Goal: Task Accomplishment & Management: Manage account settings

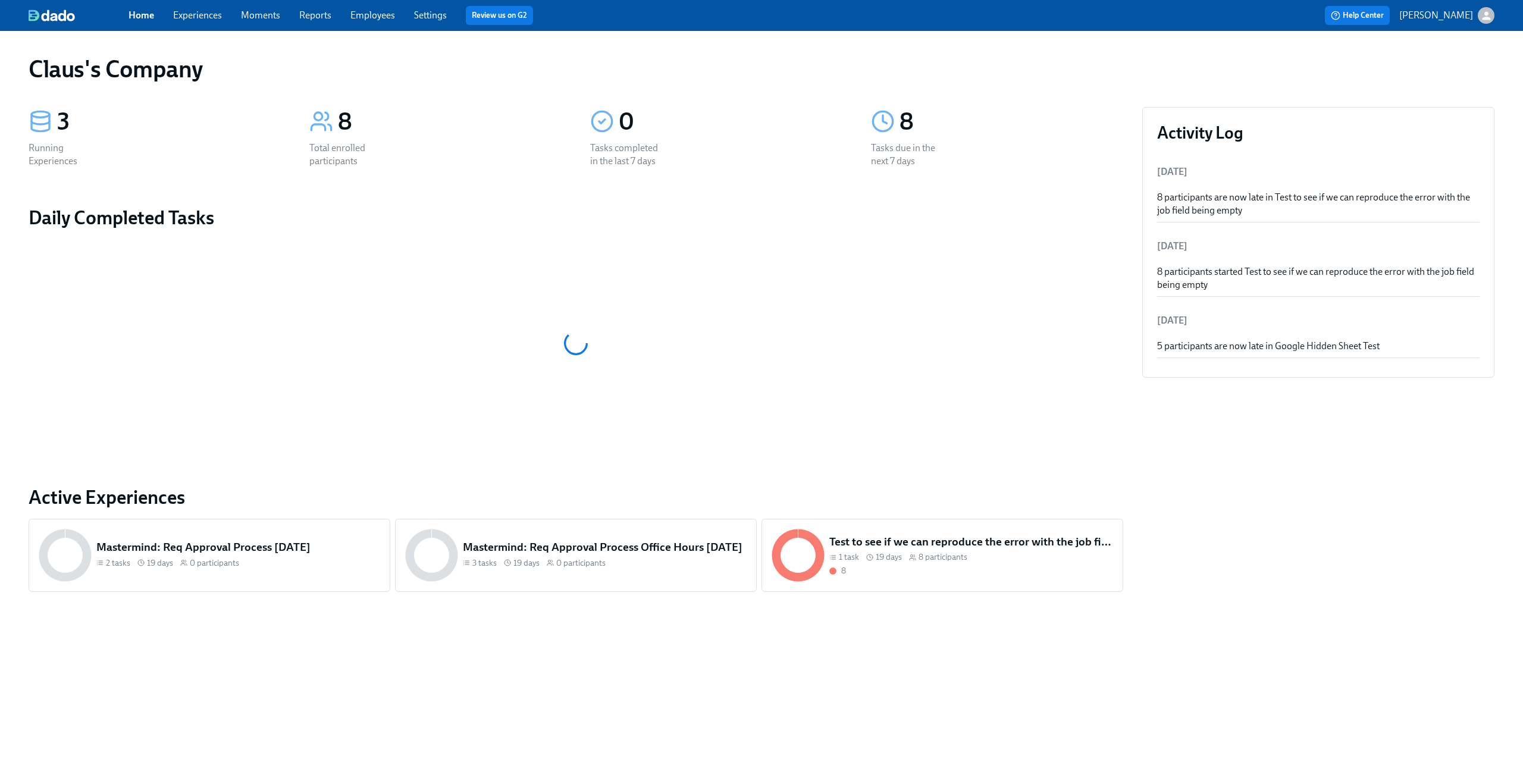
click at [1489, 11] on icon "button" at bounding box center [1487, 16] width 13 height 13
click at [1465, 64] on span "Switch organization..." at bounding box center [1429, 69] width 112 height 13
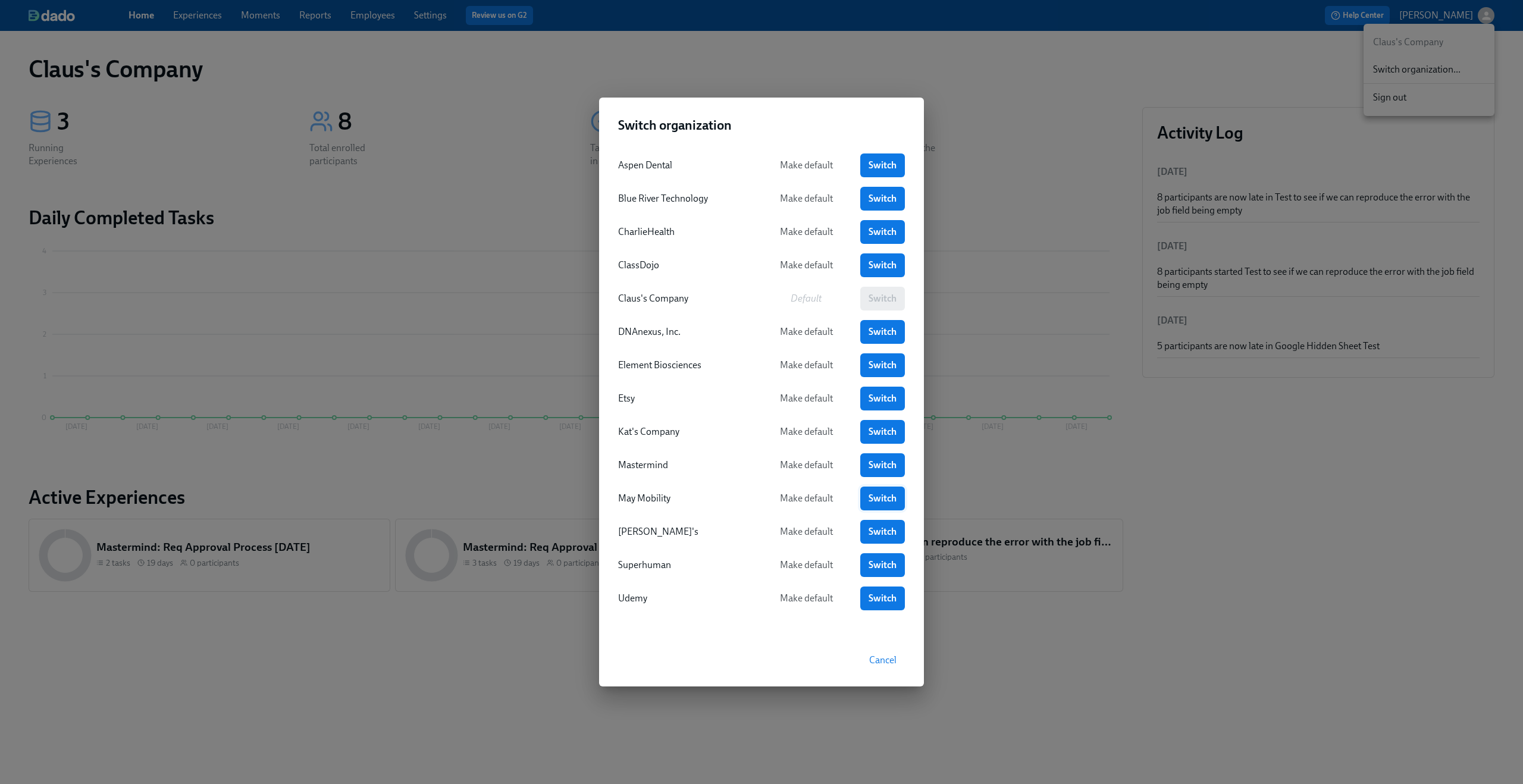
click at [893, 497] on span "Switch" at bounding box center [883, 498] width 28 height 12
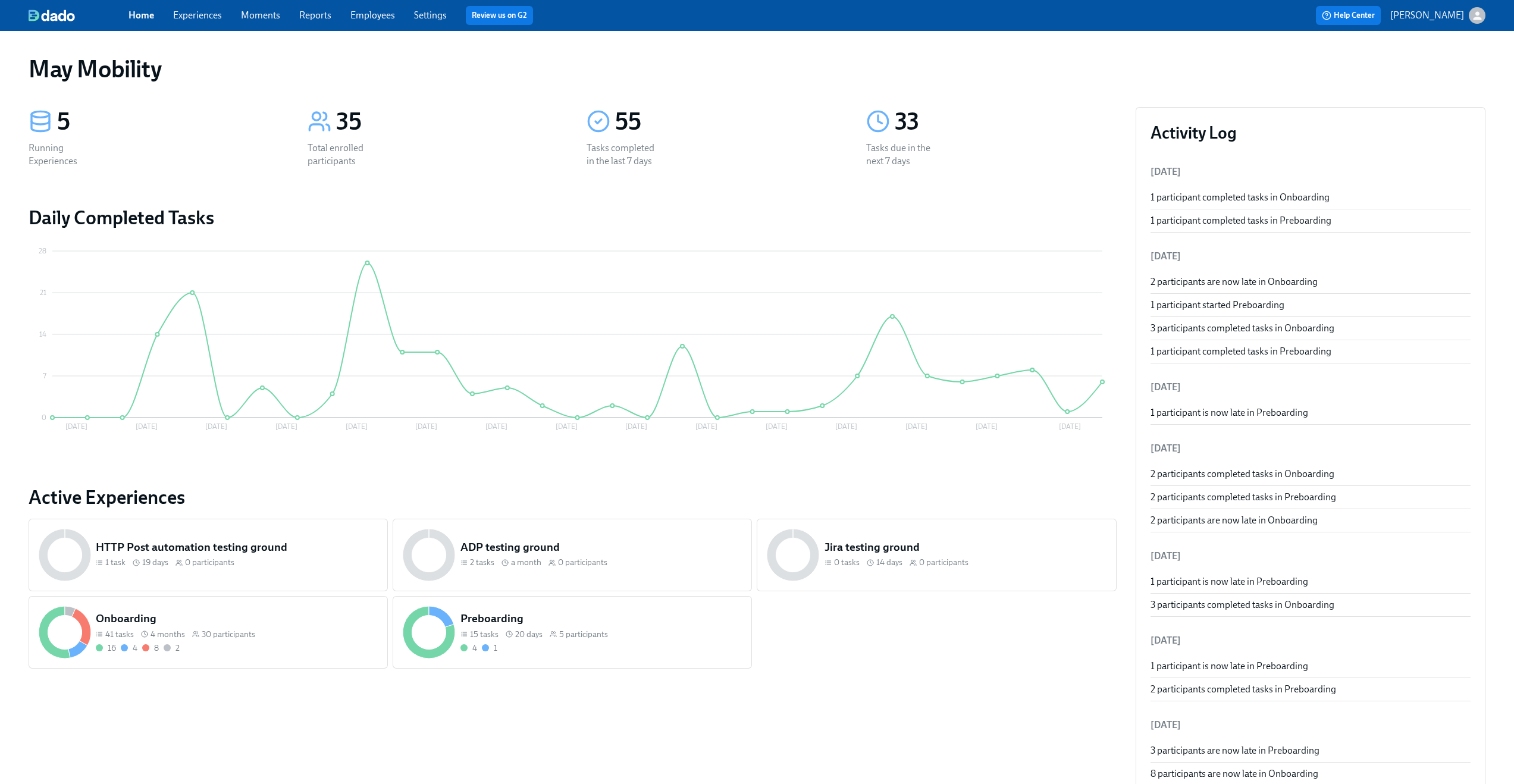
click at [201, 21] on span "Experiences" at bounding box center [197, 15] width 49 height 13
click at [204, 18] on link "Experiences" at bounding box center [197, 15] width 49 height 11
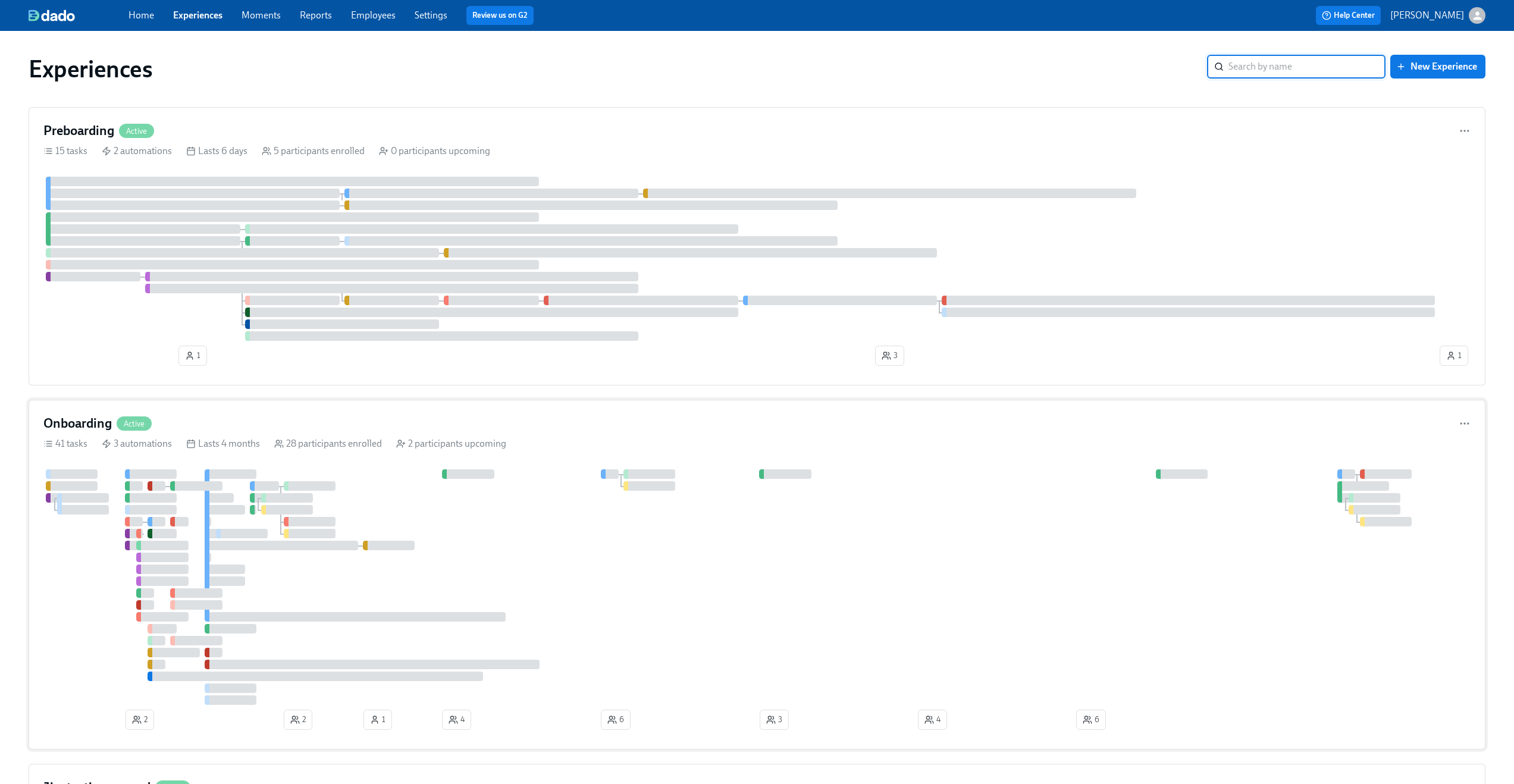
click at [730, 426] on div "Onboarding Active" at bounding box center [757, 423] width 1428 height 18
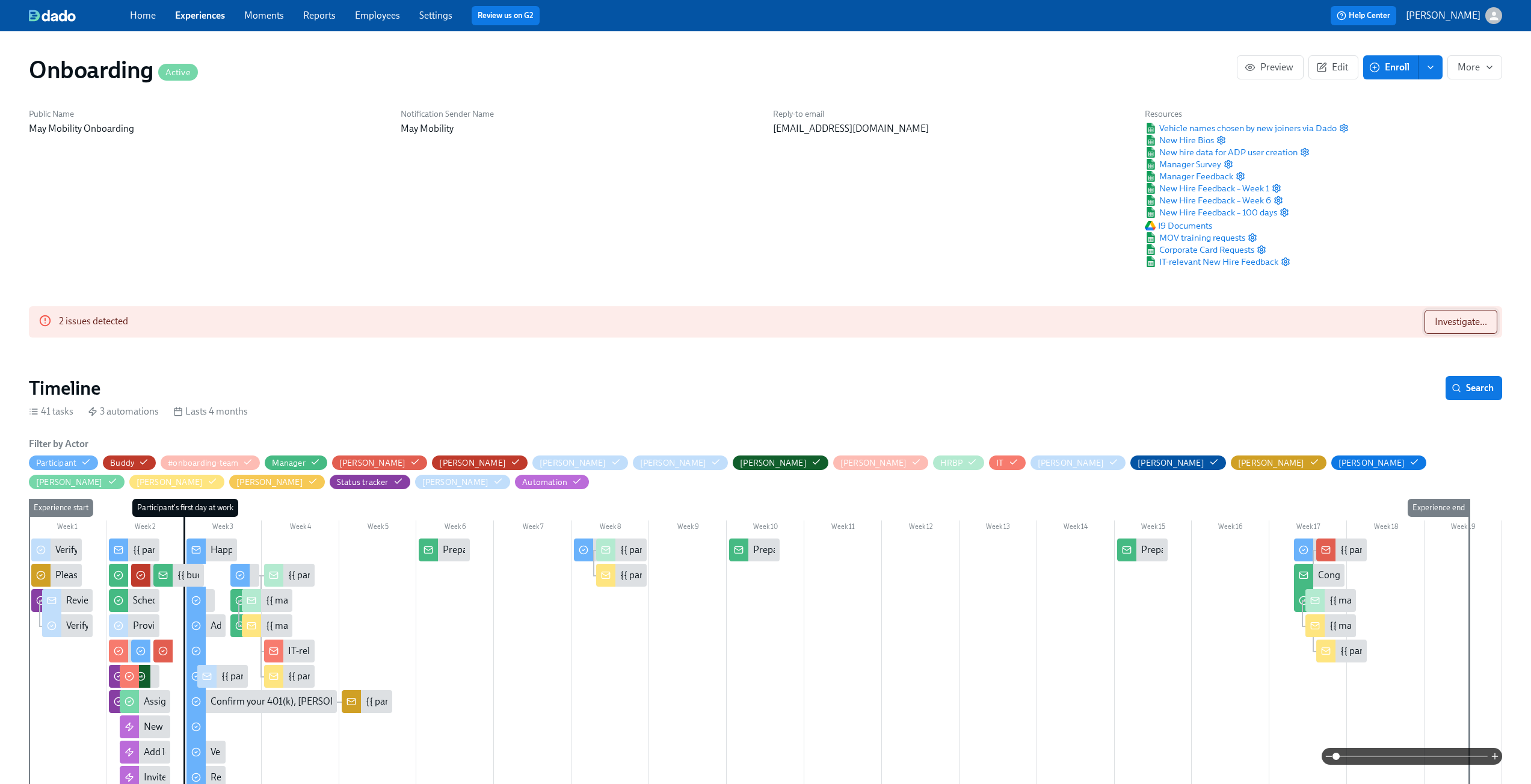
scroll to position [0, 9311]
click at [1456, 329] on button "Investigate..." at bounding box center [1461, 322] width 73 height 24
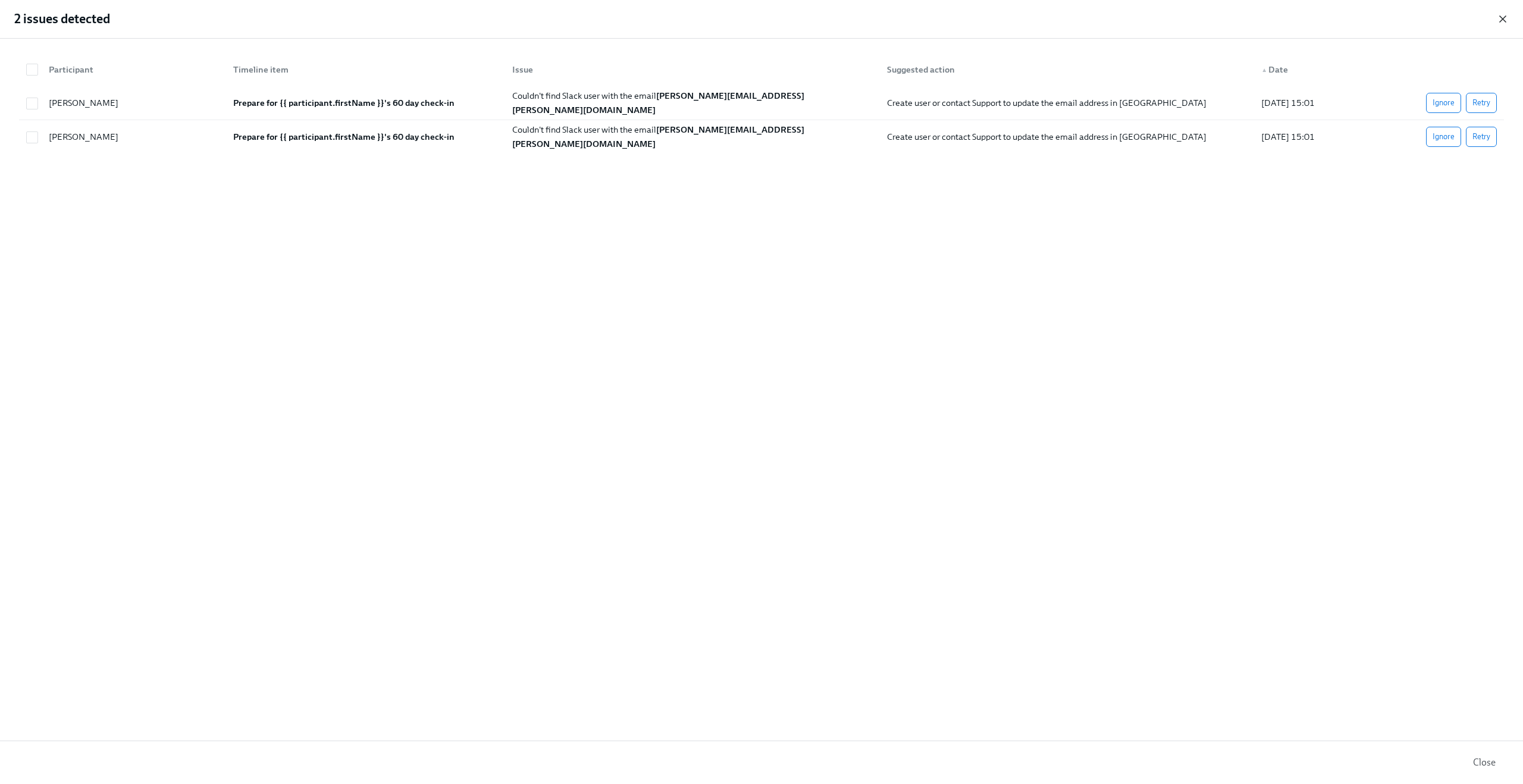
click at [1503, 20] on icon "button" at bounding box center [1503, 18] width 6 height 6
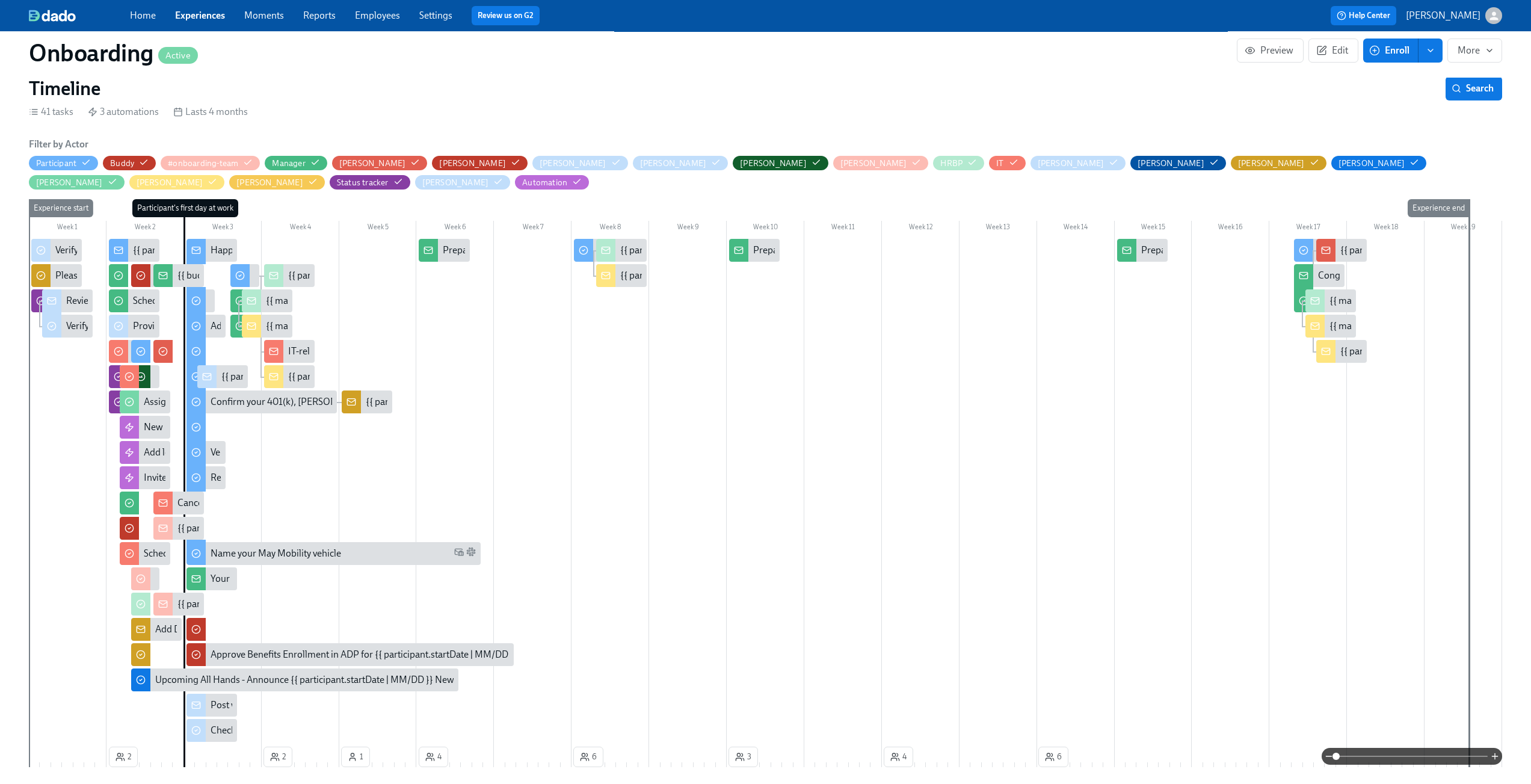
scroll to position [328, 0]
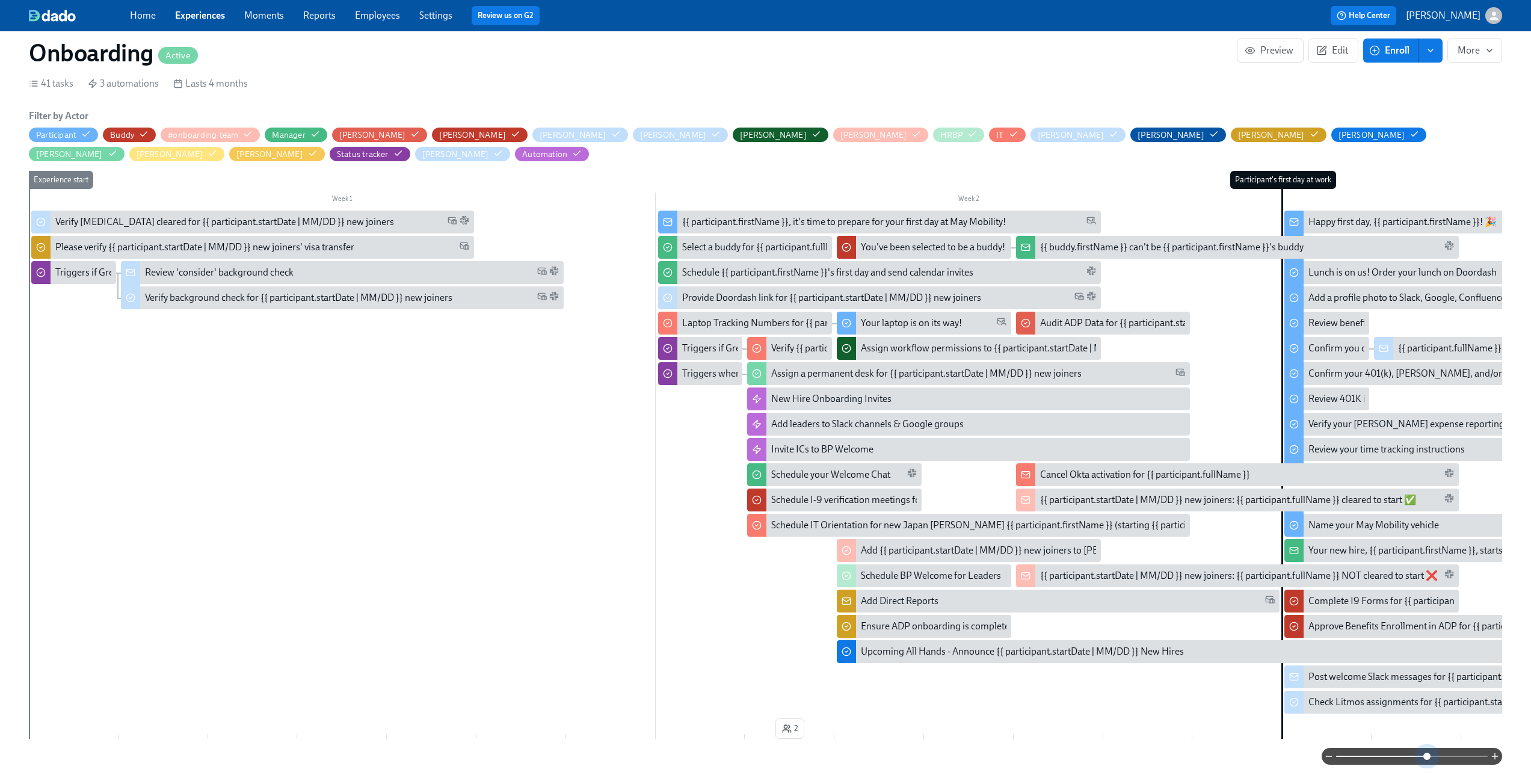
click at [1428, 758] on span at bounding box center [1412, 756] width 152 height 17
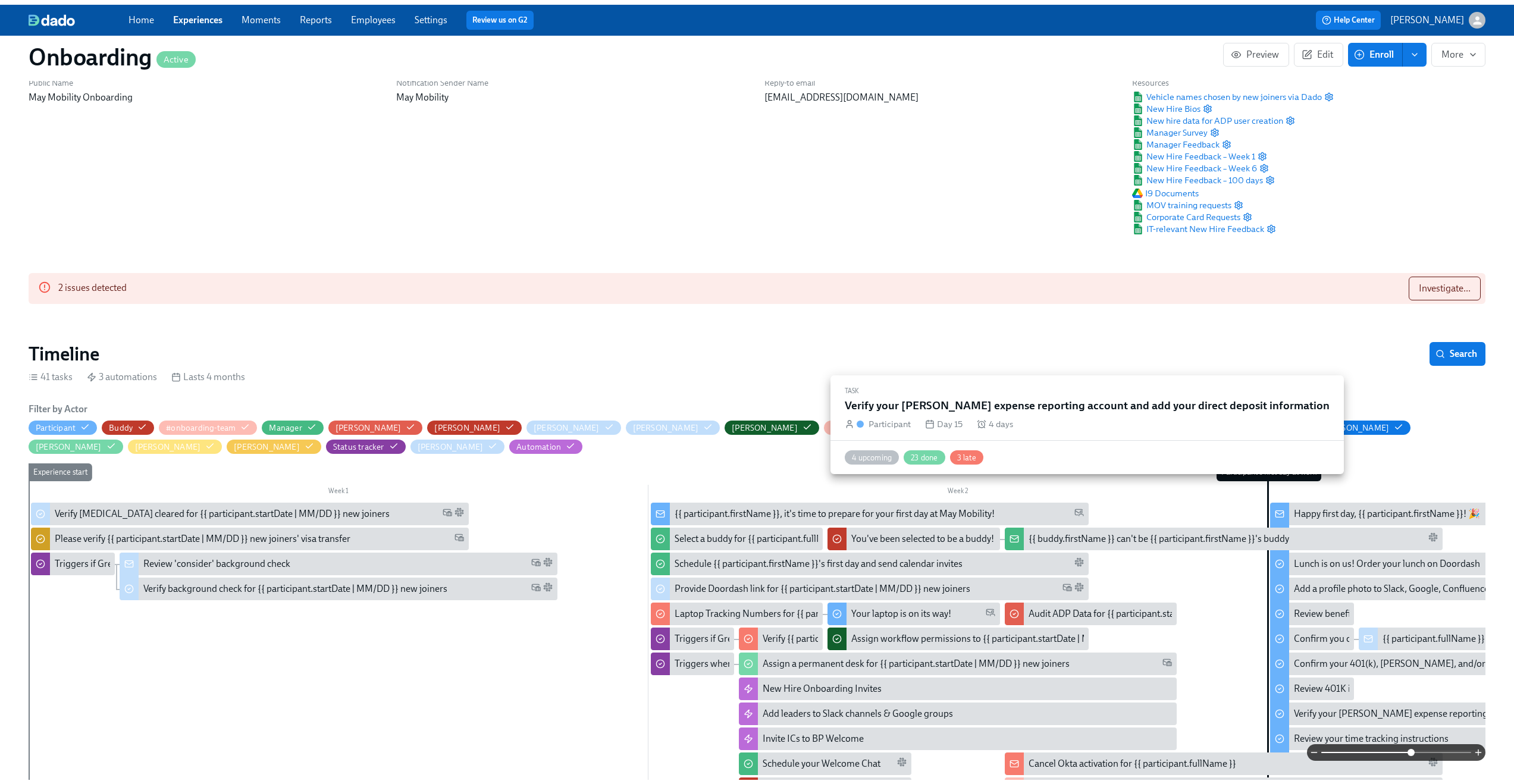
scroll to position [0, 0]
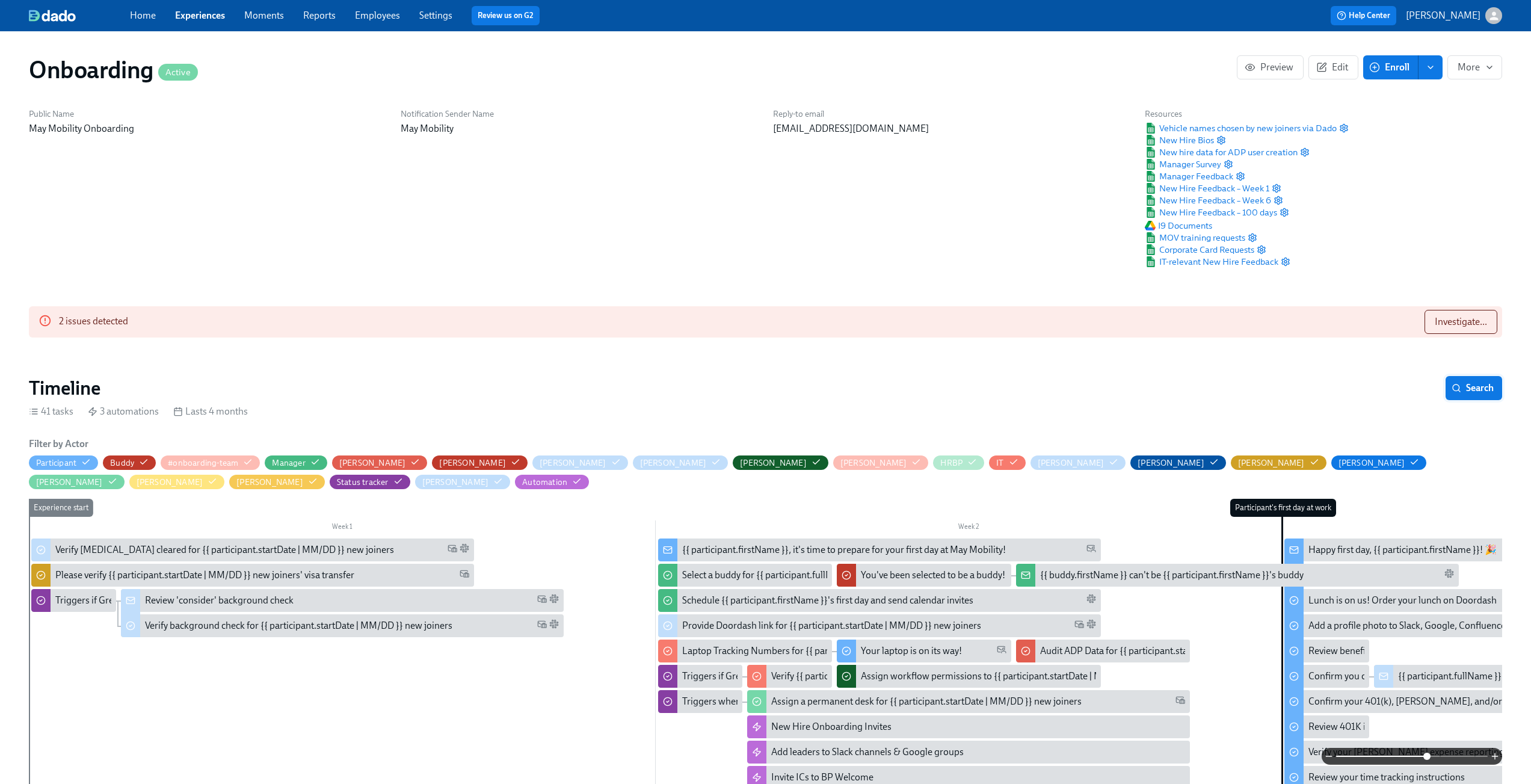
click at [1482, 389] on span "Search" at bounding box center [1474, 388] width 40 height 12
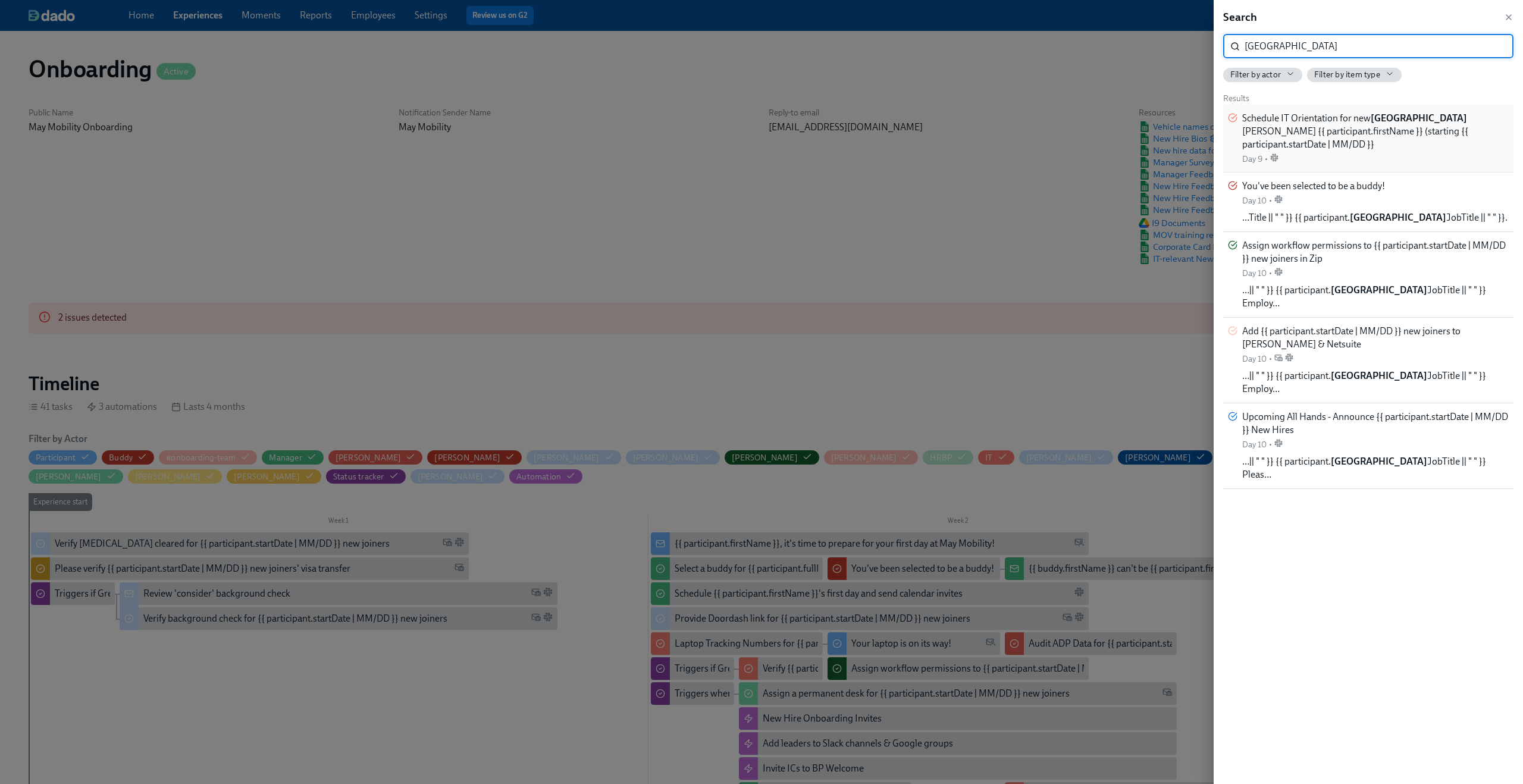
type input "japan"
click at [1355, 141] on span "Schedule IT Orientation for new Japan joiner {{ participant.firstName }} (start…" at bounding box center [1375, 131] width 267 height 39
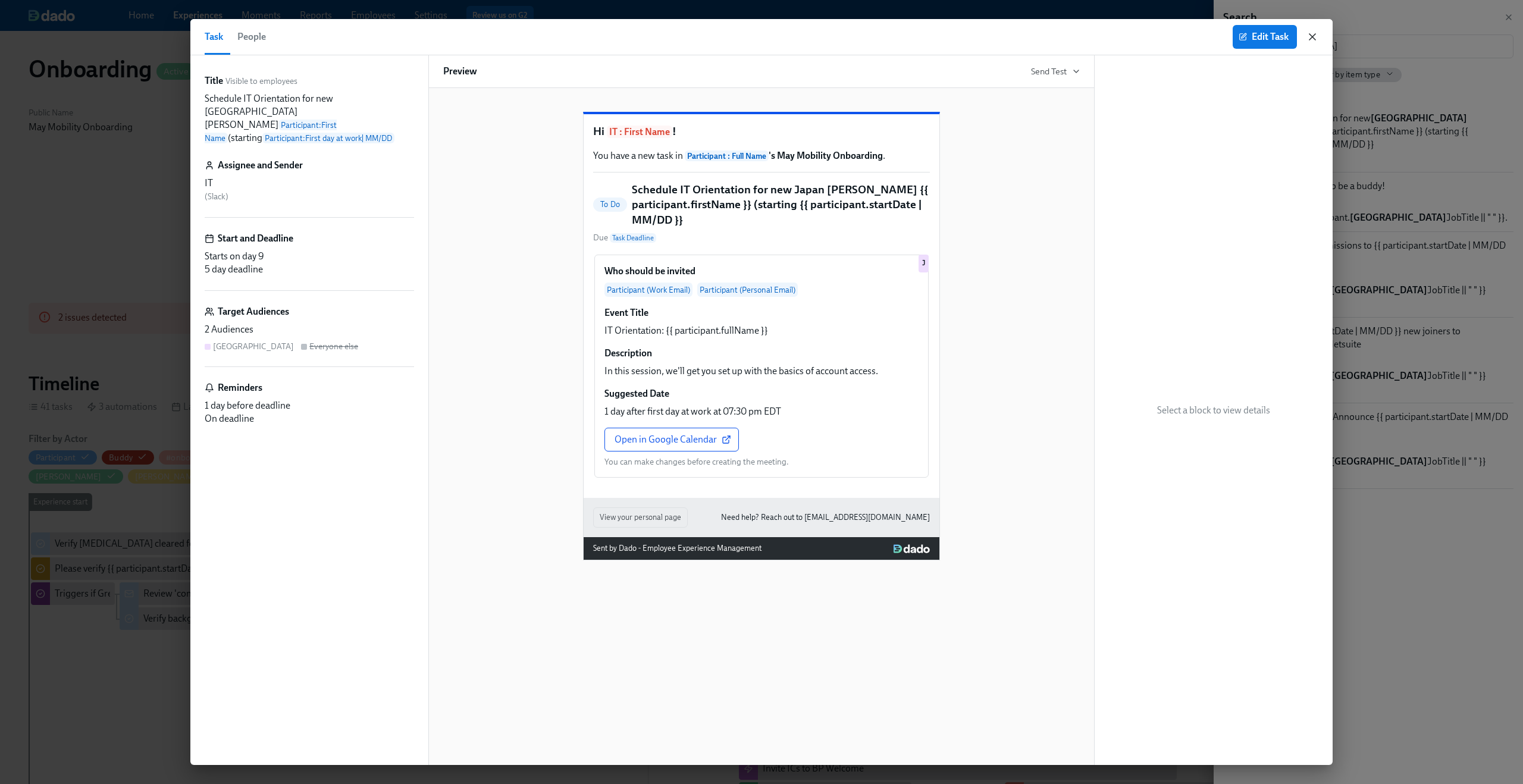
click at [1310, 36] on icon "button" at bounding box center [1312, 37] width 12 height 12
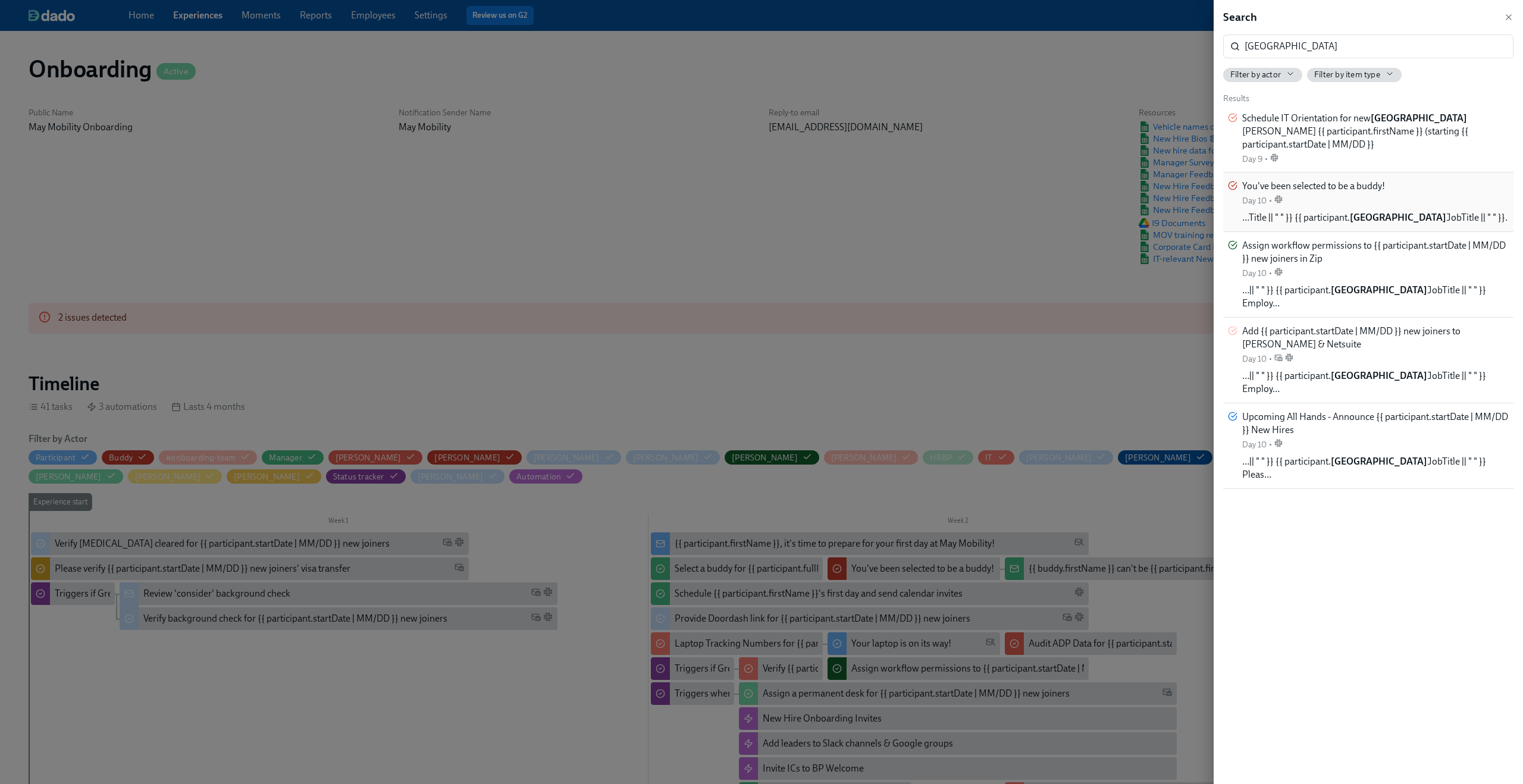
click at [1373, 204] on div "You've been selected to be a buddy! Day 10 •" at bounding box center [1314, 193] width 143 height 26
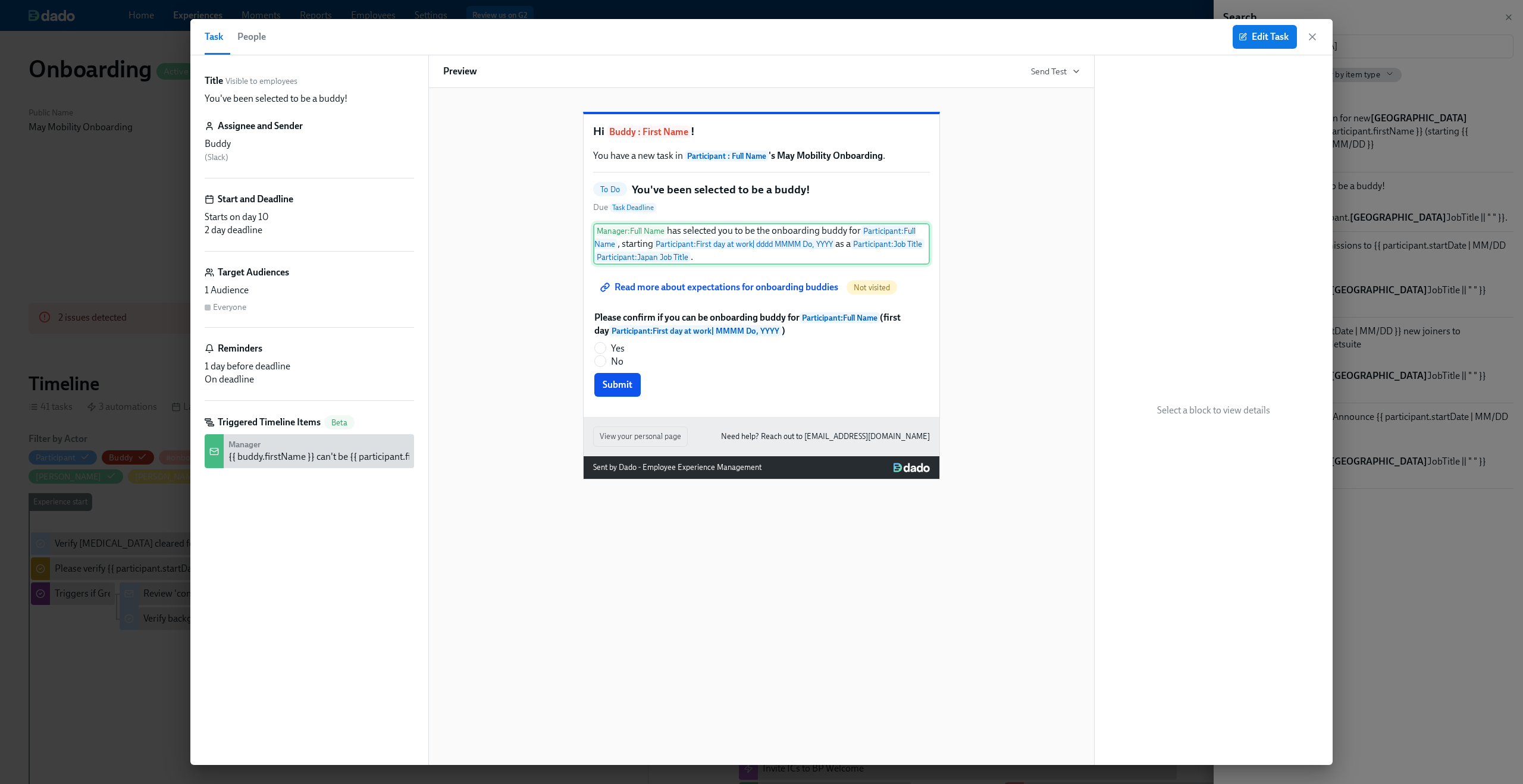
click at [691, 265] on div "Manager : Full Name has selected you to be the onboarding buddy for Participant…" at bounding box center [762, 244] width 337 height 42
click at [1254, 42] on span "Edit Task" at bounding box center [1264, 37] width 47 height 12
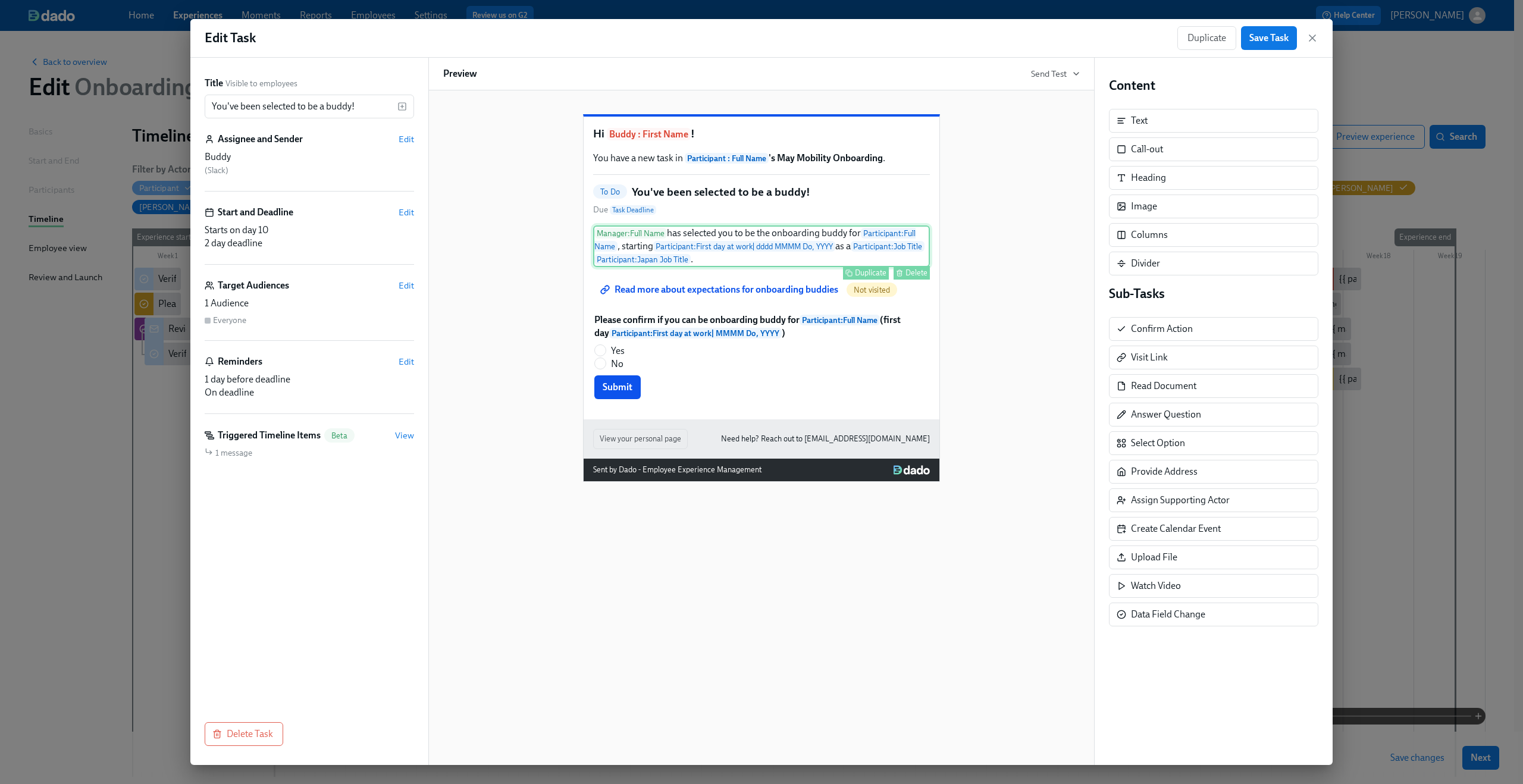
click at [753, 267] on div "Manager : Full Name has selected you to be the onboarding buddy for Participant…" at bounding box center [762, 246] width 337 height 42
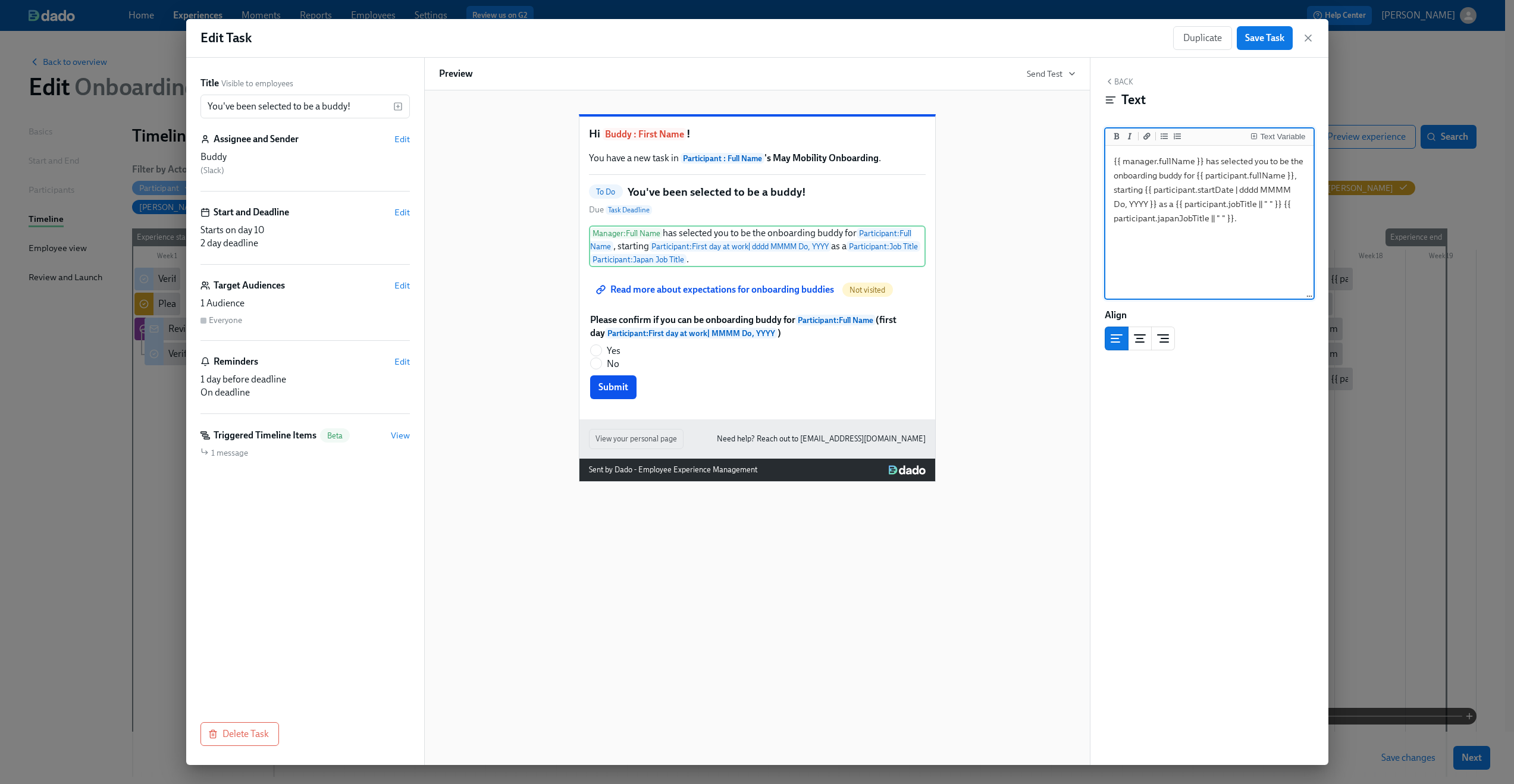
drag, startPoint x: 1255, startPoint y: 204, endPoint x: 1226, endPoint y: 218, distance: 32.2
click at [1226, 218] on textarea "{{ manager.fullName }} has selected you to be the onboarding buddy for {{ parti…" at bounding box center [1209, 223] width 204 height 149
click at [1259, 211] on textarea "{{ manager.fullName }} has selected you to be the onboarding buddy for {{ parti…" at bounding box center [1209, 223] width 204 height 149
click at [1266, 237] on textarea "{{ manager.fullName }} has selected you to be the onboarding buddy for {{ parti…" at bounding box center [1209, 223] width 204 height 149
drag, startPoint x: 1281, startPoint y: 204, endPoint x: 1231, endPoint y: 219, distance: 52.2
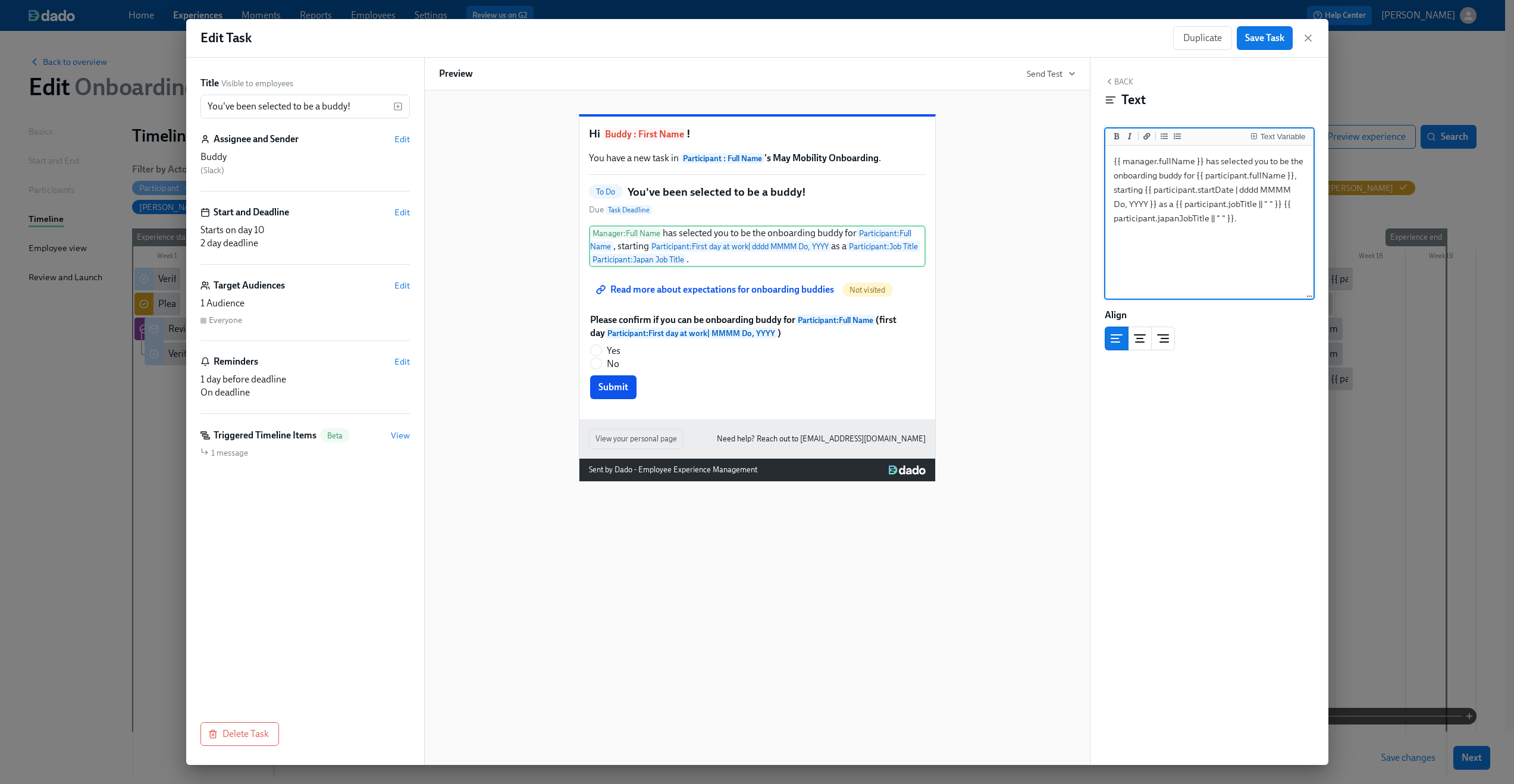
click at [1231, 219] on textarea "{{ manager.fullName }} has selected you to be the onboarding buddy for {{ parti…" at bounding box center [1209, 223] width 204 height 149
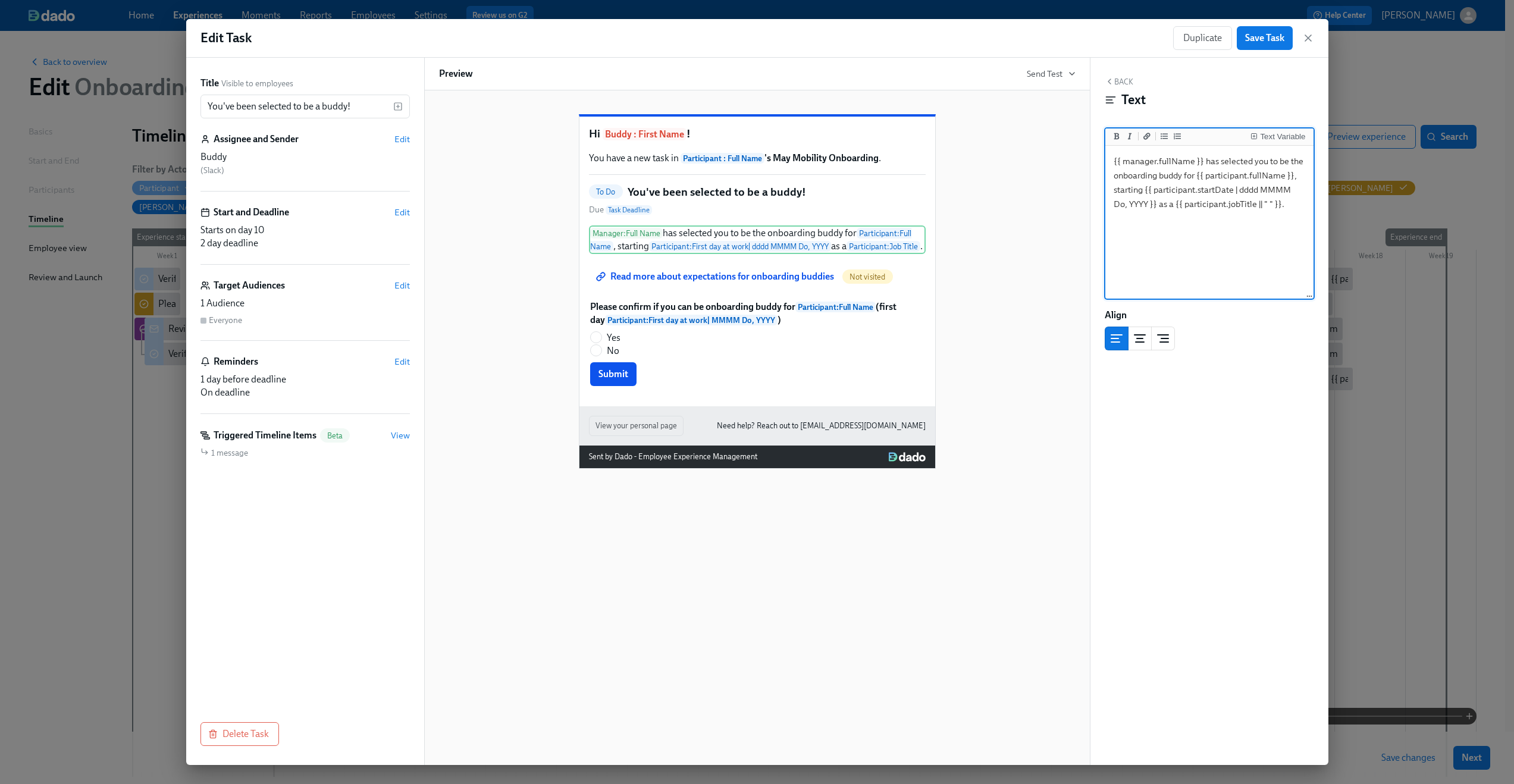
type textarea "{{ manager.fullName }} has selected you to be the onboarding buddy for {{ parti…"
click at [1245, 311] on div "Align" at bounding box center [1209, 315] width 209 height 13
click at [1265, 40] on span "Save Task" at bounding box center [1265, 38] width 39 height 12
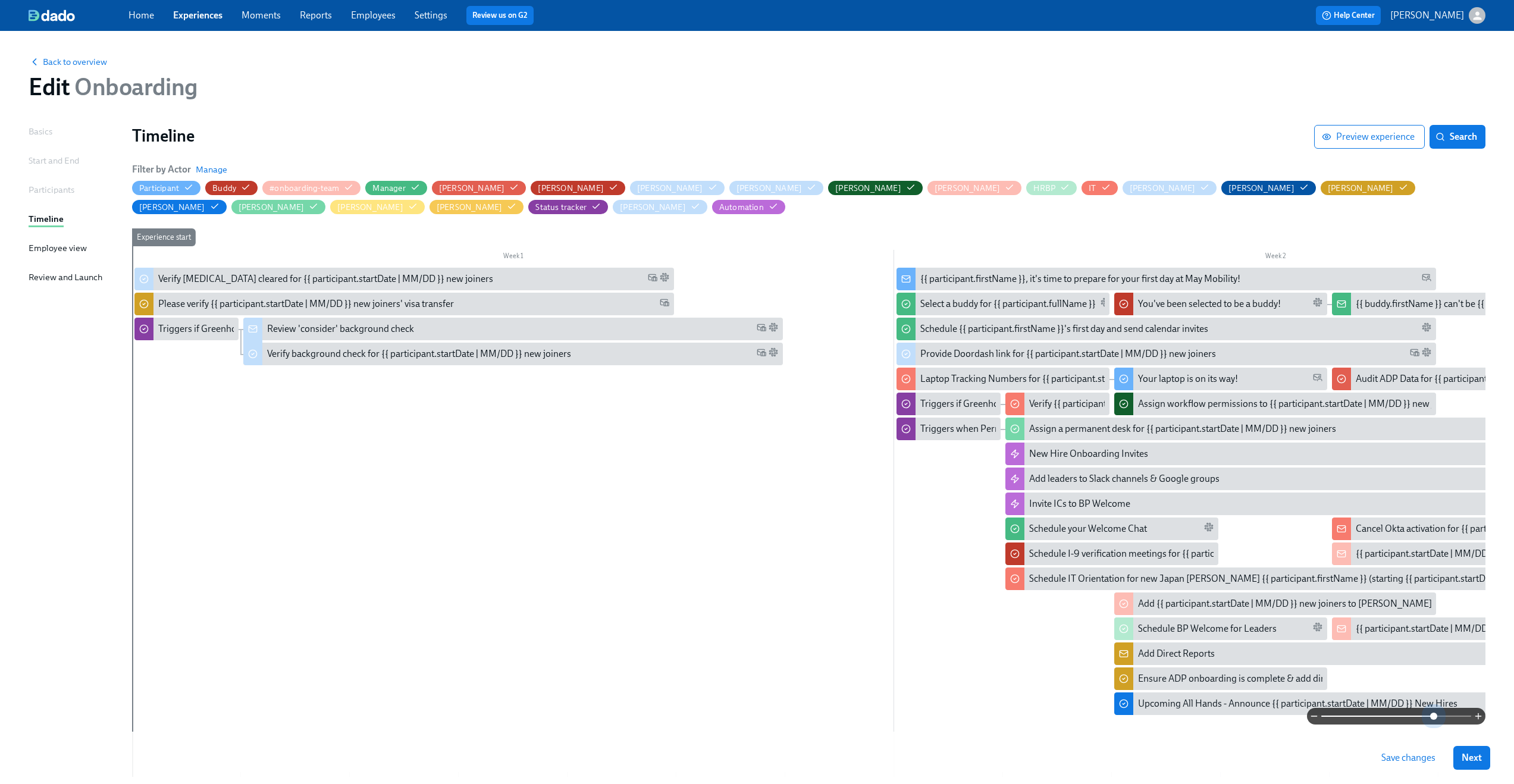
click at [1435, 715] on span at bounding box center [1397, 716] width 150 height 16
click at [1462, 144] on button "Search" at bounding box center [1457, 137] width 56 height 24
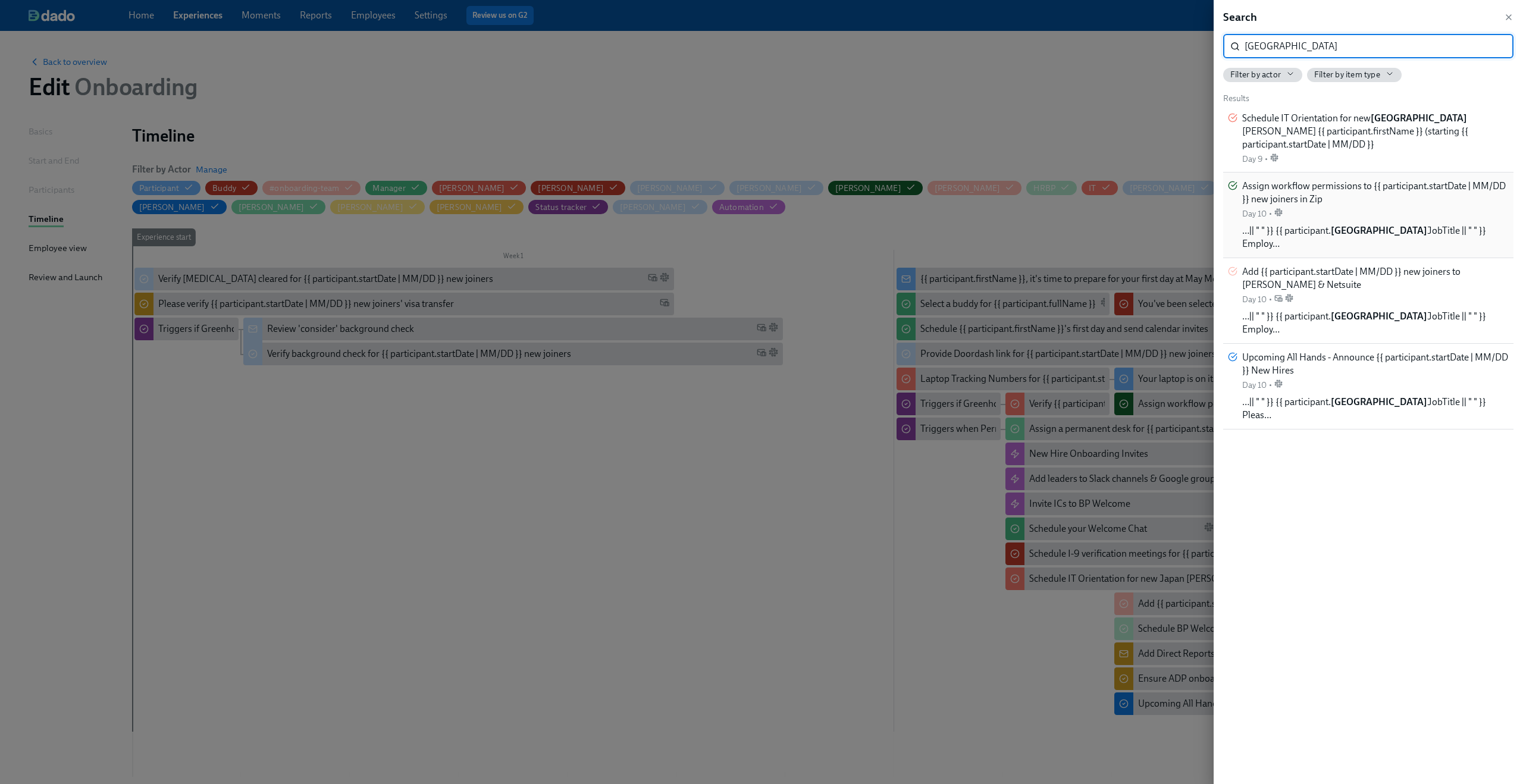
type input "japan"
click at [1368, 208] on div "Assign workflow permissions to {{ participant.startDate | MM/DD }} new joiners …" at bounding box center [1375, 199] width 267 height 40
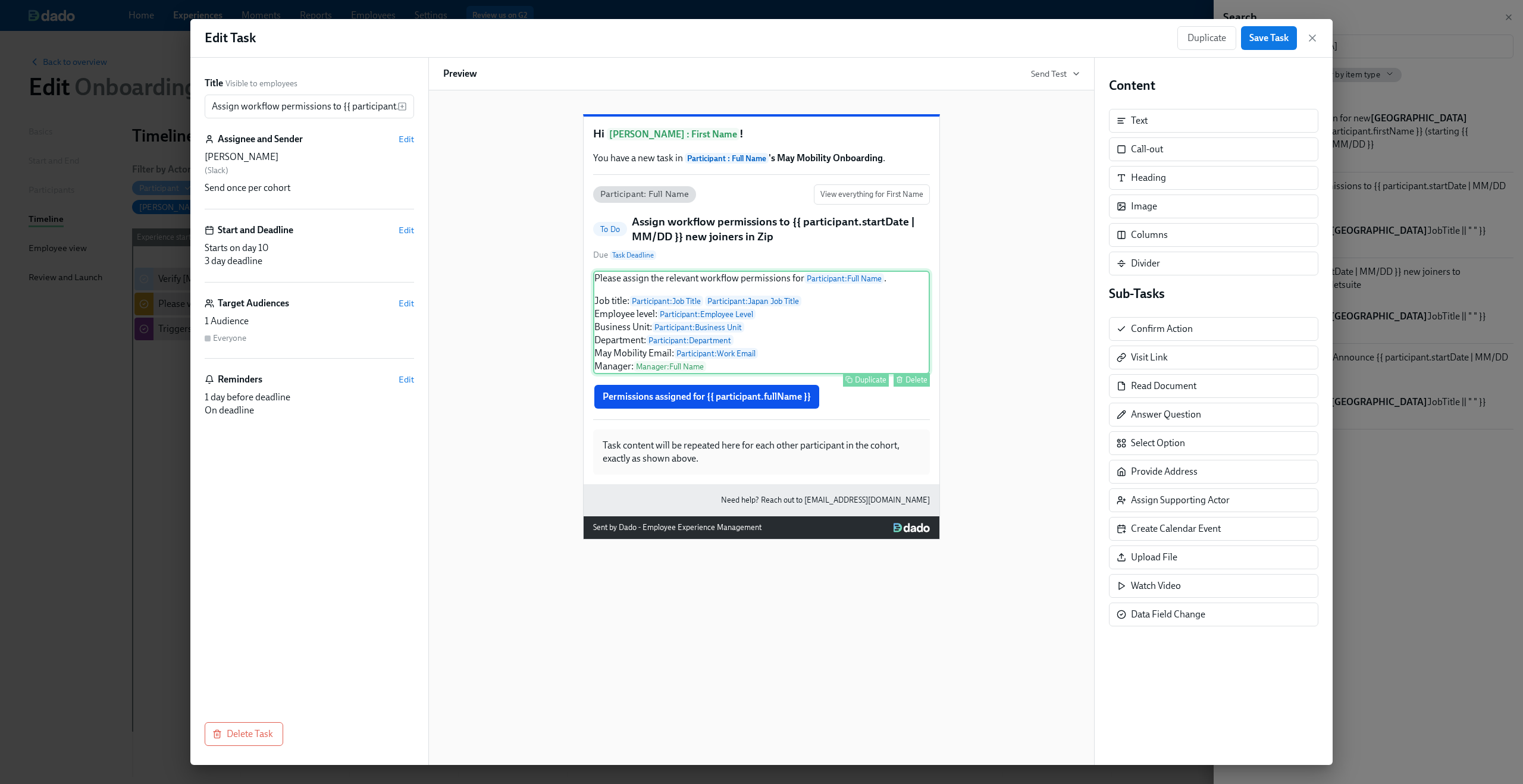
click at [773, 348] on div "Please assign the relevant workflow permissions for Participant : Full Name . J…" at bounding box center [762, 322] width 337 height 103
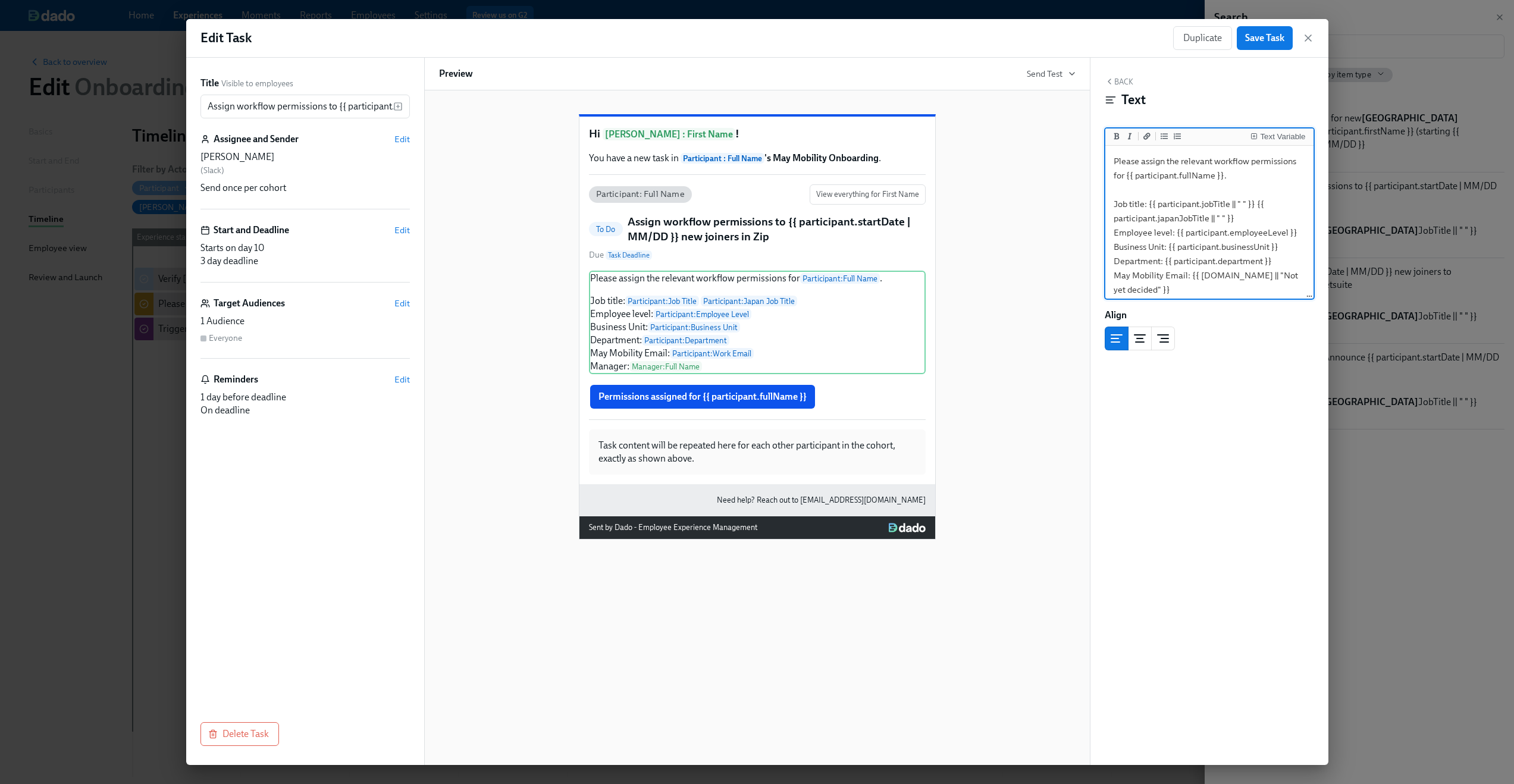
drag, startPoint x: 1255, startPoint y: 204, endPoint x: 1258, endPoint y: 215, distance: 11.4
click at [1258, 215] on textarea "Please assign the relevant workflow permissions for {{ participant.fullName }}.…" at bounding box center [1209, 233] width 204 height 169
type textarea "Please assign the relevant workflow permissions for {{ participant.fullName }}.…"
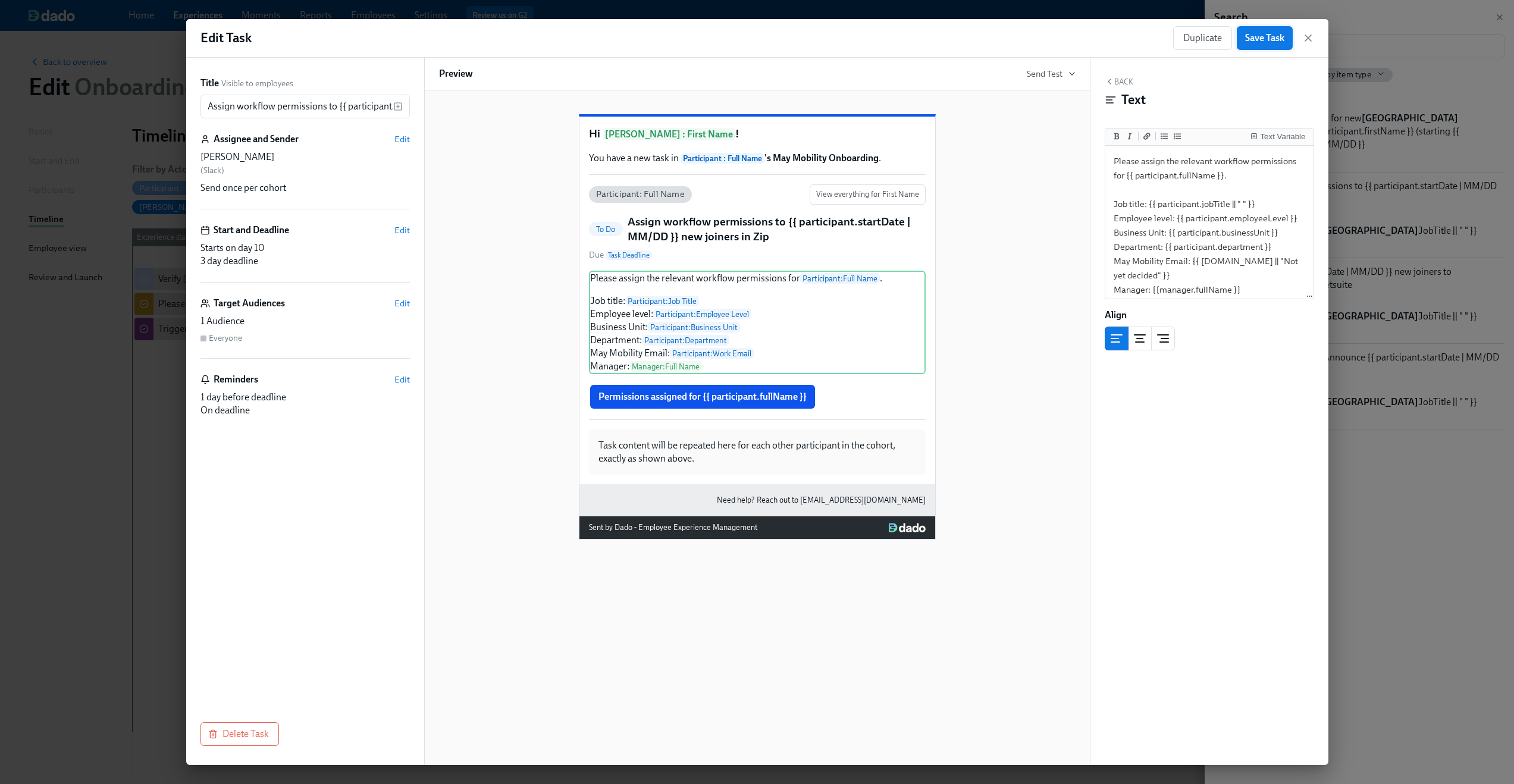
click at [1265, 35] on span "Save Task" at bounding box center [1265, 38] width 39 height 12
click at [1306, 39] on icon "button" at bounding box center [1308, 38] width 6 height 6
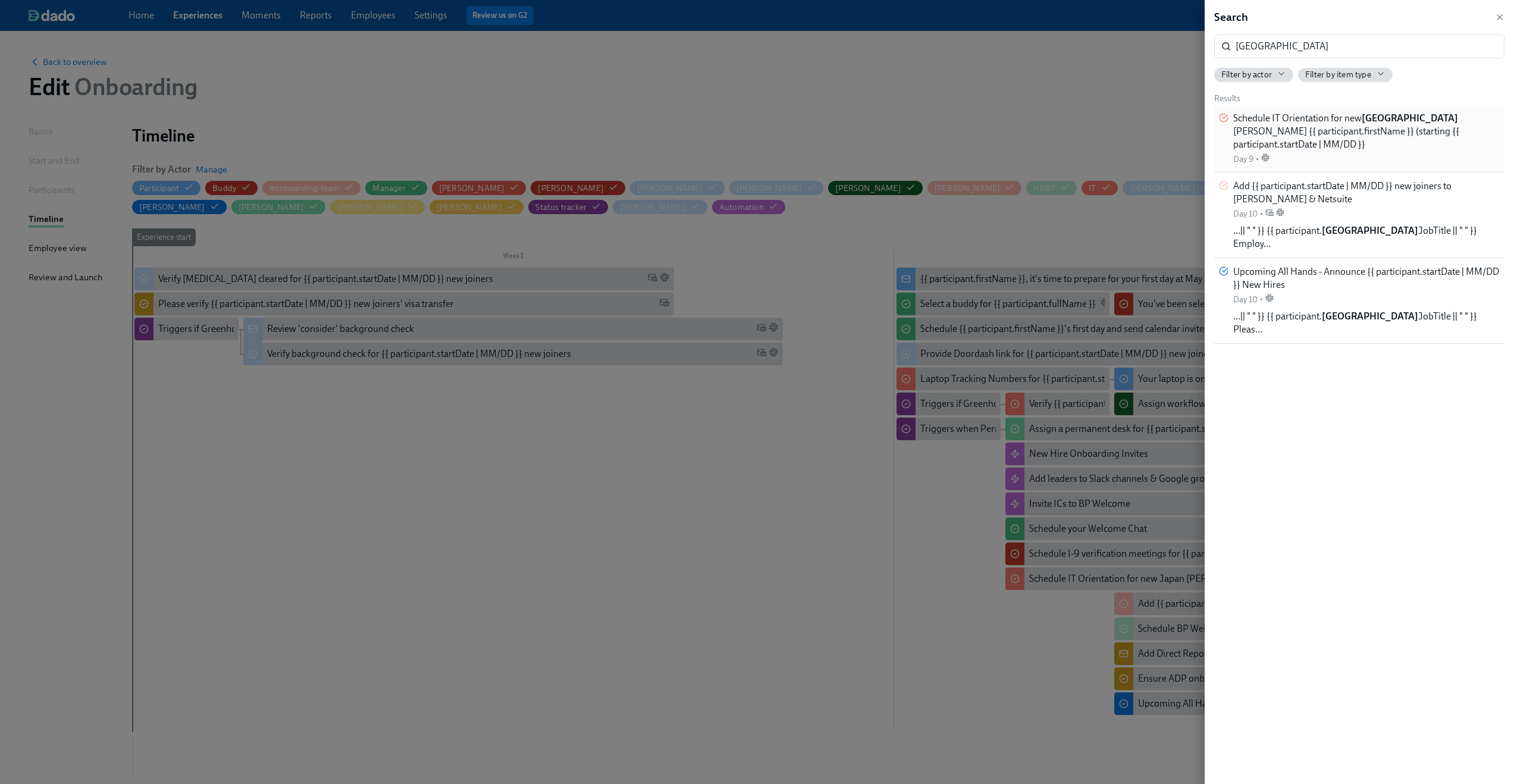
click at [1323, 129] on span "Schedule IT Orientation for new Japan joiner {{ participant.firstName }} (start…" at bounding box center [1366, 131] width 267 height 39
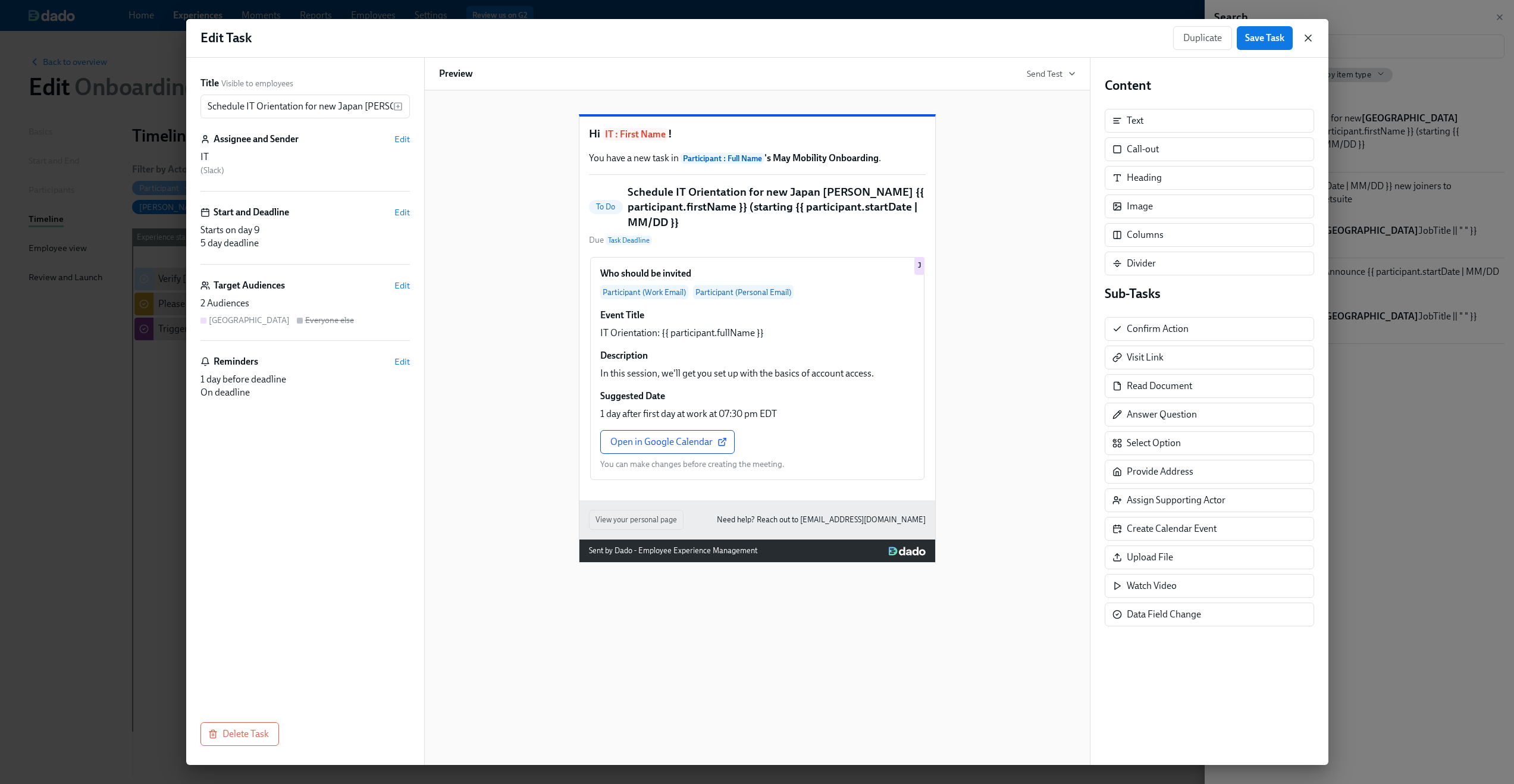
click at [1303, 39] on icon "button" at bounding box center [1308, 38] width 12 height 12
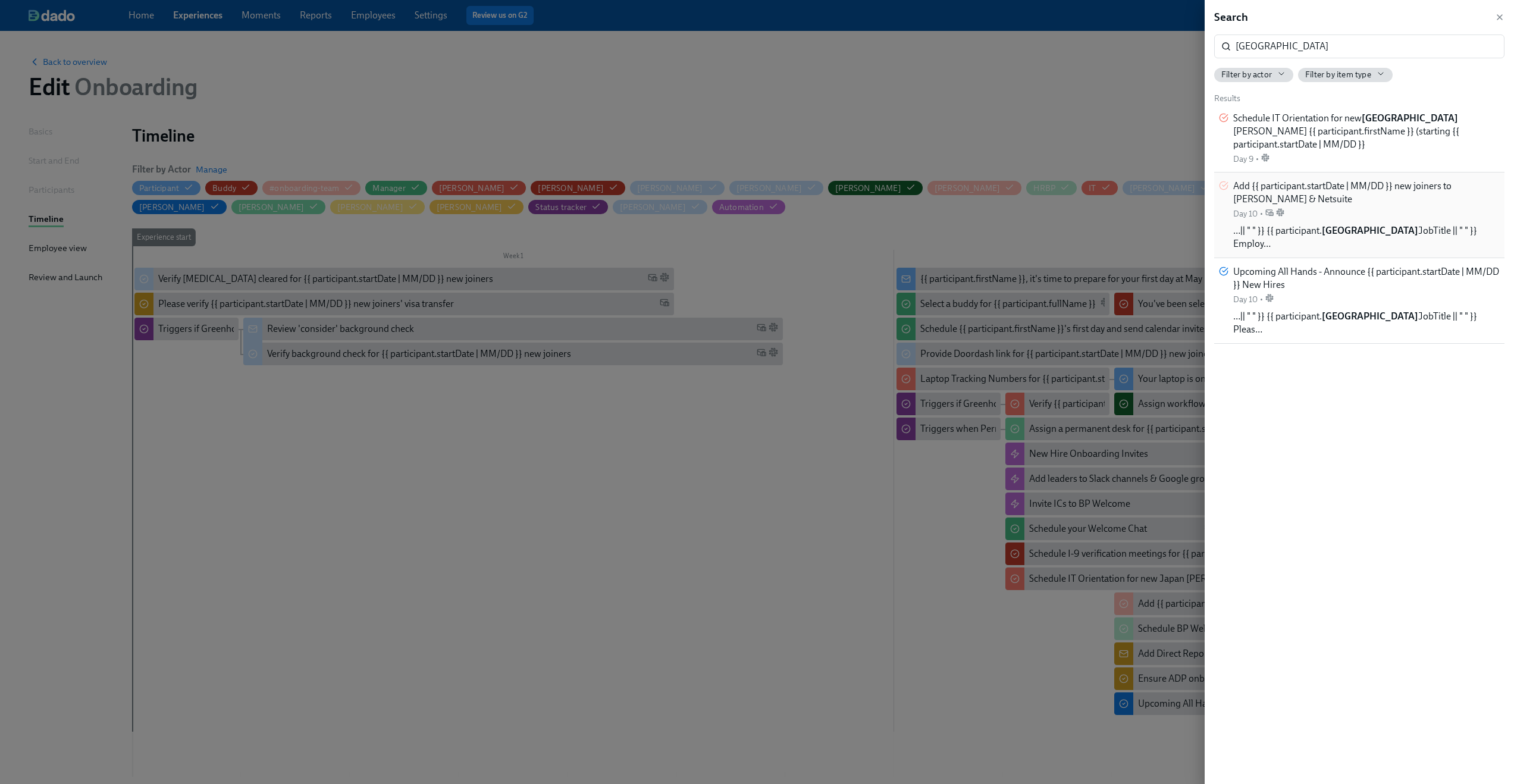
click at [1323, 216] on div "Add {{ participant.startDate | MM/DD }} new joiners to Fyle & Netsuite Day 10 •" at bounding box center [1366, 199] width 267 height 40
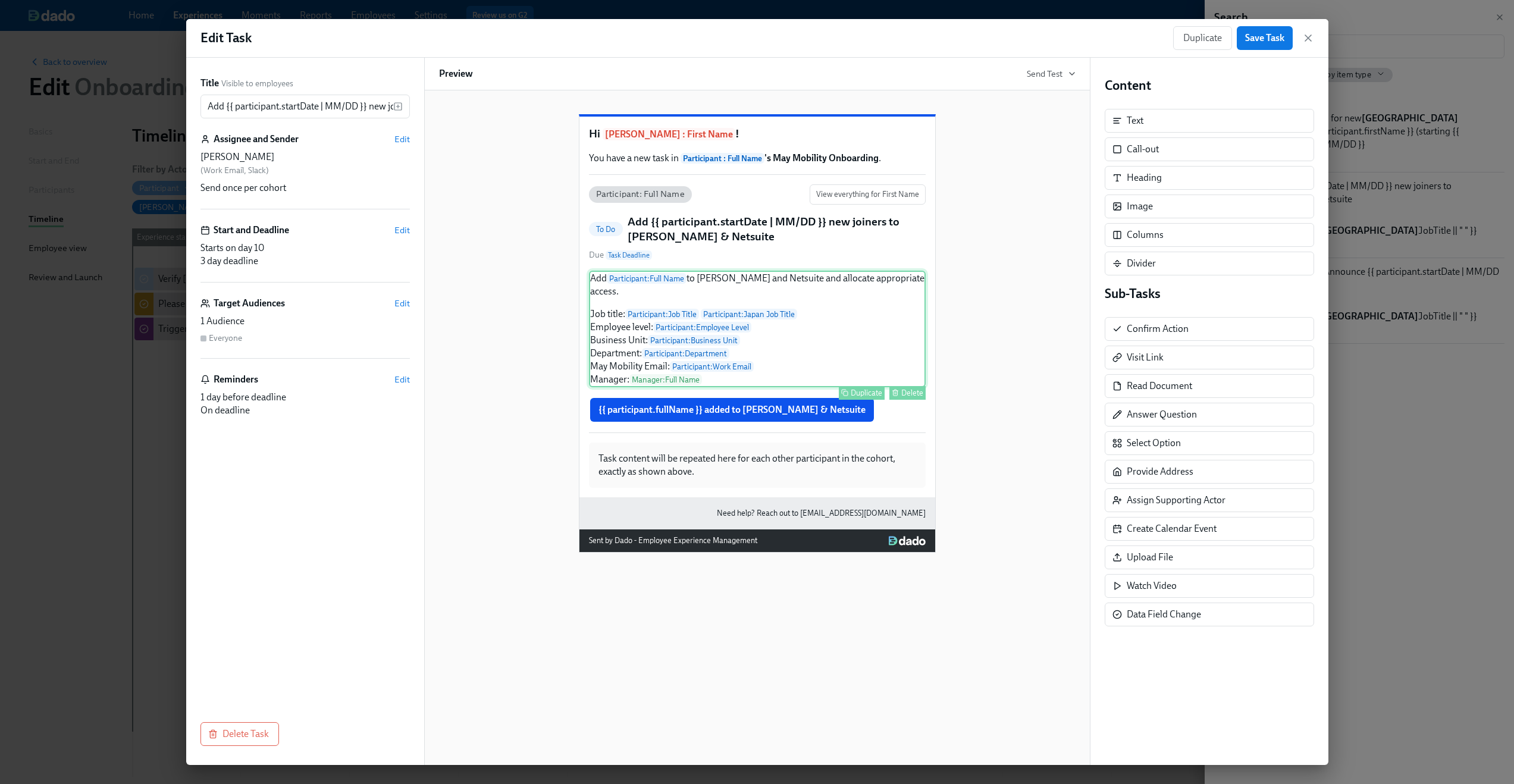
click at [794, 339] on div "Add Participant : Full Name to Fyle and Netsuite and allocate appropriate acces…" at bounding box center [758, 329] width 337 height 117
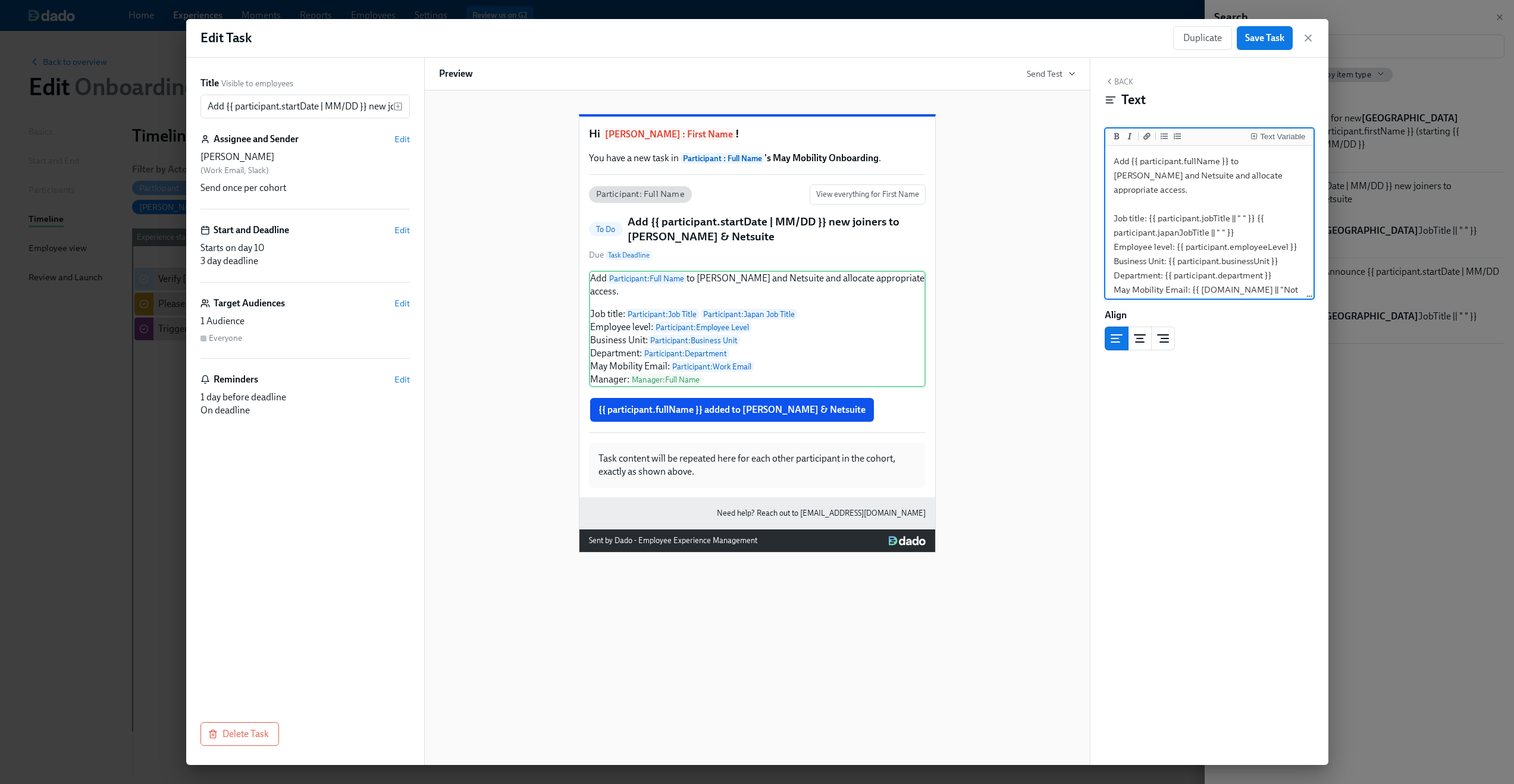
drag, startPoint x: 1253, startPoint y: 204, endPoint x: 1264, endPoint y: 218, distance: 17.8
click at [1264, 218] on textarea "Add {{ participant.fullName }} to Fyle and Netsuite and allocate appropriate ac…" at bounding box center [1209, 240] width 204 height 183
type textarea "Add {{ participant.fullName }} to Fyle and Netsuite and allocate appropriate ac…"
click at [1264, 43] on span "Save Task" at bounding box center [1265, 38] width 39 height 12
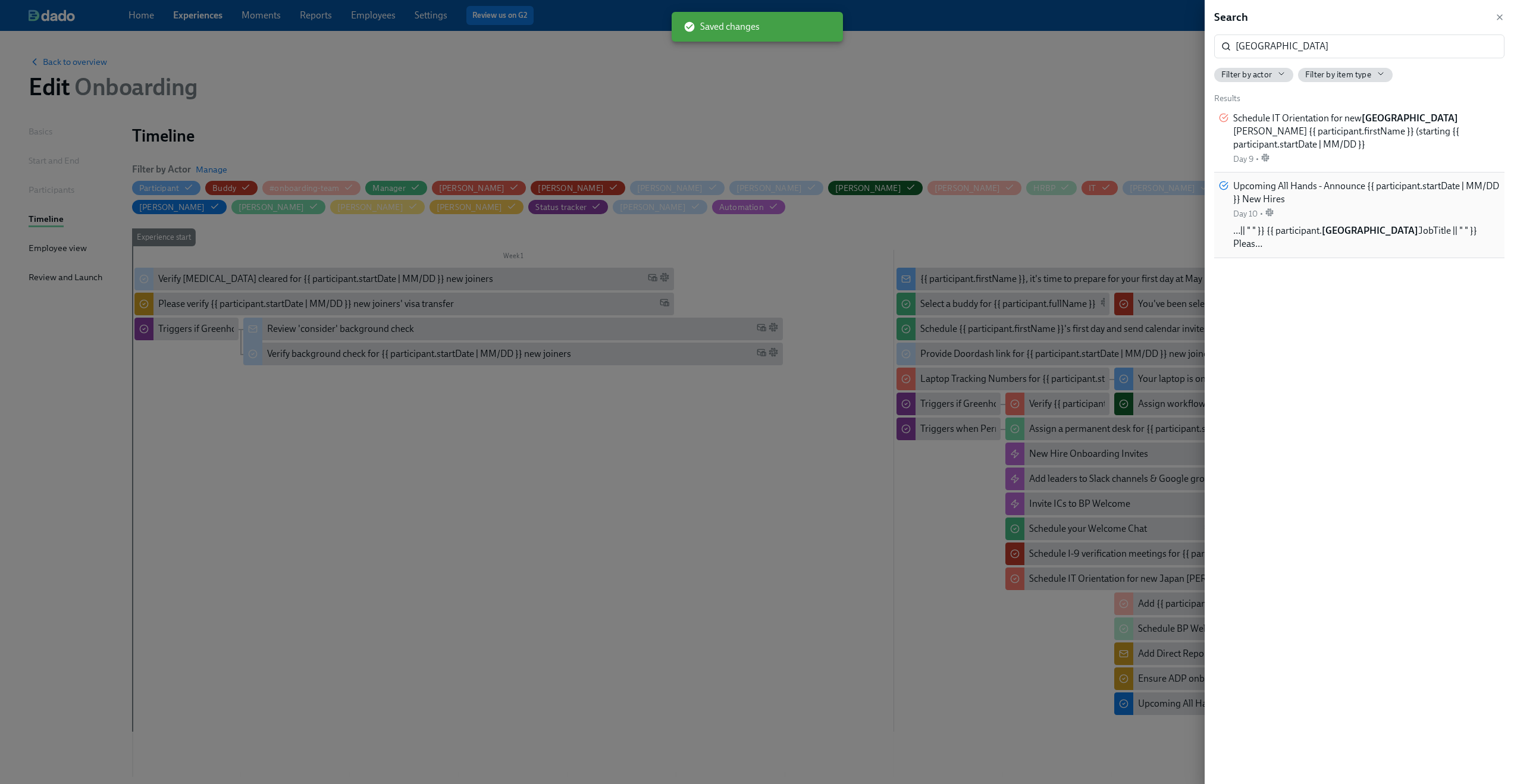
click at [1316, 216] on div "Upcoming All Hands - Announce {{ participant.startDate | MM/DD }} New Hires Day…" at bounding box center [1366, 199] width 267 height 40
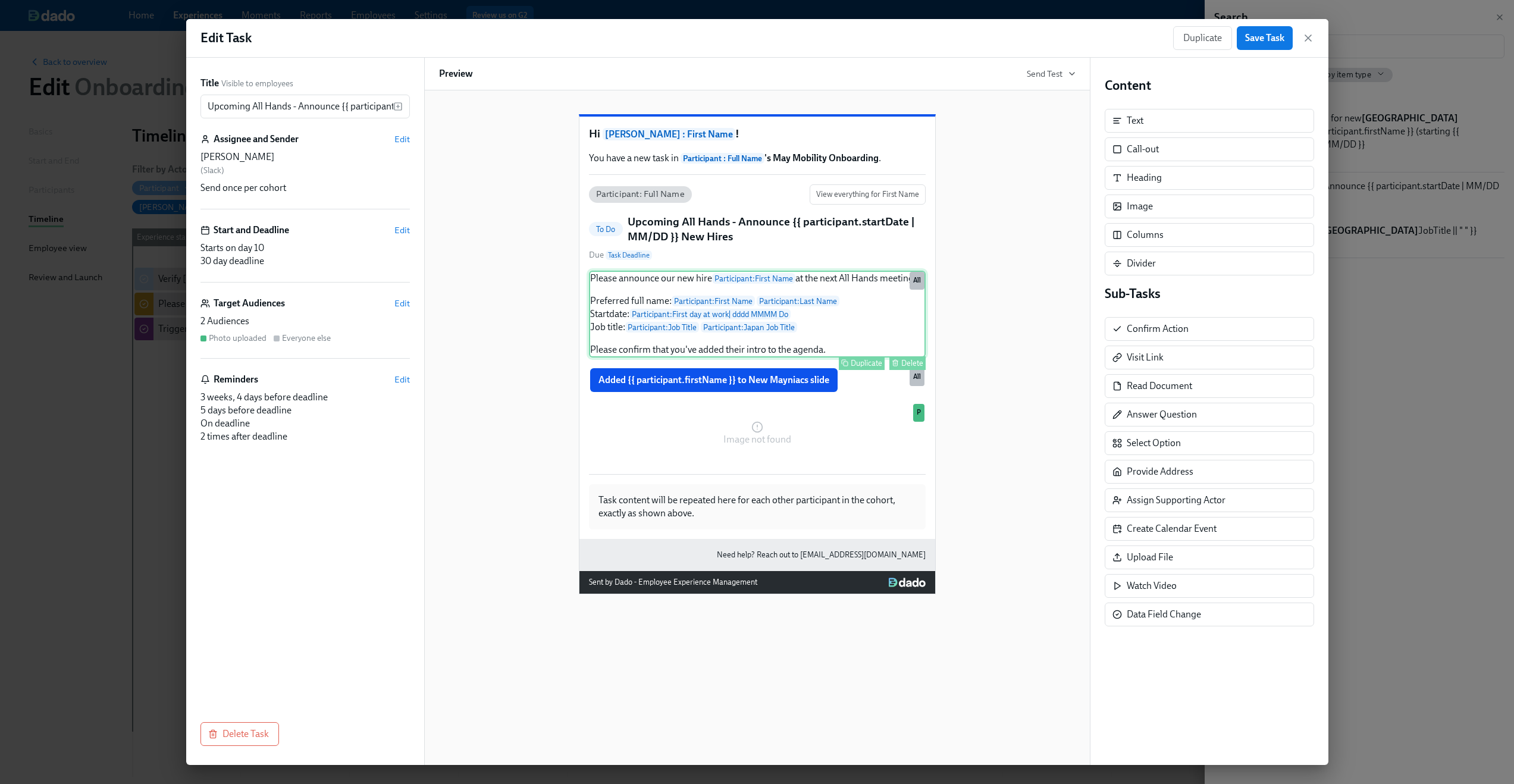
click at [698, 337] on div "Please announce our new hire Participant : First Name at the next All Hands mee…" at bounding box center [758, 314] width 337 height 87
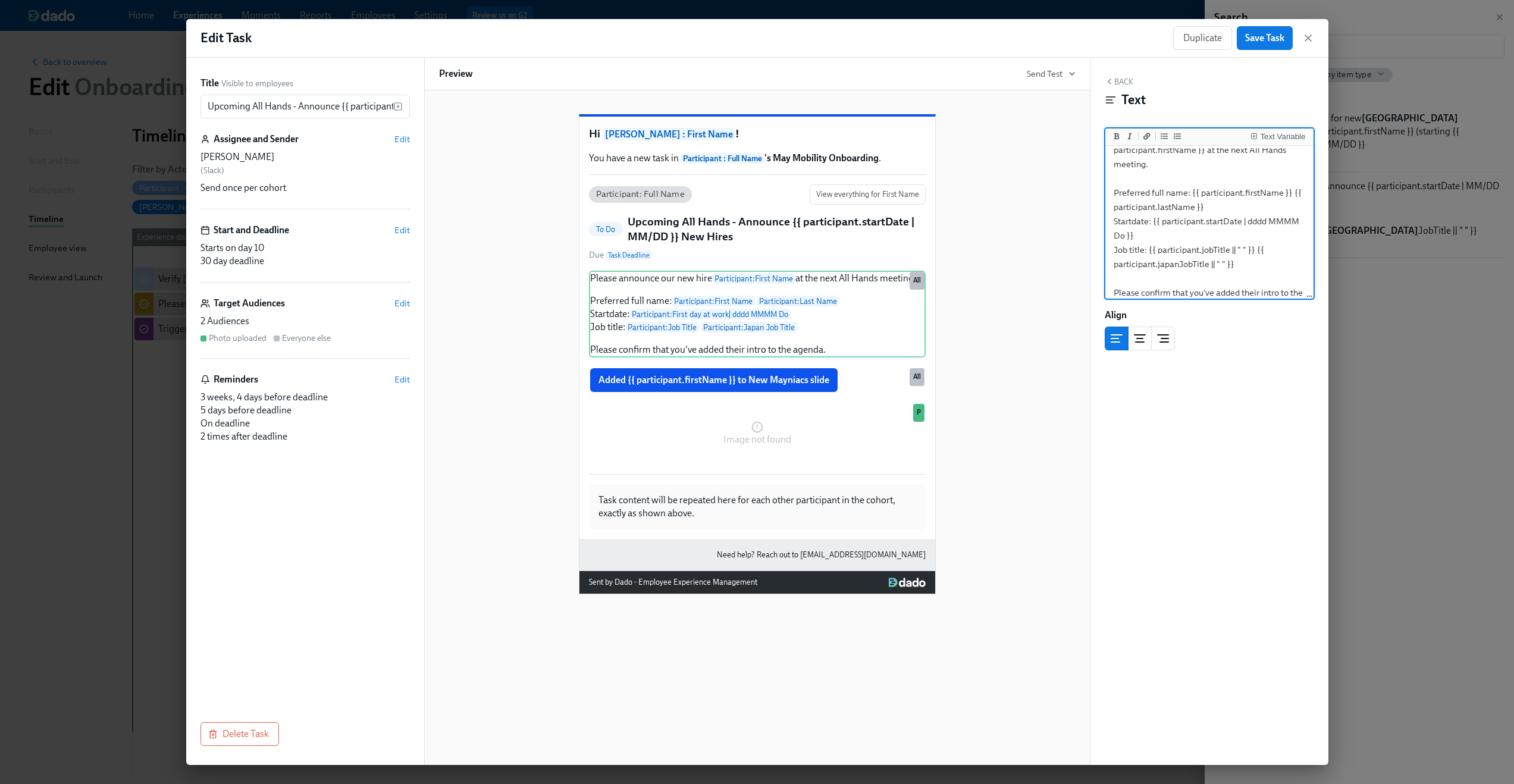
scroll to position [48, 0]
drag, startPoint x: 1256, startPoint y: 226, endPoint x: 1258, endPoint y: 236, distance: 10.2
click at [1258, 236] on textarea "Please announce our new hire {{ participant.firstName }} at the next All Hands …" at bounding box center [1209, 198] width 204 height 197
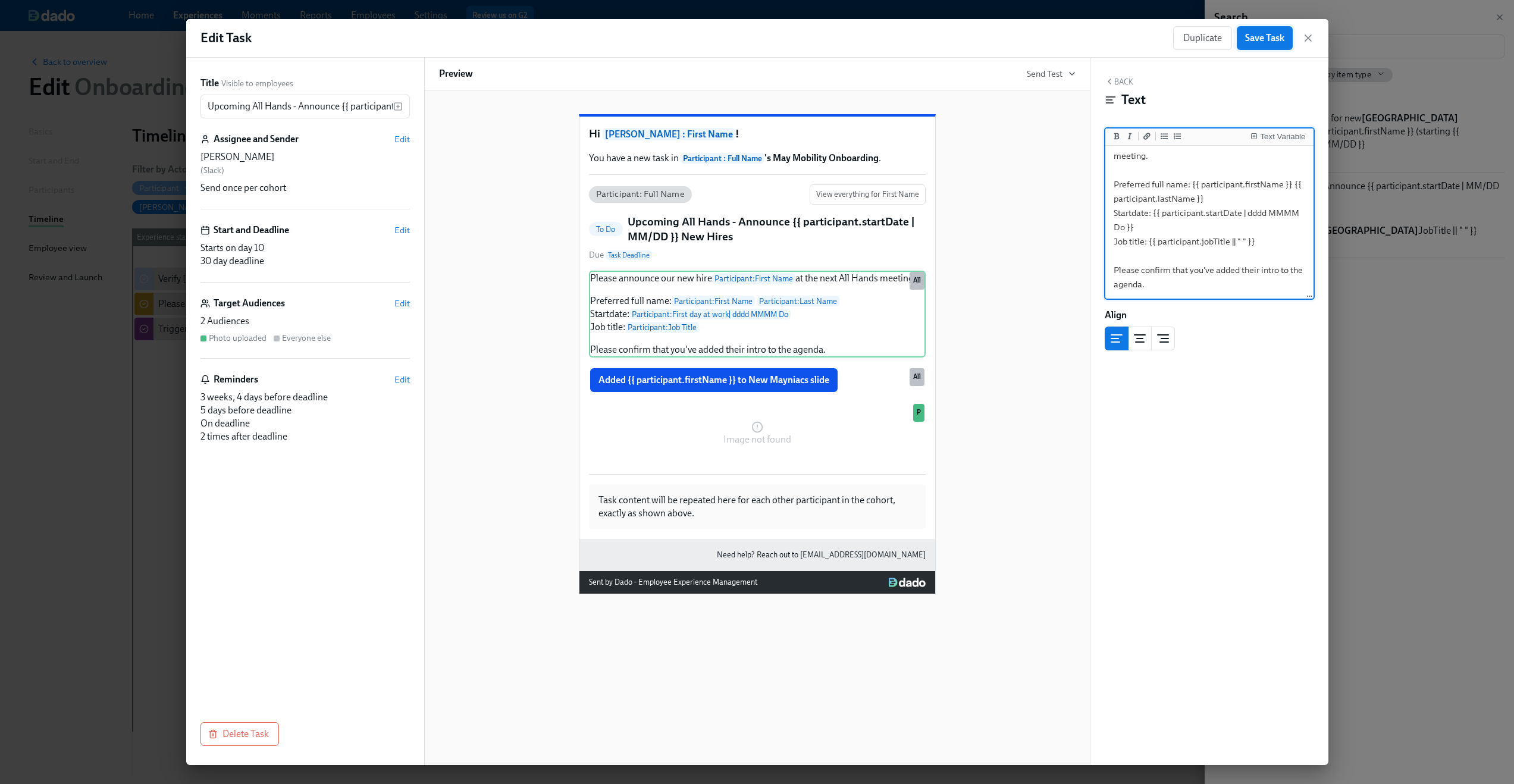
type textarea "Please announce our new hire {{ participant.firstName }} at the next All Hands …"
click at [1268, 35] on span "Save Task" at bounding box center [1265, 38] width 39 height 12
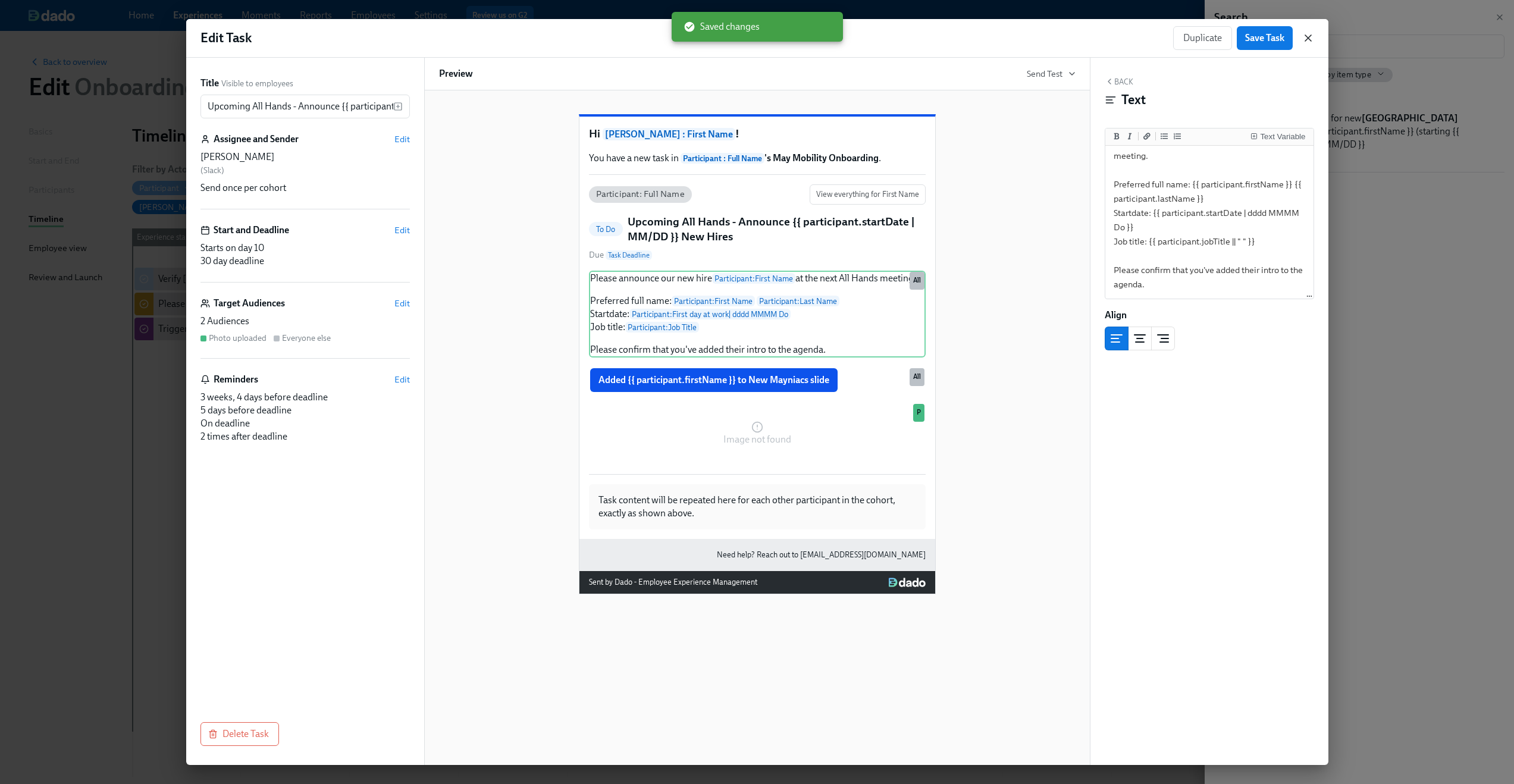
click at [1309, 36] on icon "button" at bounding box center [1308, 38] width 6 height 6
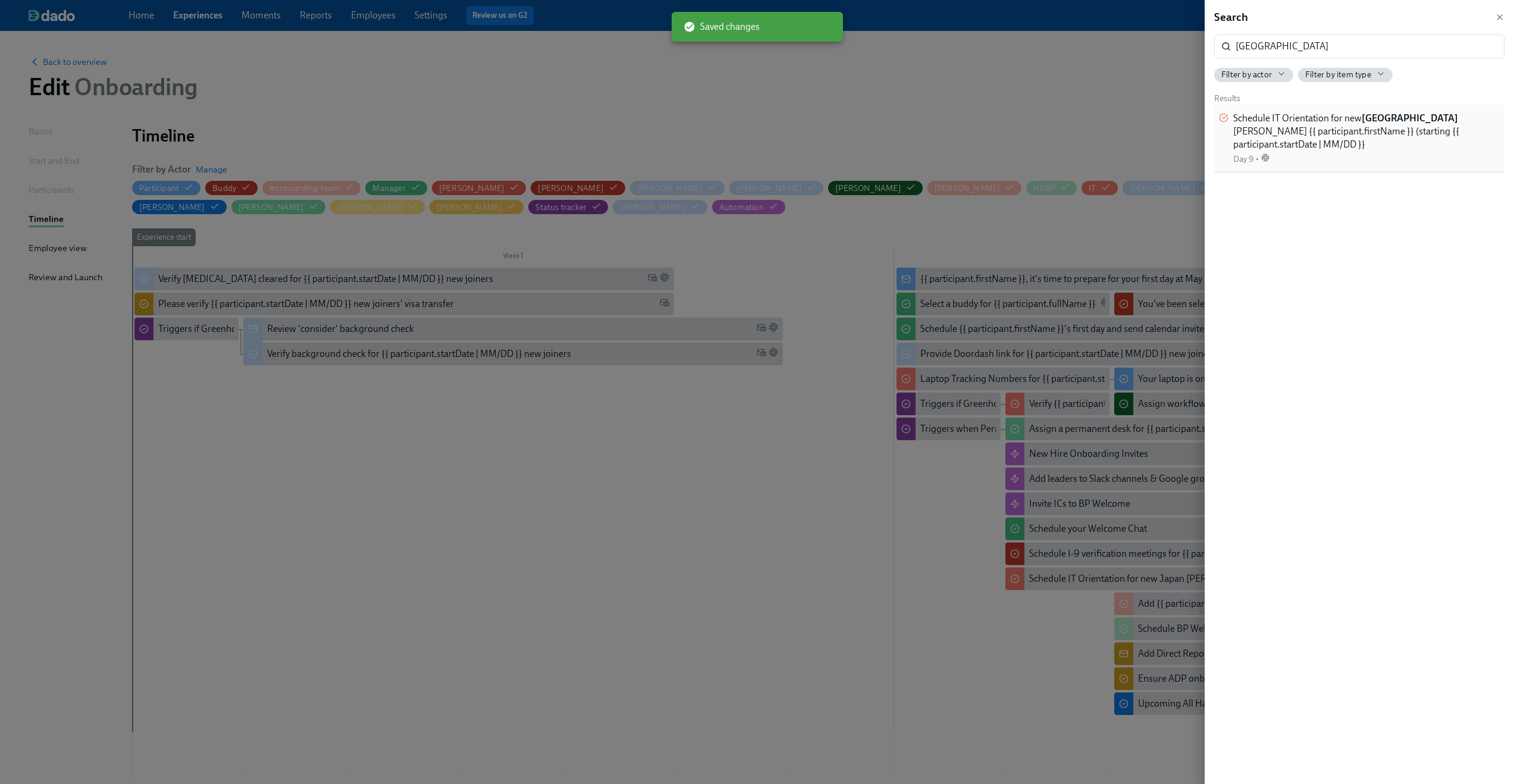
click at [1327, 114] on span "Schedule IT Orientation for new Japan joiner {{ participant.firstName }} (start…" at bounding box center [1366, 131] width 267 height 39
click at [1499, 19] on icon "button" at bounding box center [1499, 17] width 9 height 9
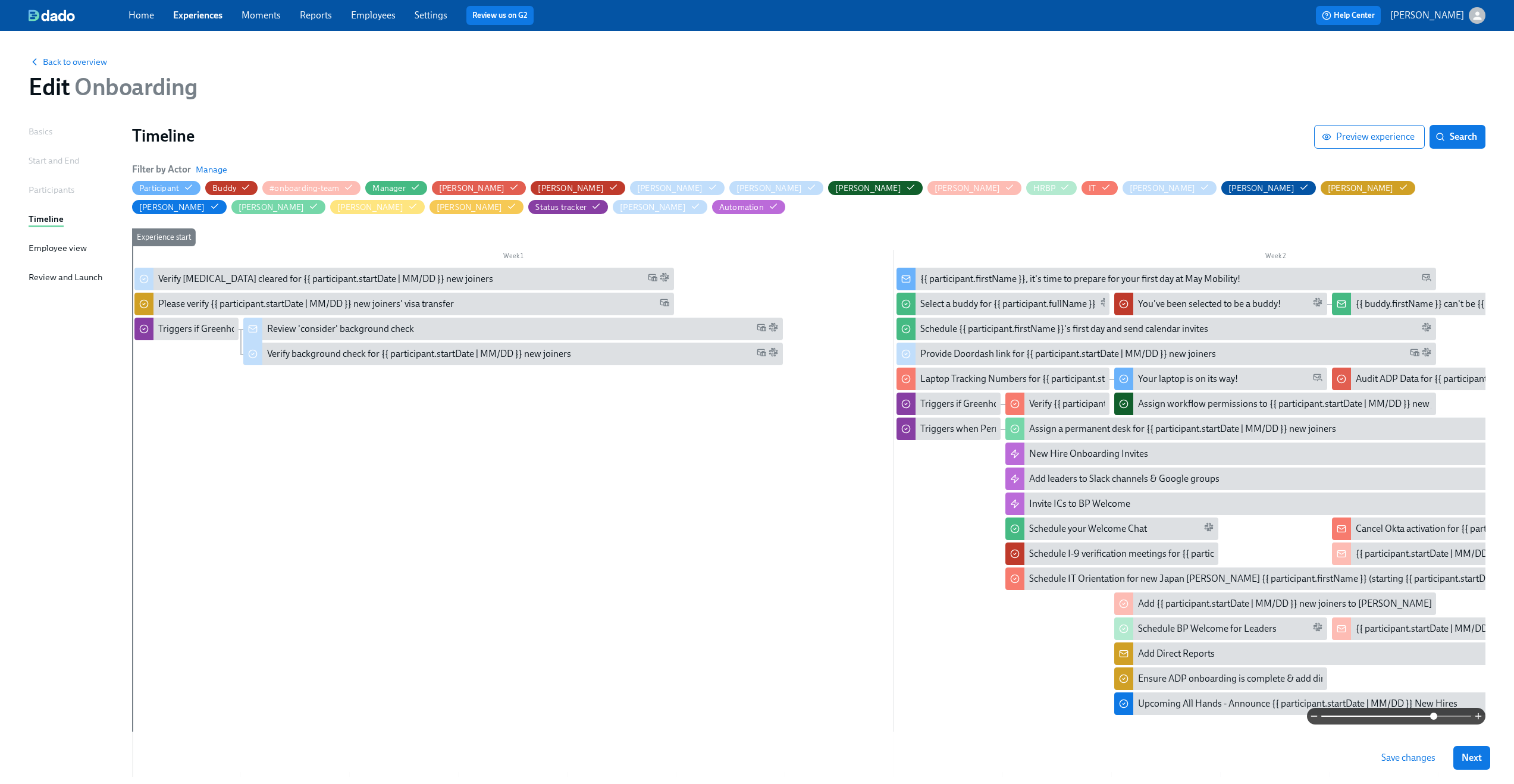
click at [1412, 764] on button "Save changes" at bounding box center [1409, 758] width 71 height 24
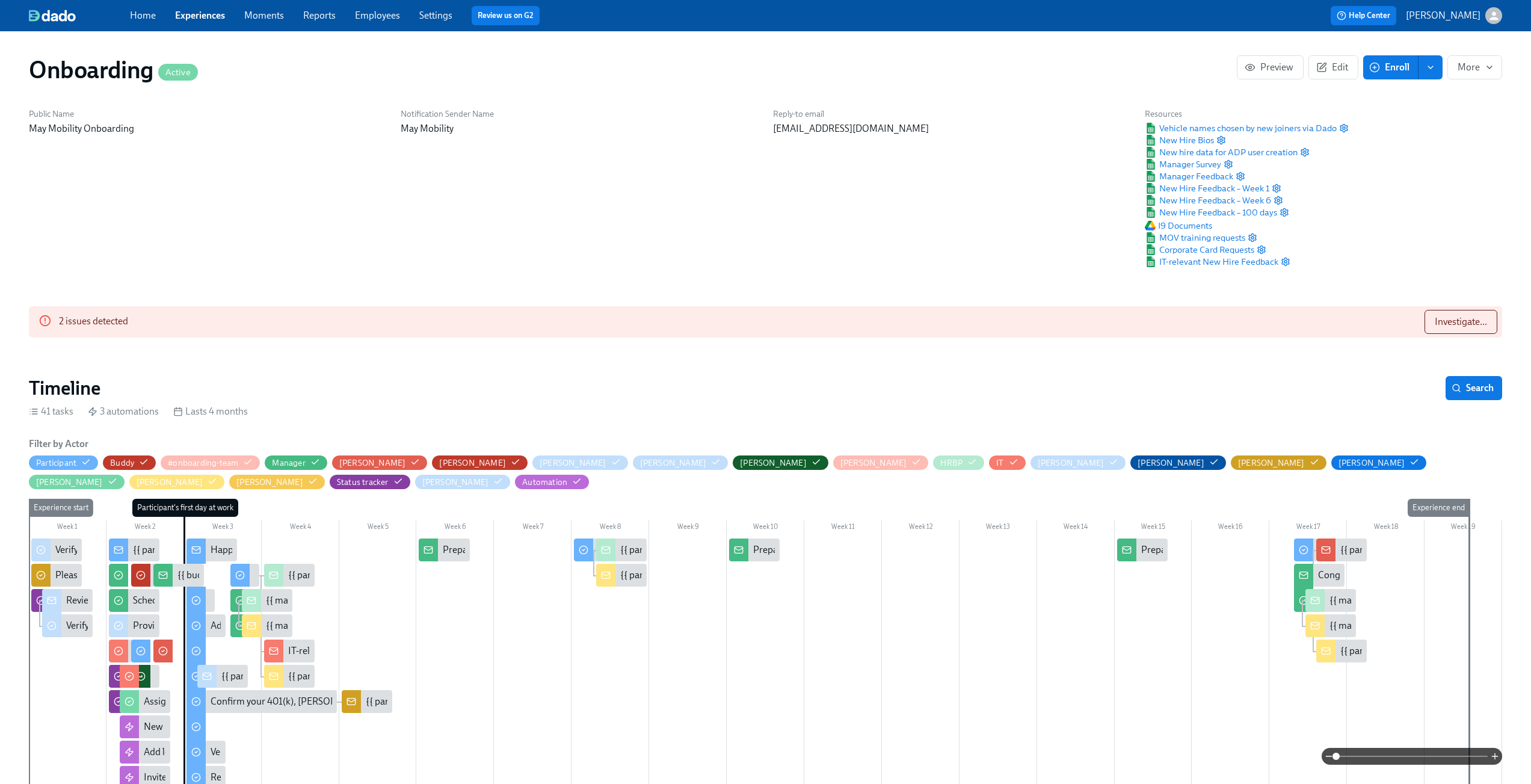
scroll to position [0, 9311]
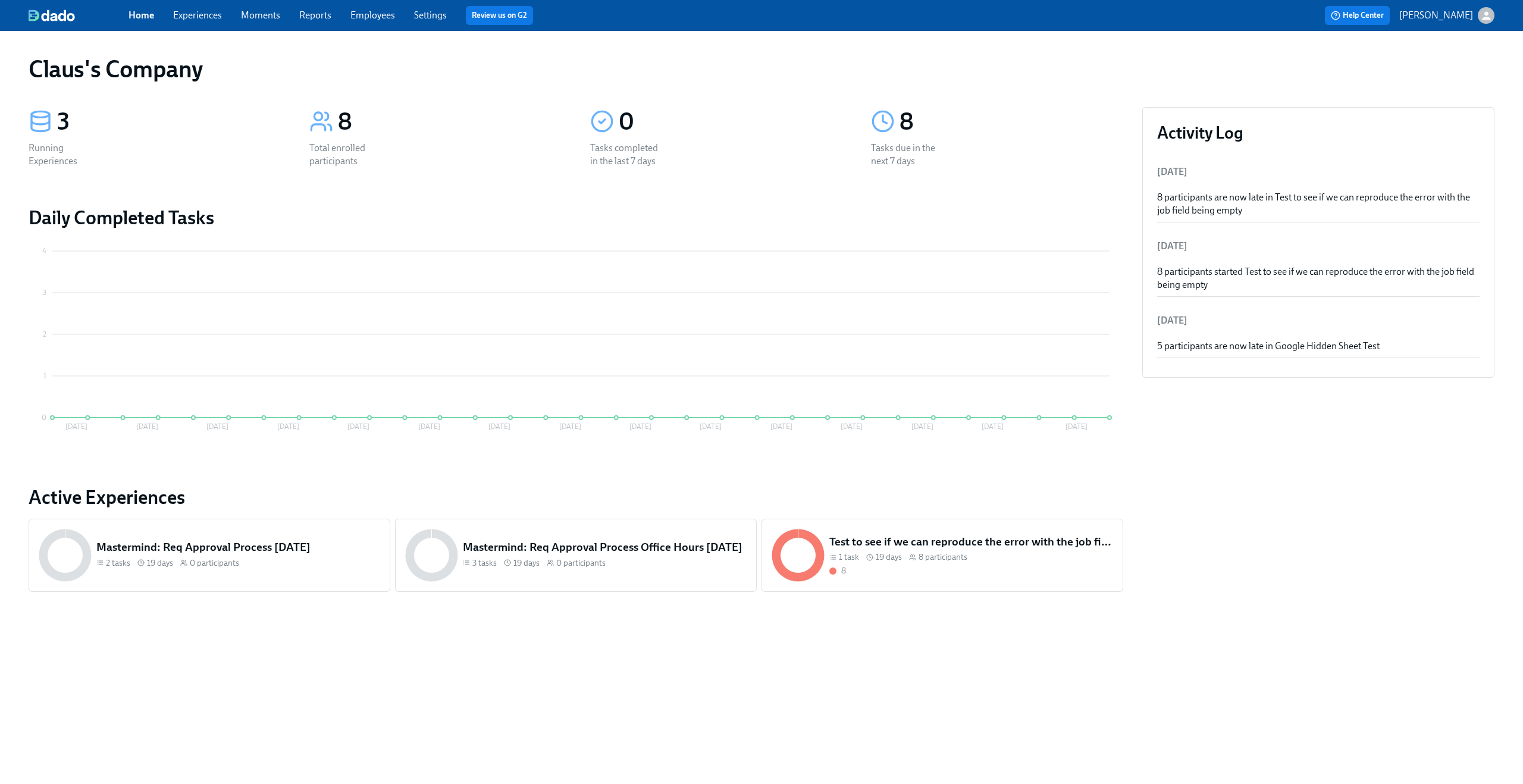
click at [1485, 21] on icon "button" at bounding box center [1487, 16] width 13 height 13
click at [1455, 66] on span "Switch organization..." at bounding box center [1429, 69] width 112 height 13
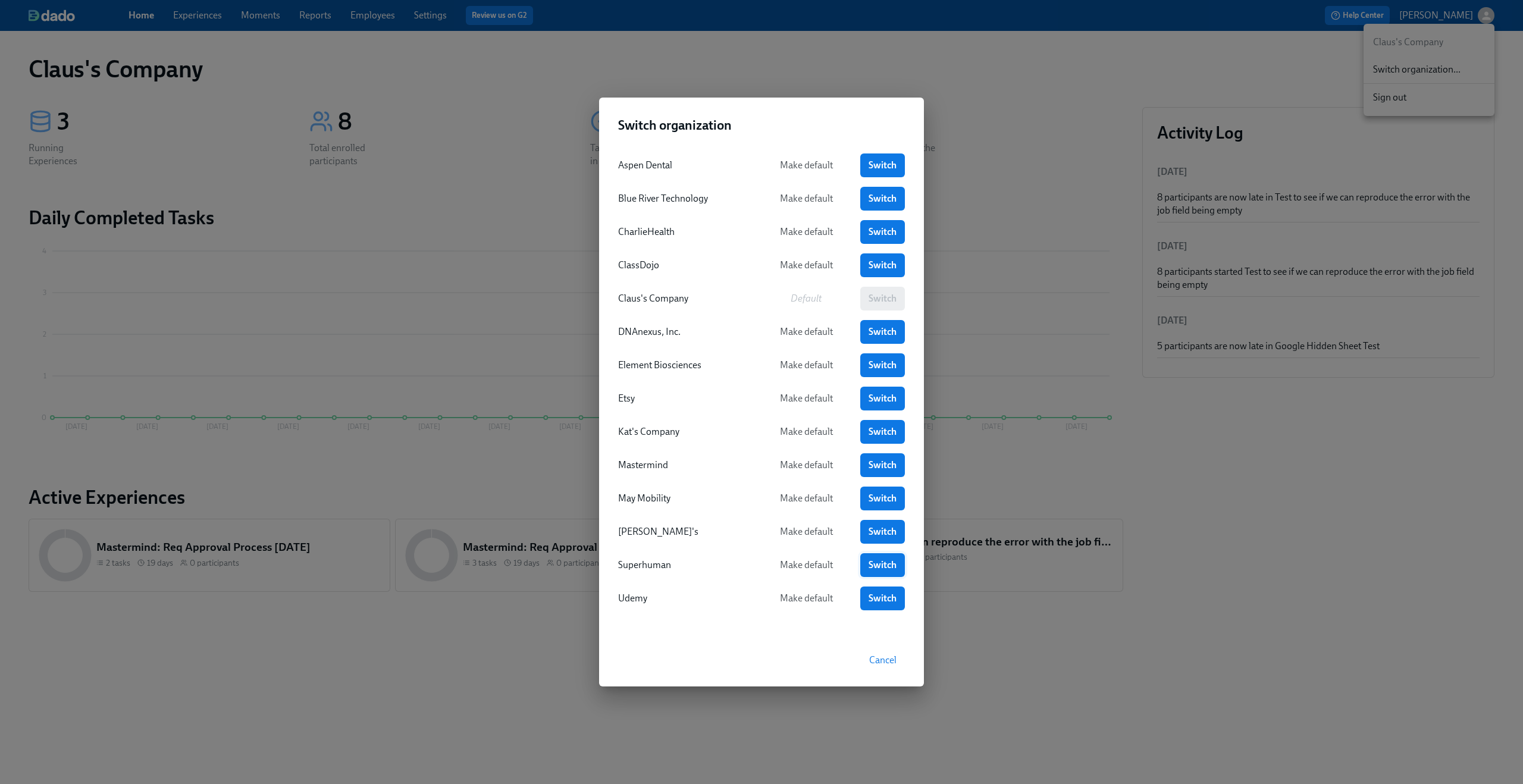
click at [888, 567] on span "Switch" at bounding box center [883, 565] width 28 height 12
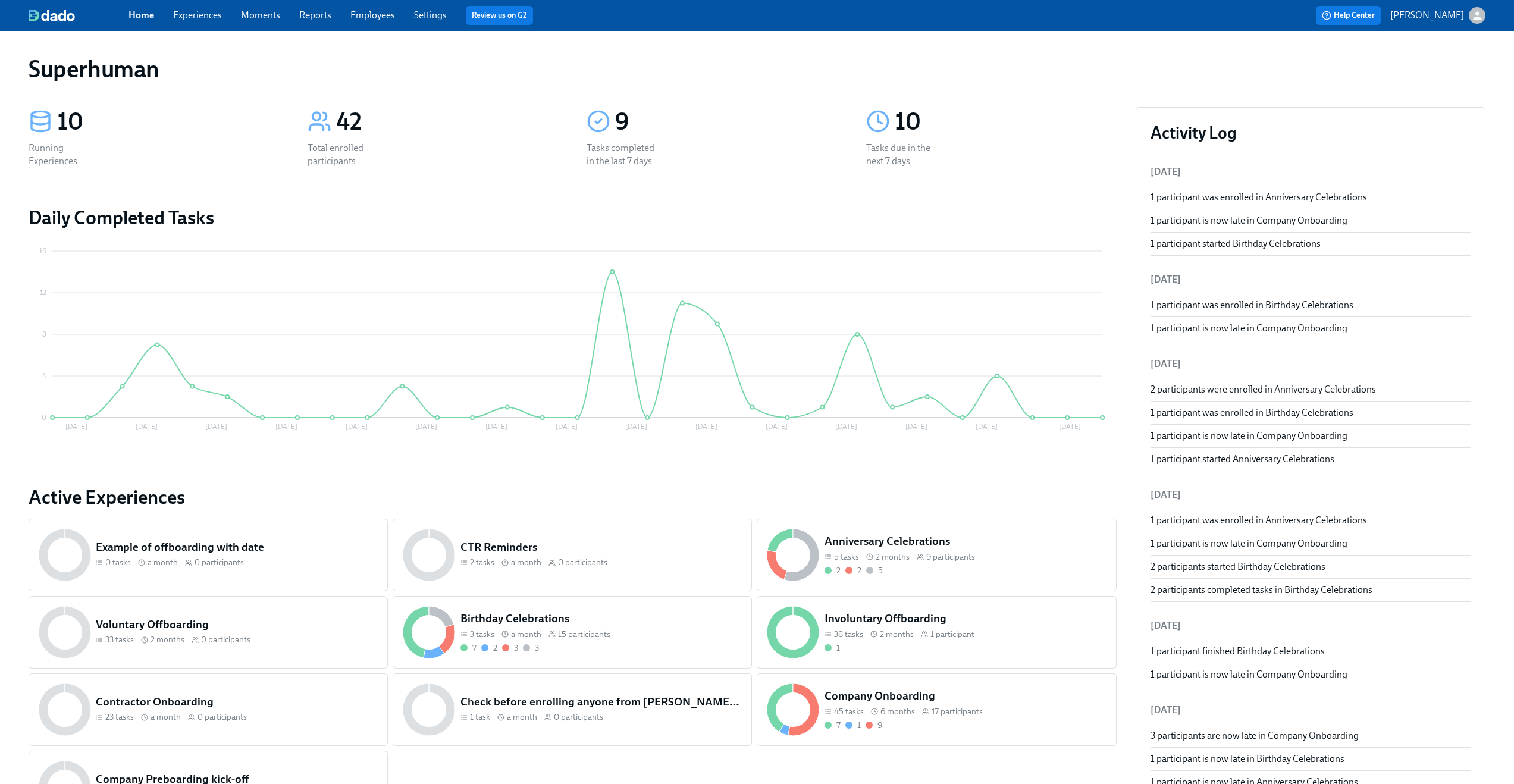
click at [208, 9] on span "Experiences" at bounding box center [197, 15] width 49 height 13
click at [206, 16] on link "Experiences" at bounding box center [197, 15] width 49 height 11
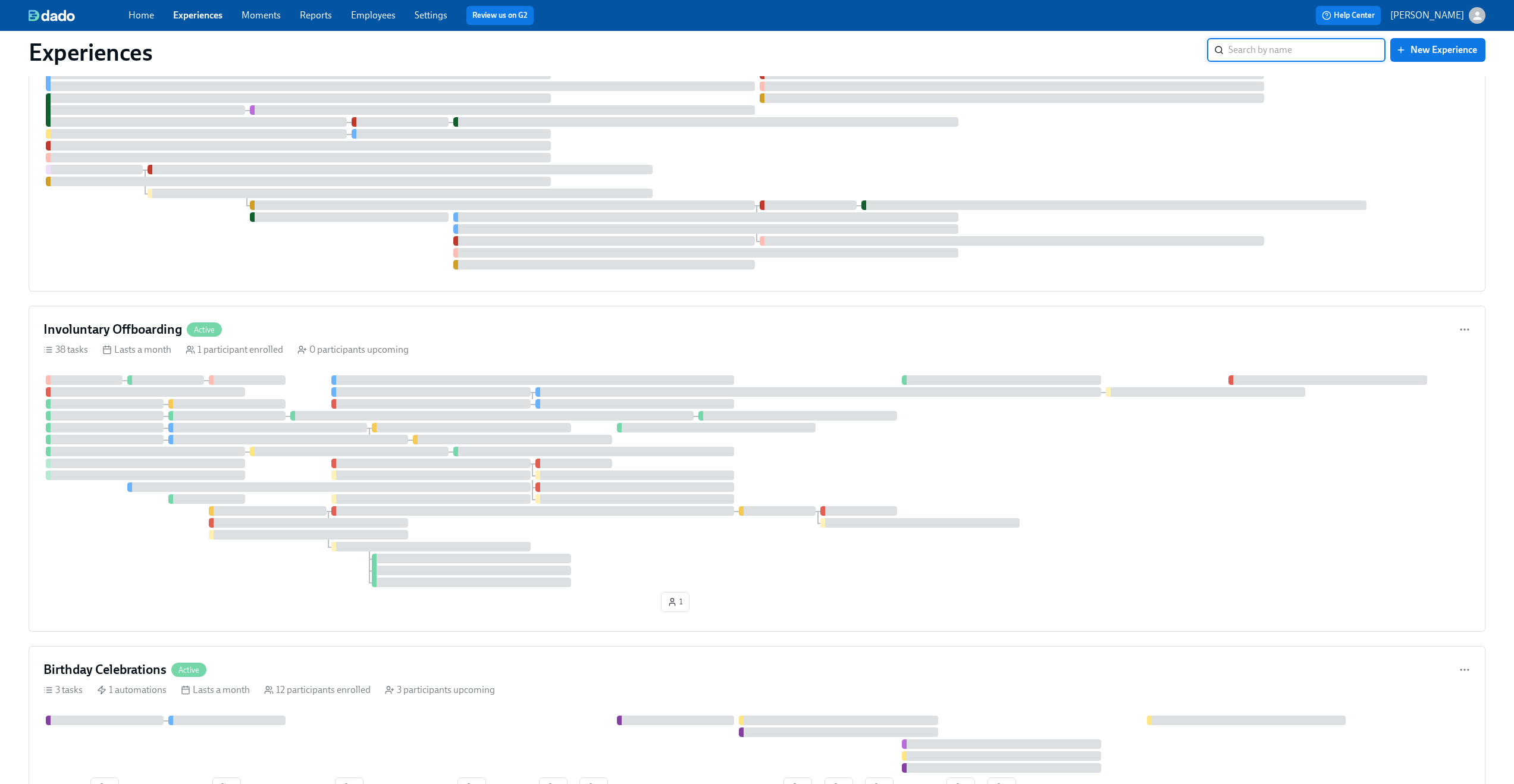
scroll to position [944, 0]
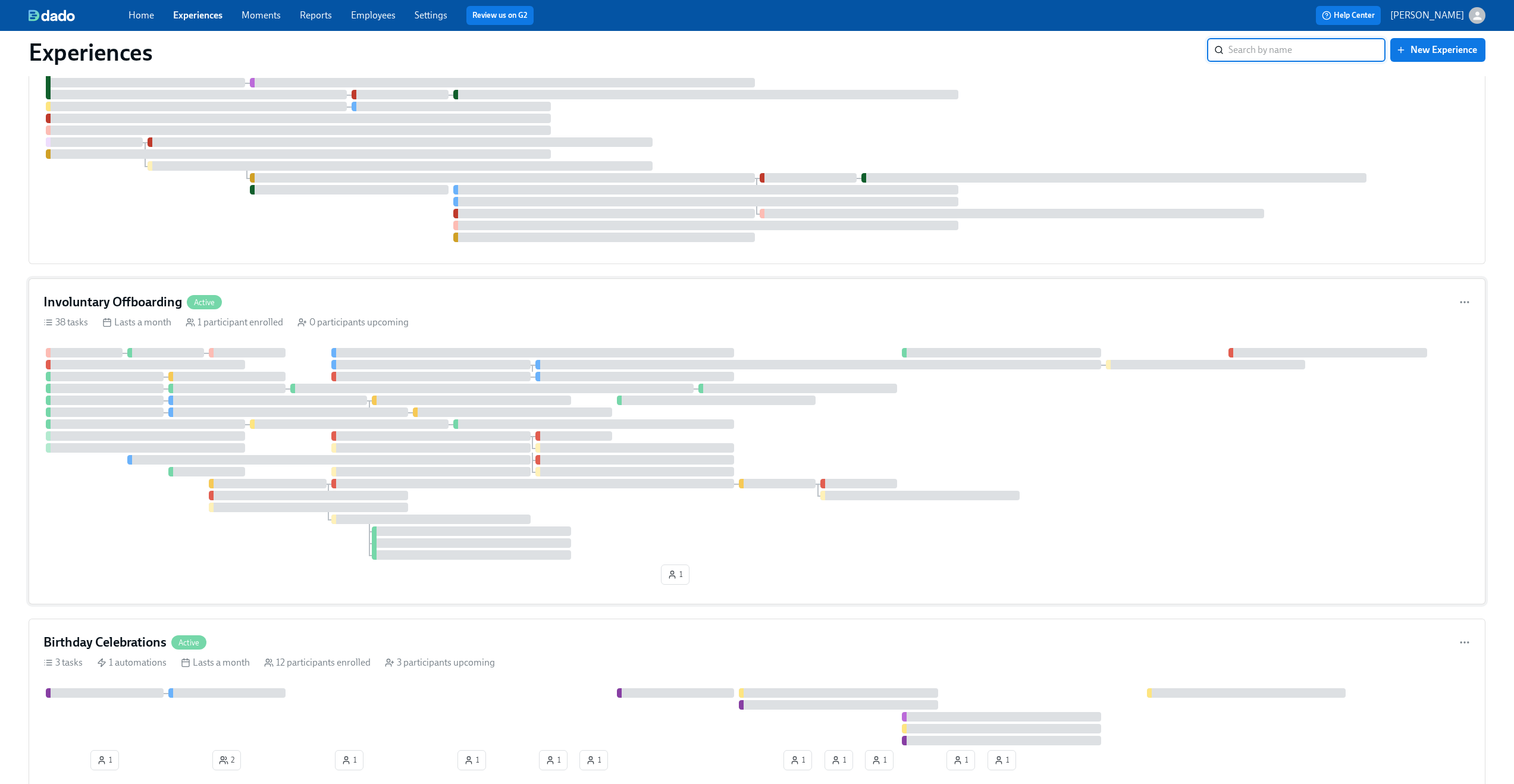
click at [359, 291] on div "Involuntary Offboarding Active 38 tasks Lasts a month 1 participant enrolled 0 …" at bounding box center [757, 441] width 1457 height 326
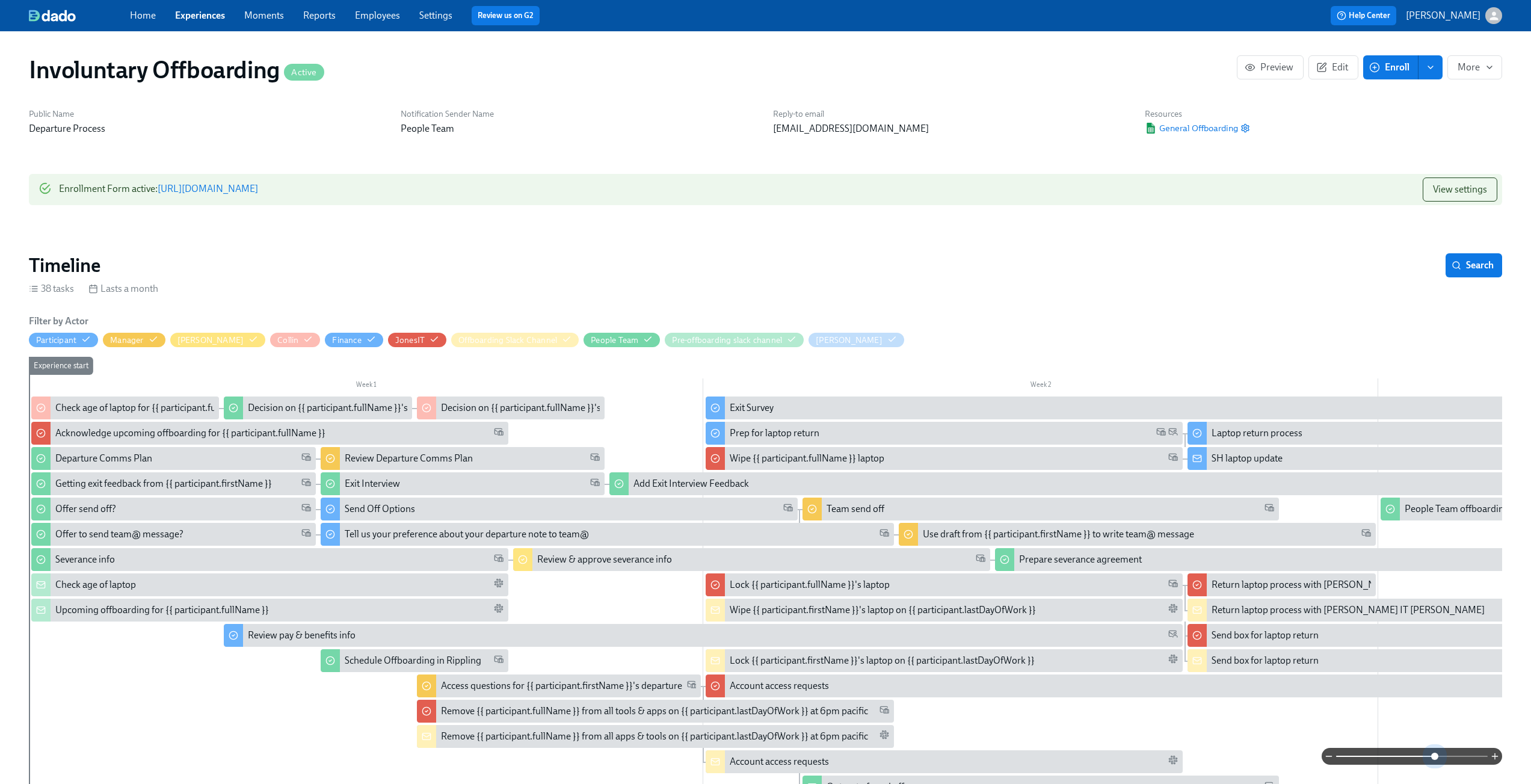
click at [1434, 757] on span at bounding box center [1412, 756] width 152 height 17
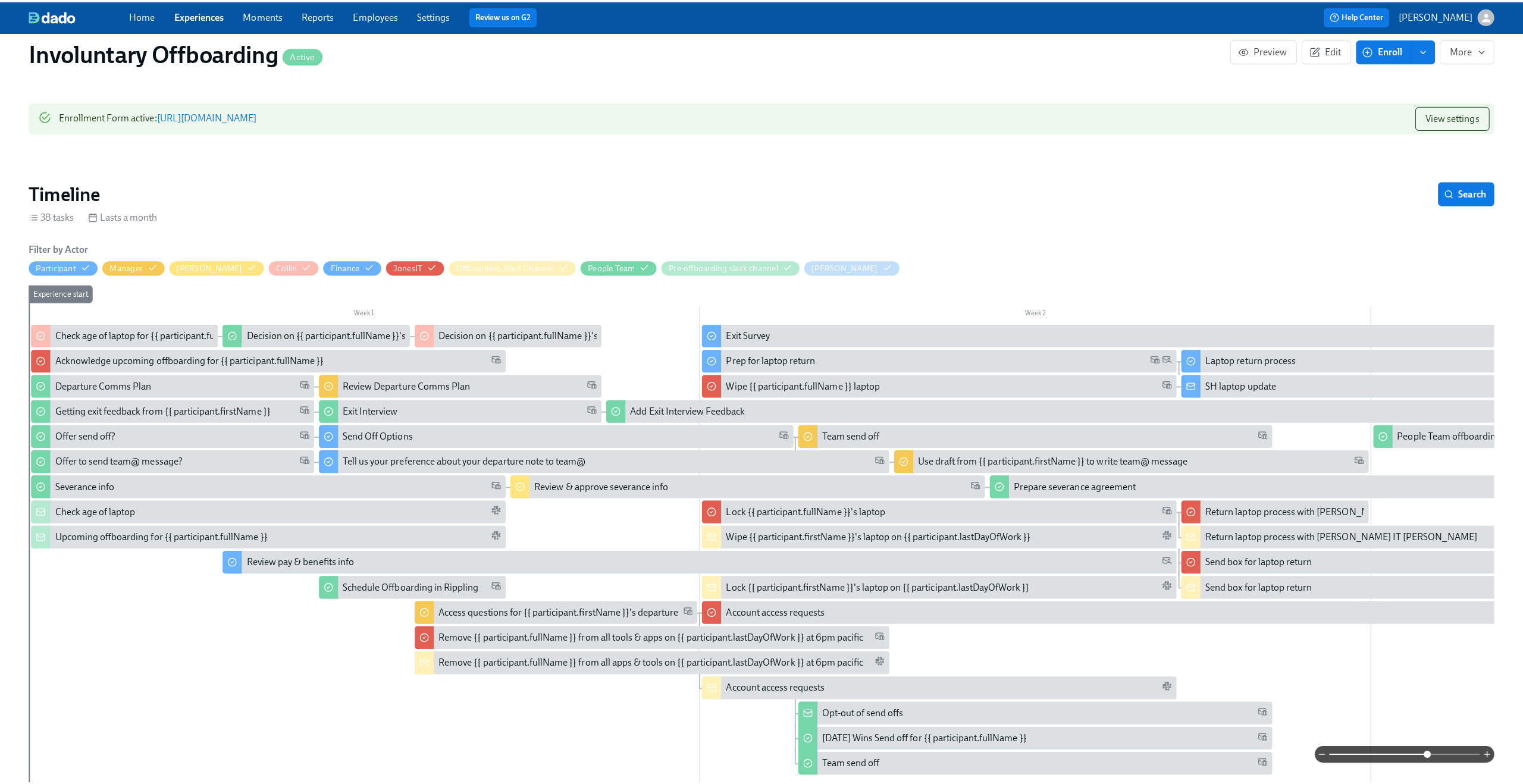
scroll to position [74, 0]
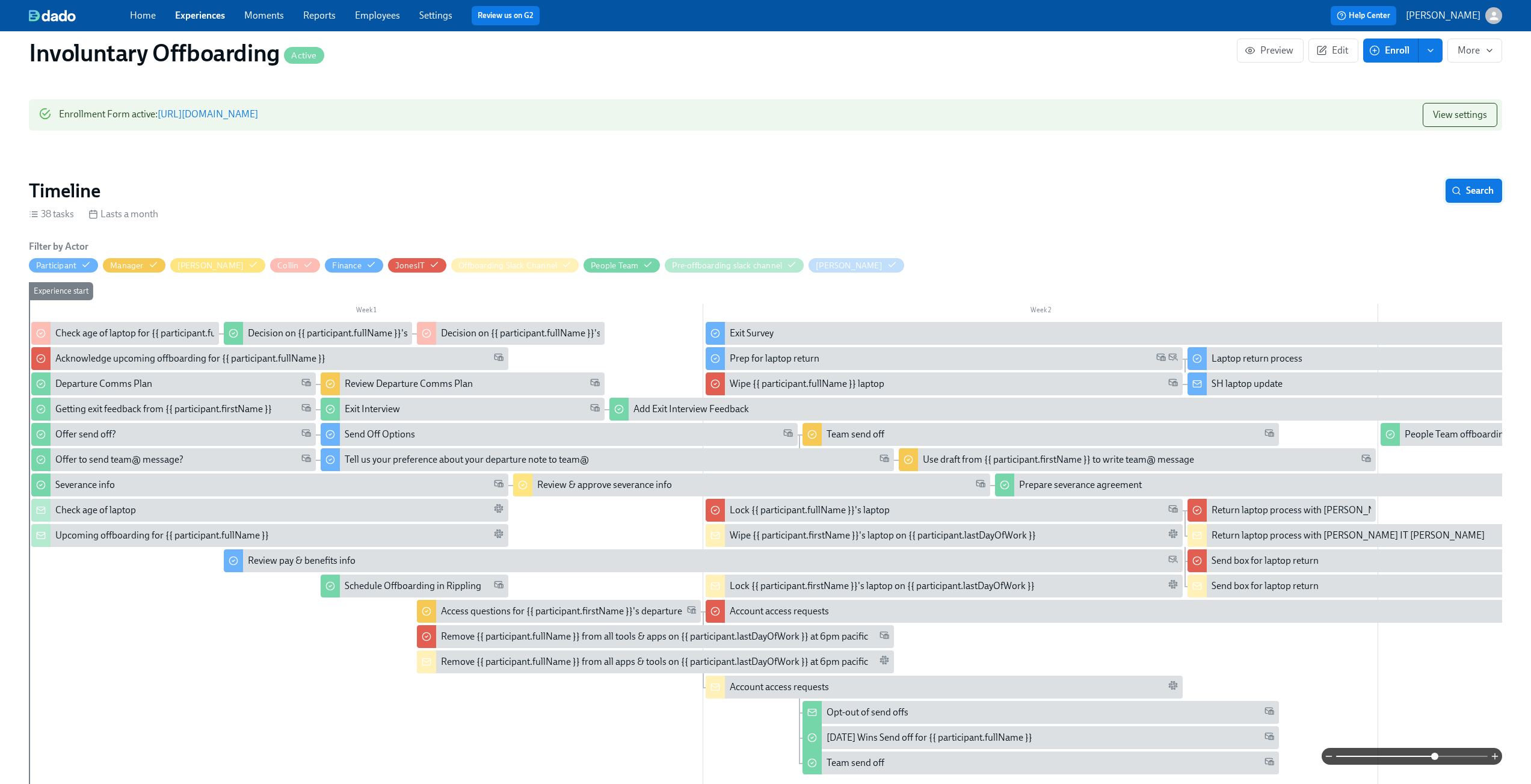
click at [1466, 196] on span "Search" at bounding box center [1474, 191] width 40 height 12
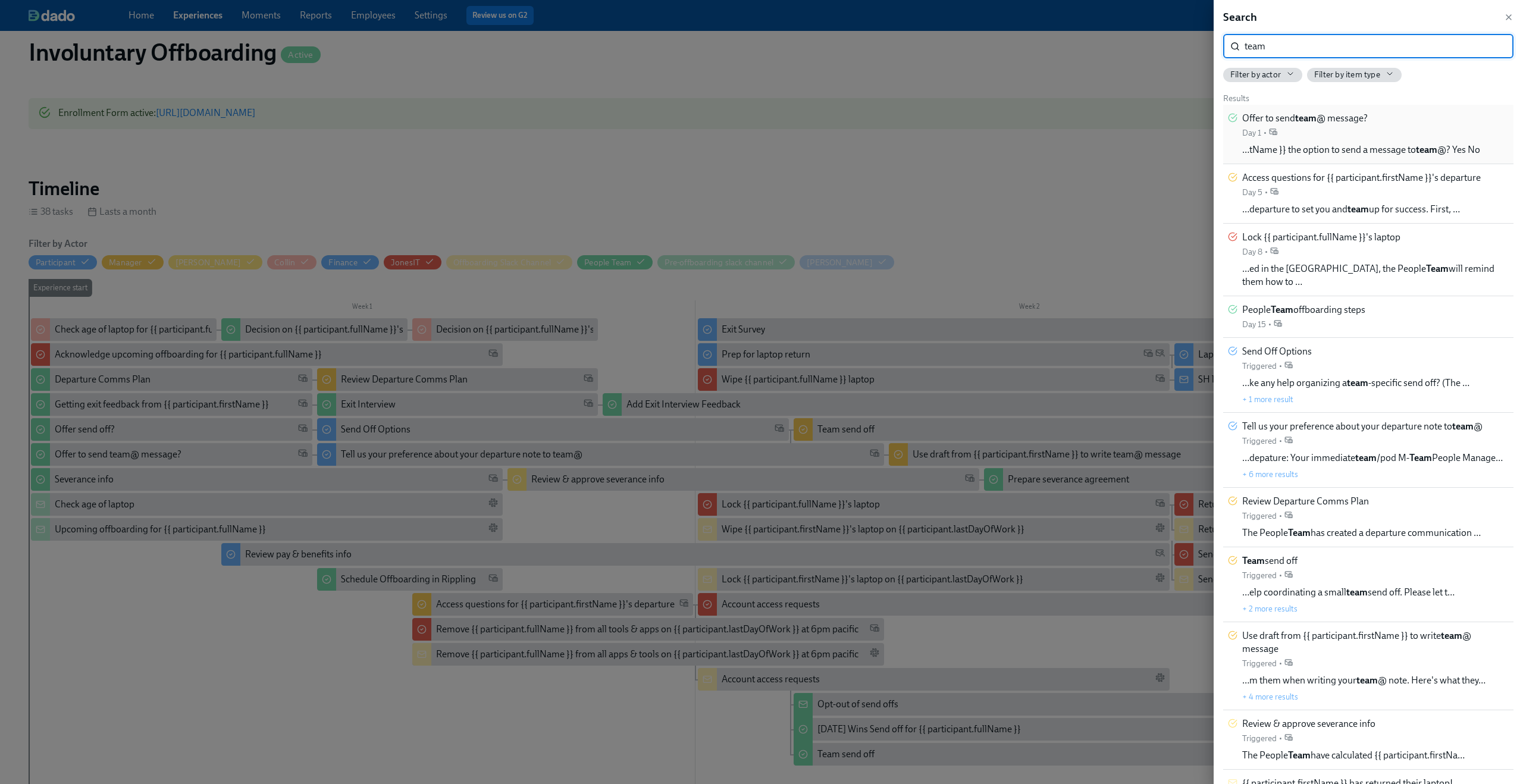
type input "team"
click at [1440, 125] on div "Offer to send team @ message? Day 1 • …tName }} the option to send a message to…" at bounding box center [1361, 134] width 238 height 45
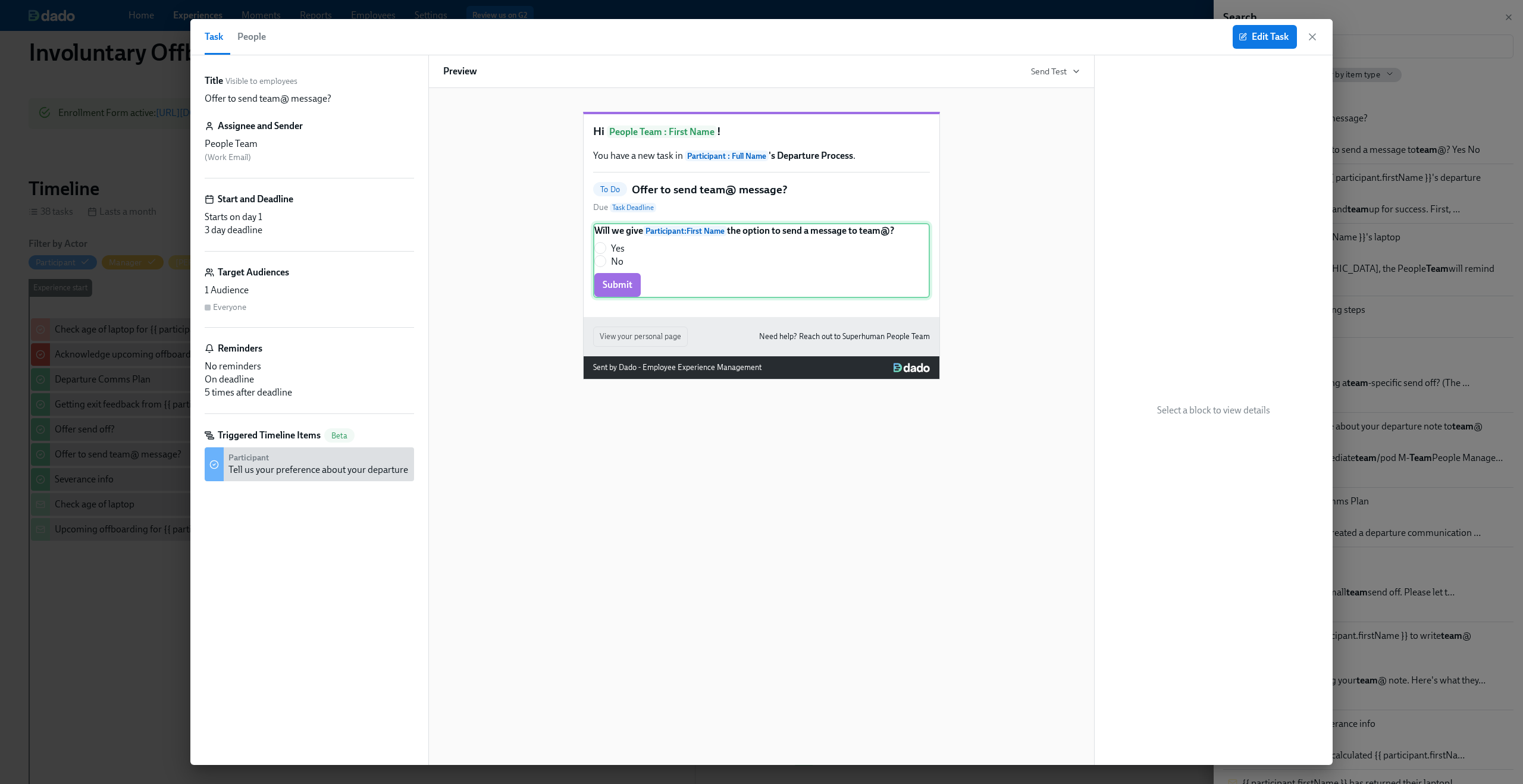
click at [707, 245] on div "Will we give Participant : First Name the option to send a message to team@? Ye…" at bounding box center [762, 260] width 337 height 75
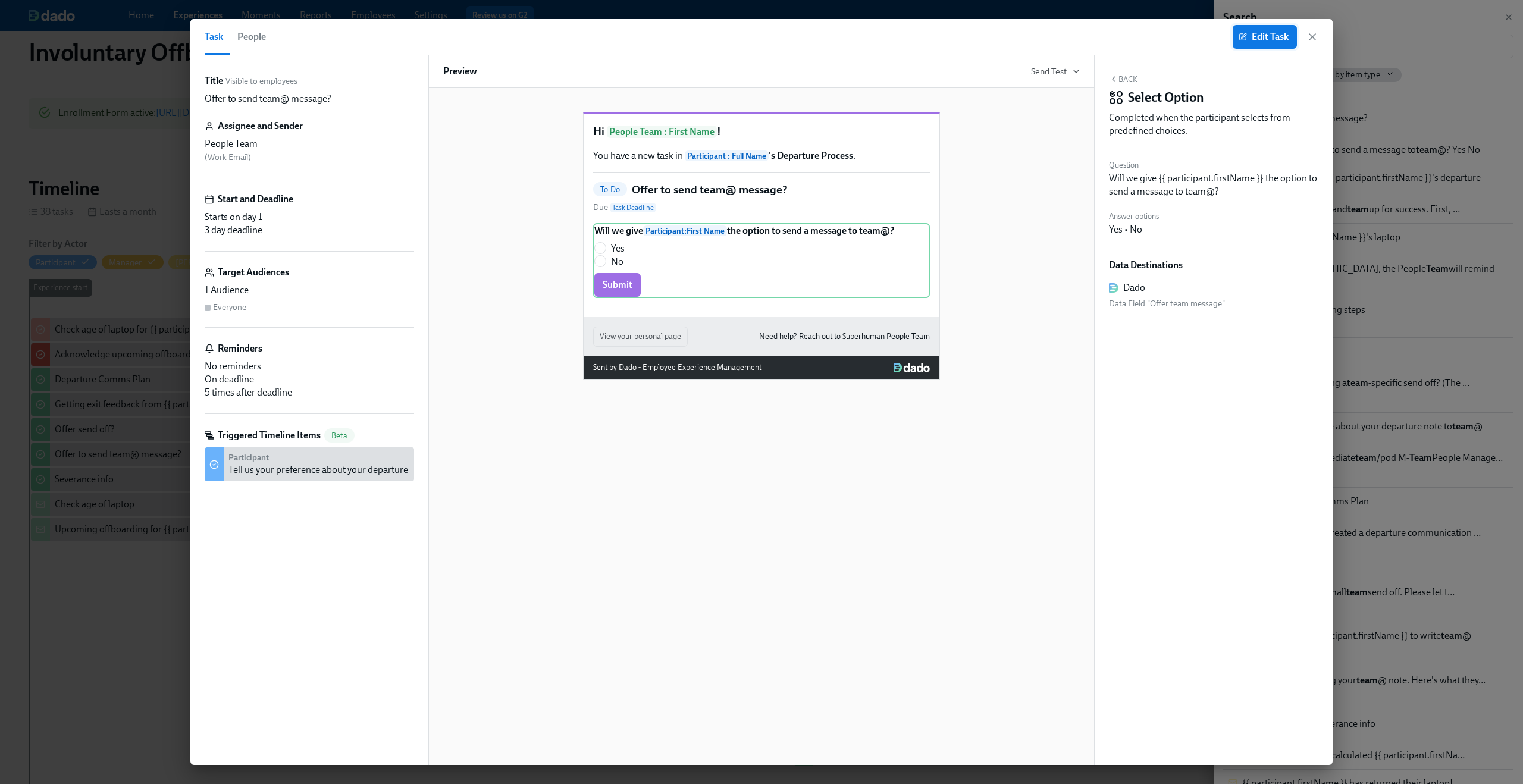
click at [1266, 37] on span "Edit Task" at bounding box center [1264, 37] width 47 height 12
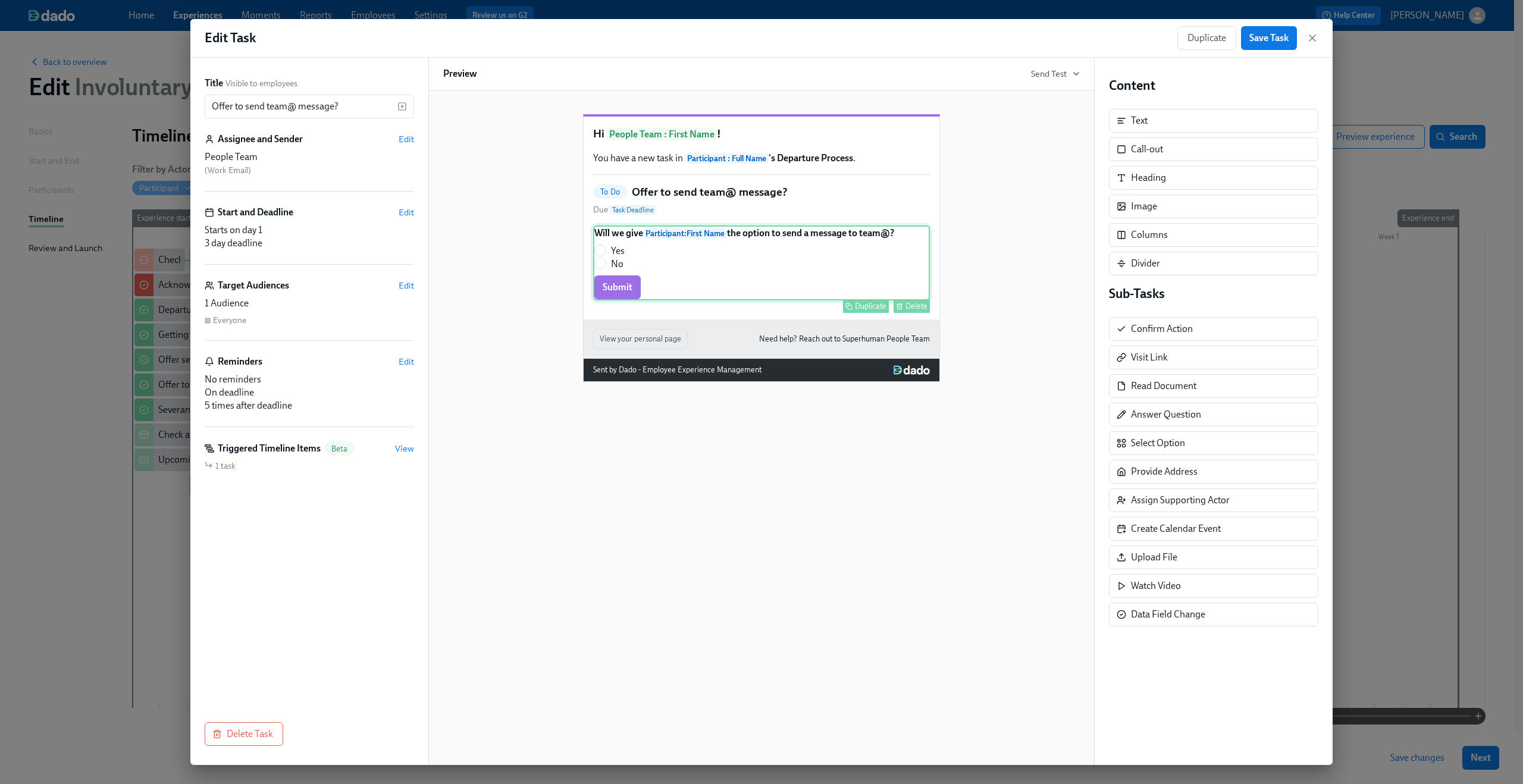
click at [870, 247] on div "Will we give Participant : First Name the option to send a message to team@? Ye…" at bounding box center [762, 262] width 337 height 75
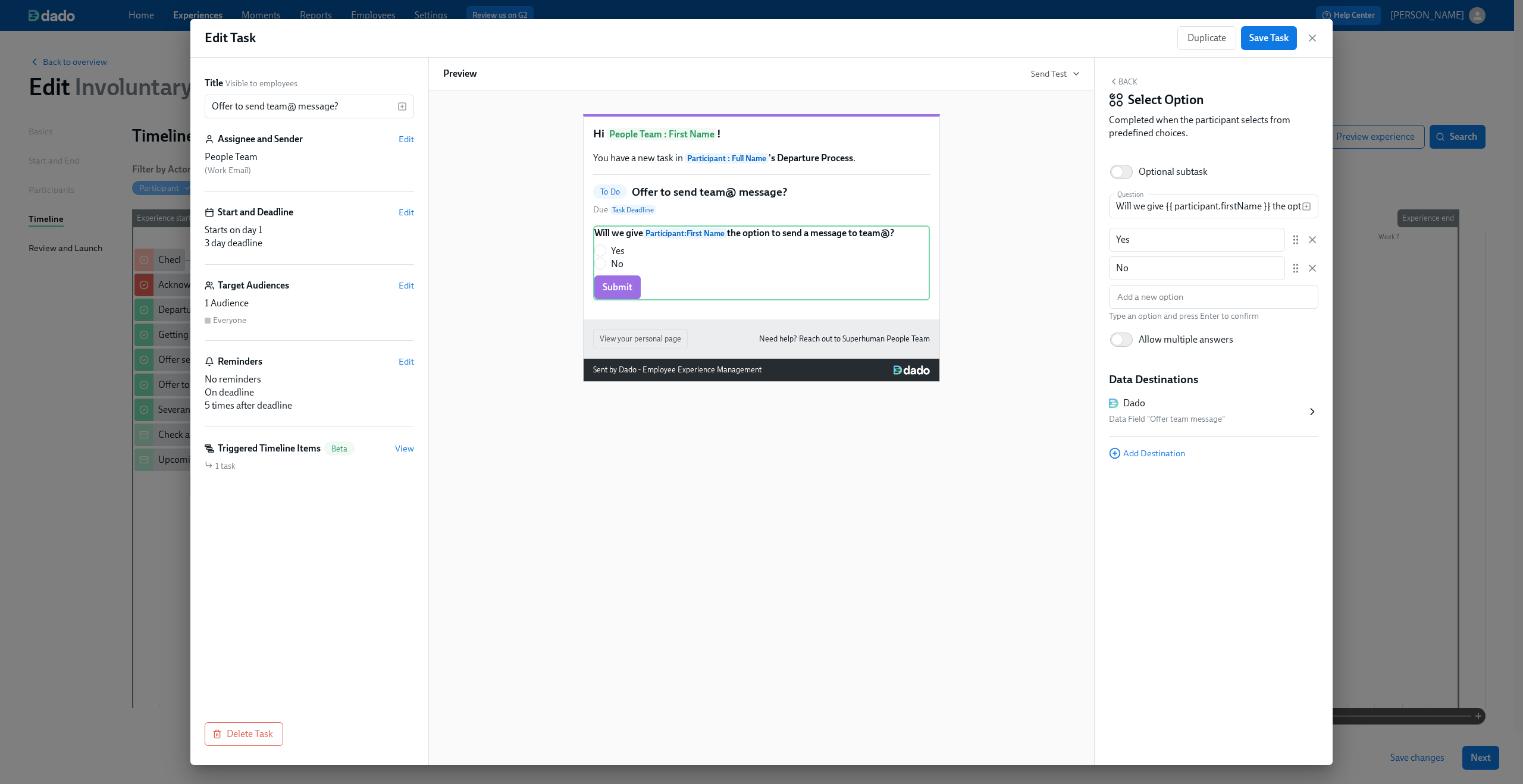
click at [1182, 424] on div "Data Field "Offer team message"" at bounding box center [1208, 419] width 197 height 15
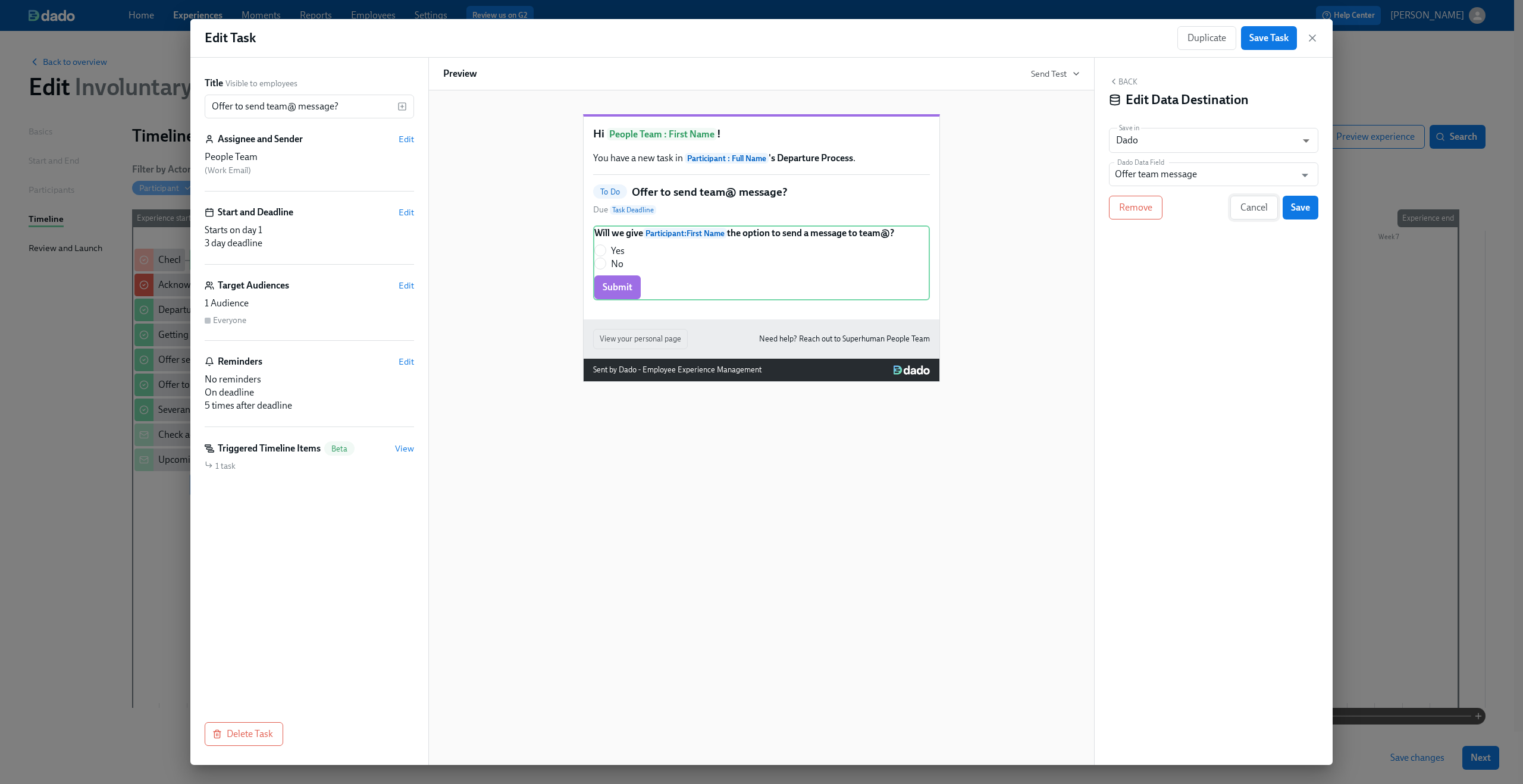
click at [1241, 202] on span "Cancel" at bounding box center [1254, 208] width 27 height 12
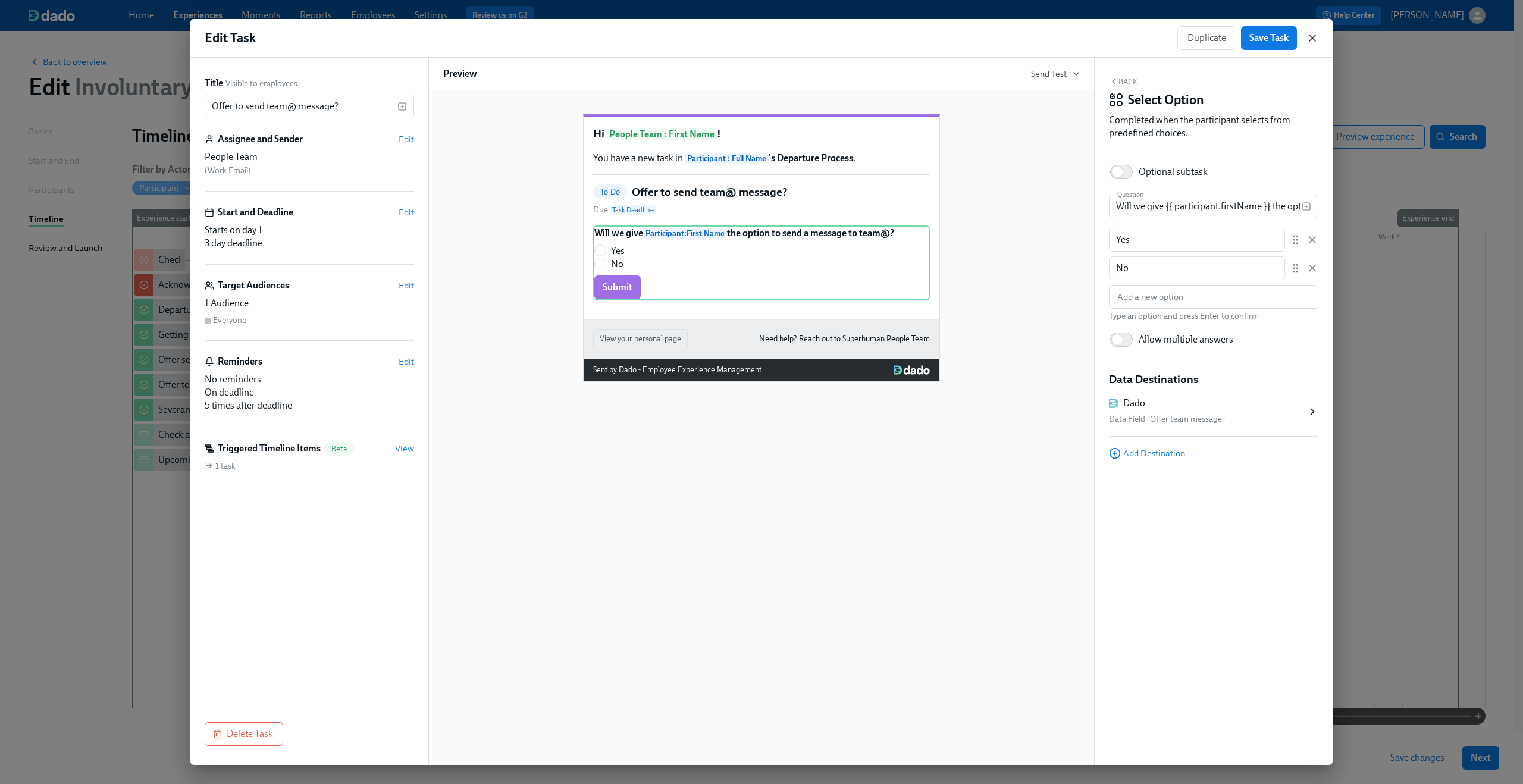
click at [1312, 37] on icon "button" at bounding box center [1312, 38] width 6 height 6
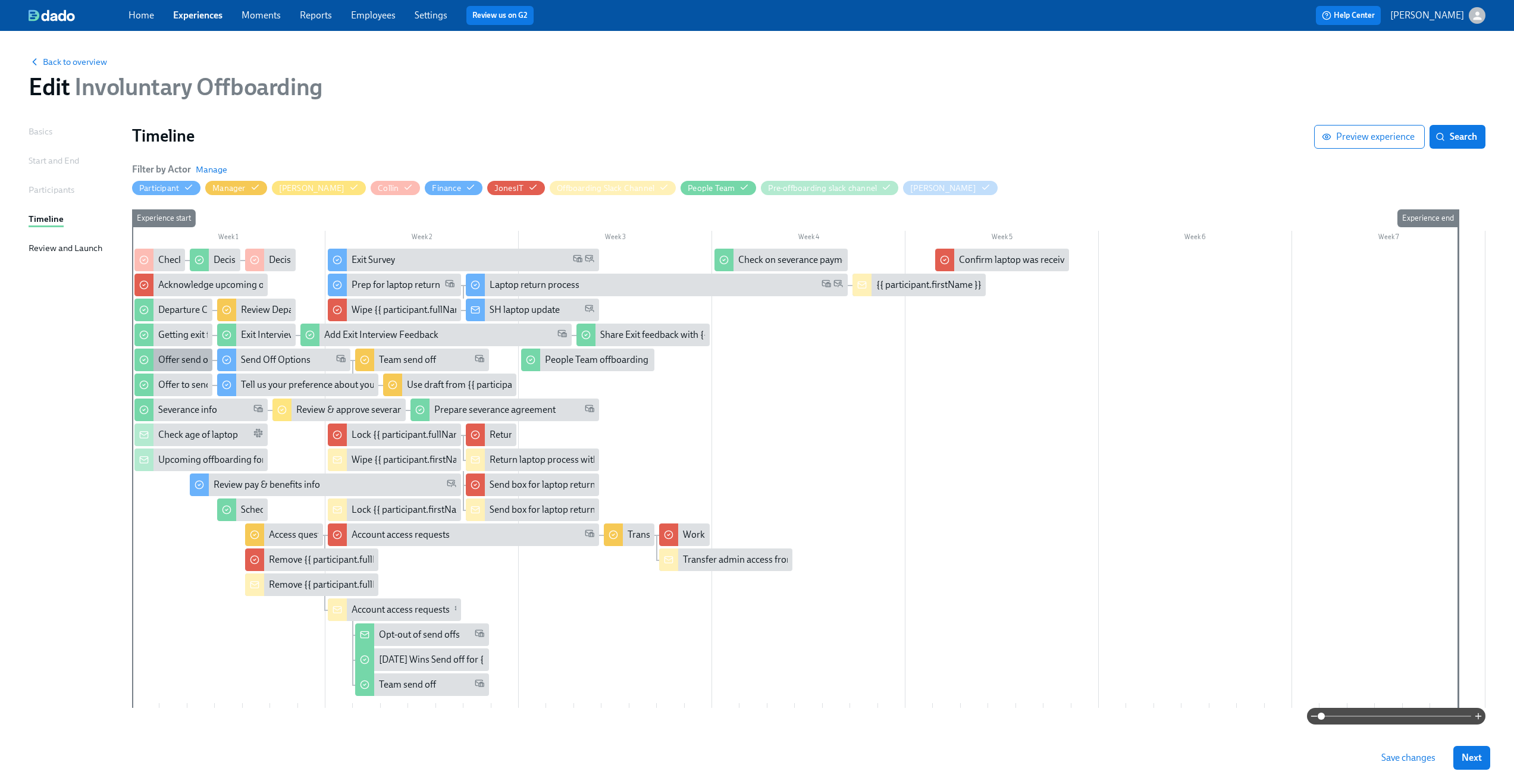
click at [178, 360] on div "Offer send off?" at bounding box center [188, 360] width 60 height 13
click at [170, 386] on div "Offer to send team@ message?" at bounding box center [221, 385] width 127 height 13
click at [262, 382] on div "Tell us your preference about your departure note to team@" at bounding box center [361, 385] width 242 height 13
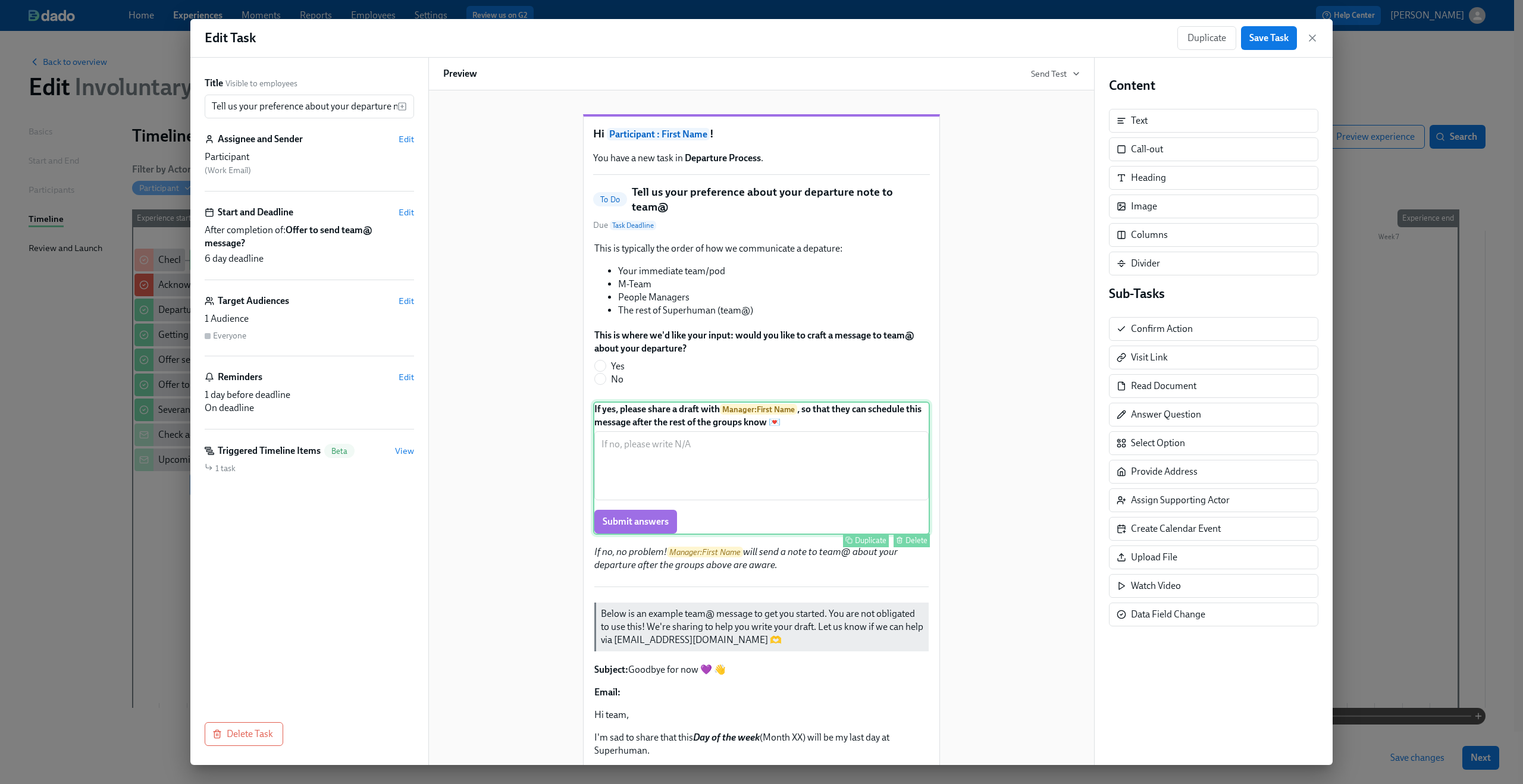
click at [766, 441] on div "If yes, please share a draft with Manager : First Name , so that they can sched…" at bounding box center [762, 468] width 337 height 133
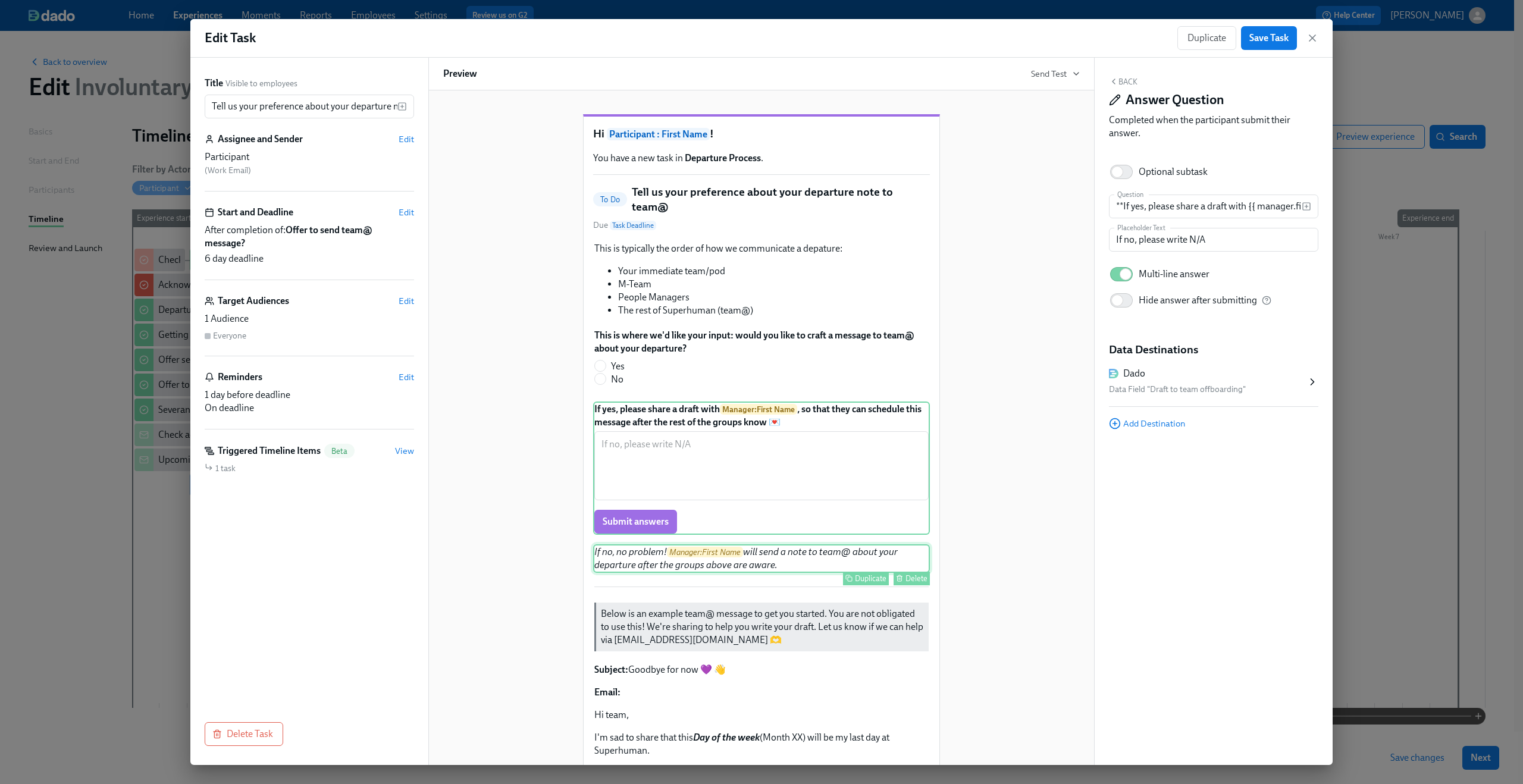
click at [782, 553] on div "If no, no problem! Manager : First Name will send a note to team@ about your de…" at bounding box center [762, 558] width 337 height 28
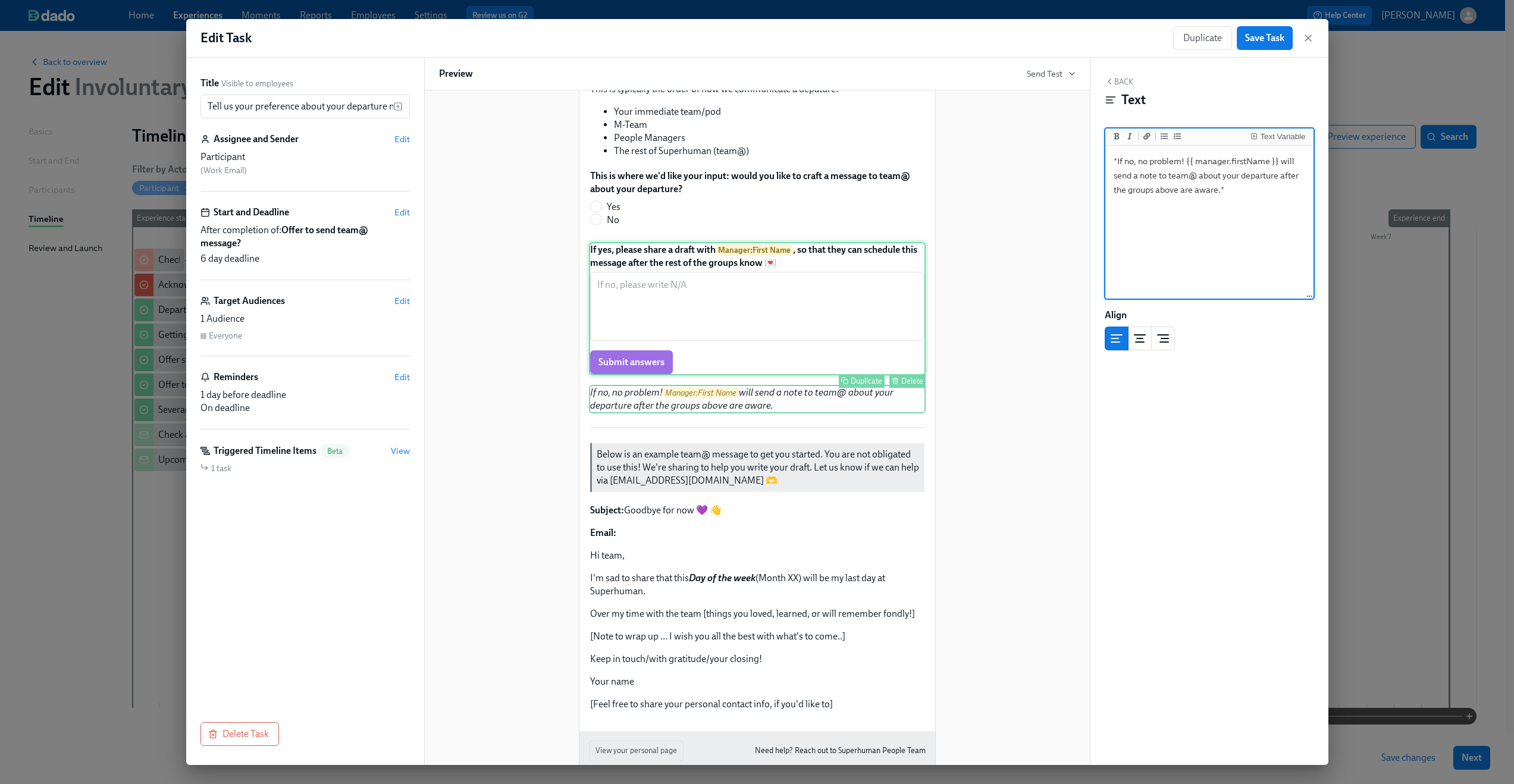
scroll to position [202, 0]
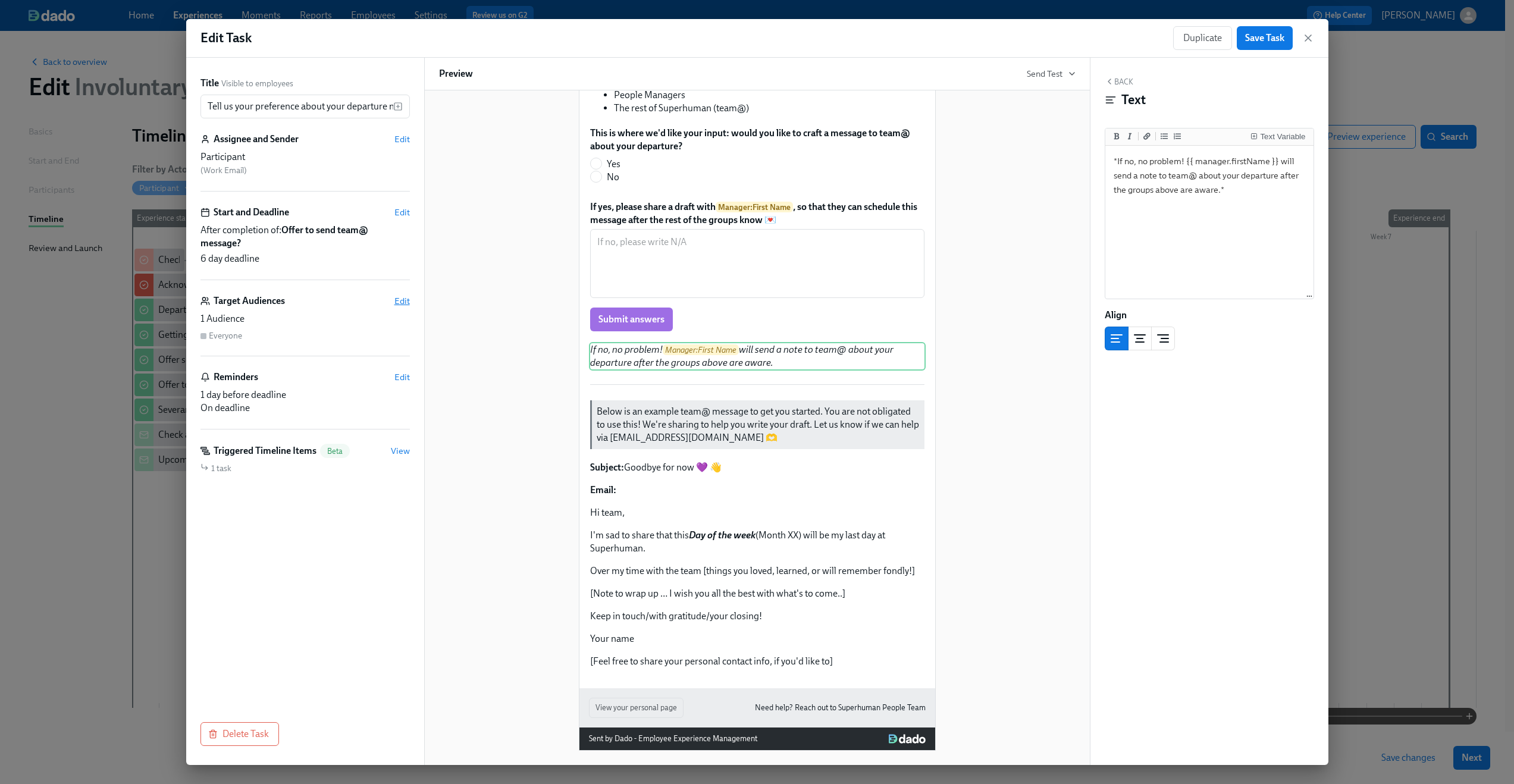
click at [407, 302] on span "Edit" at bounding box center [402, 301] width 16 height 12
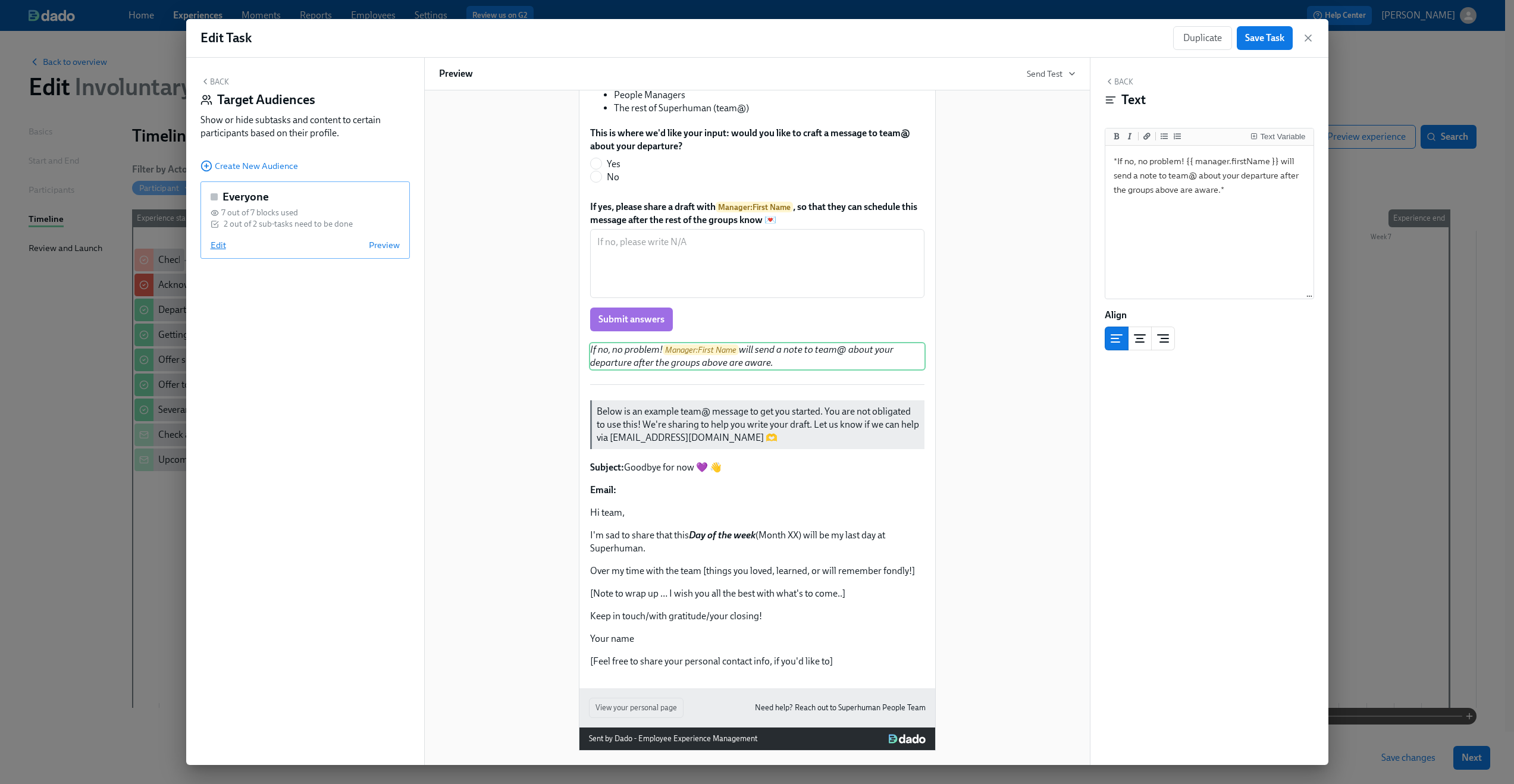
click at [218, 243] on span "Edit" at bounding box center [218, 245] width 16 height 12
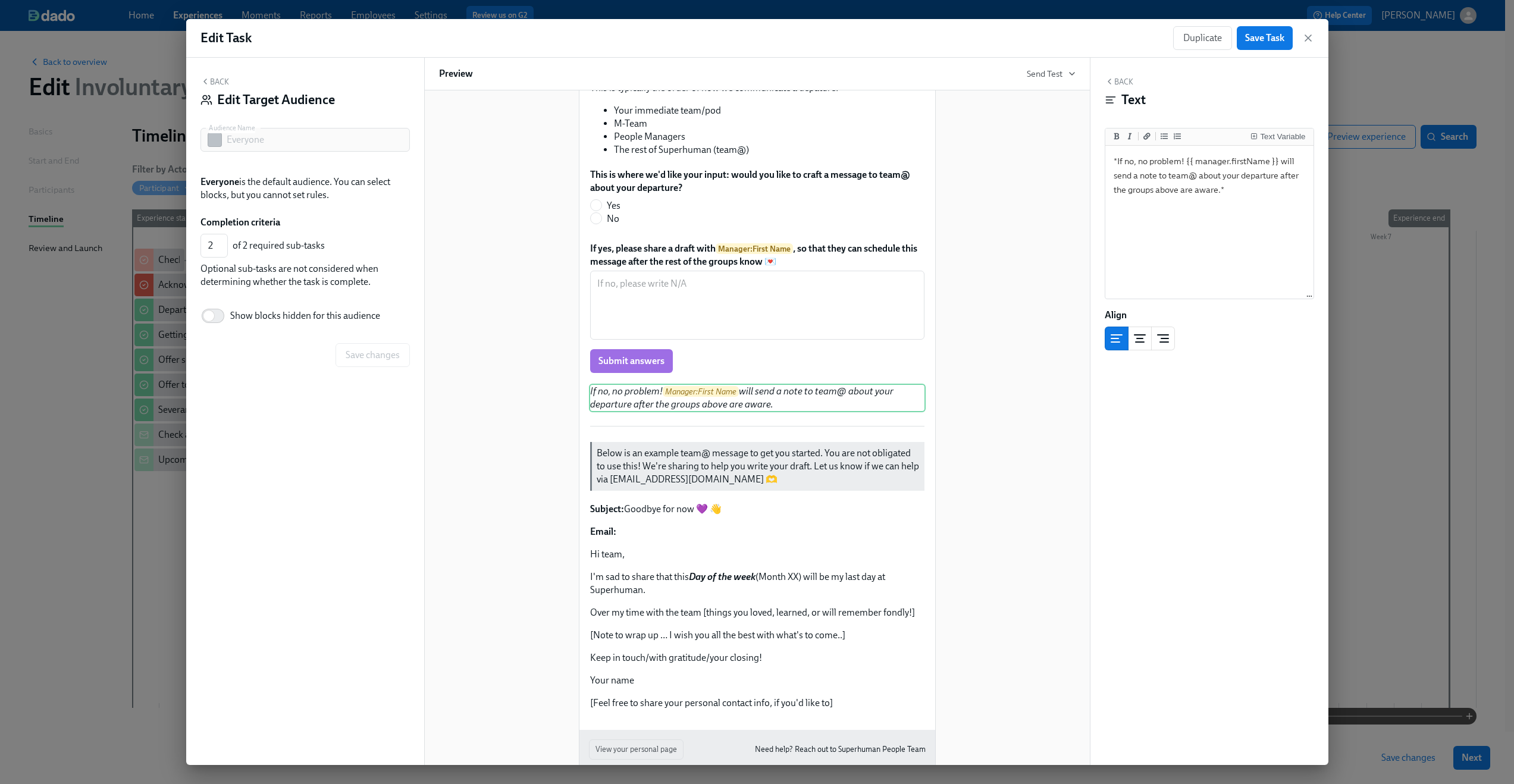
scroll to position [244, 0]
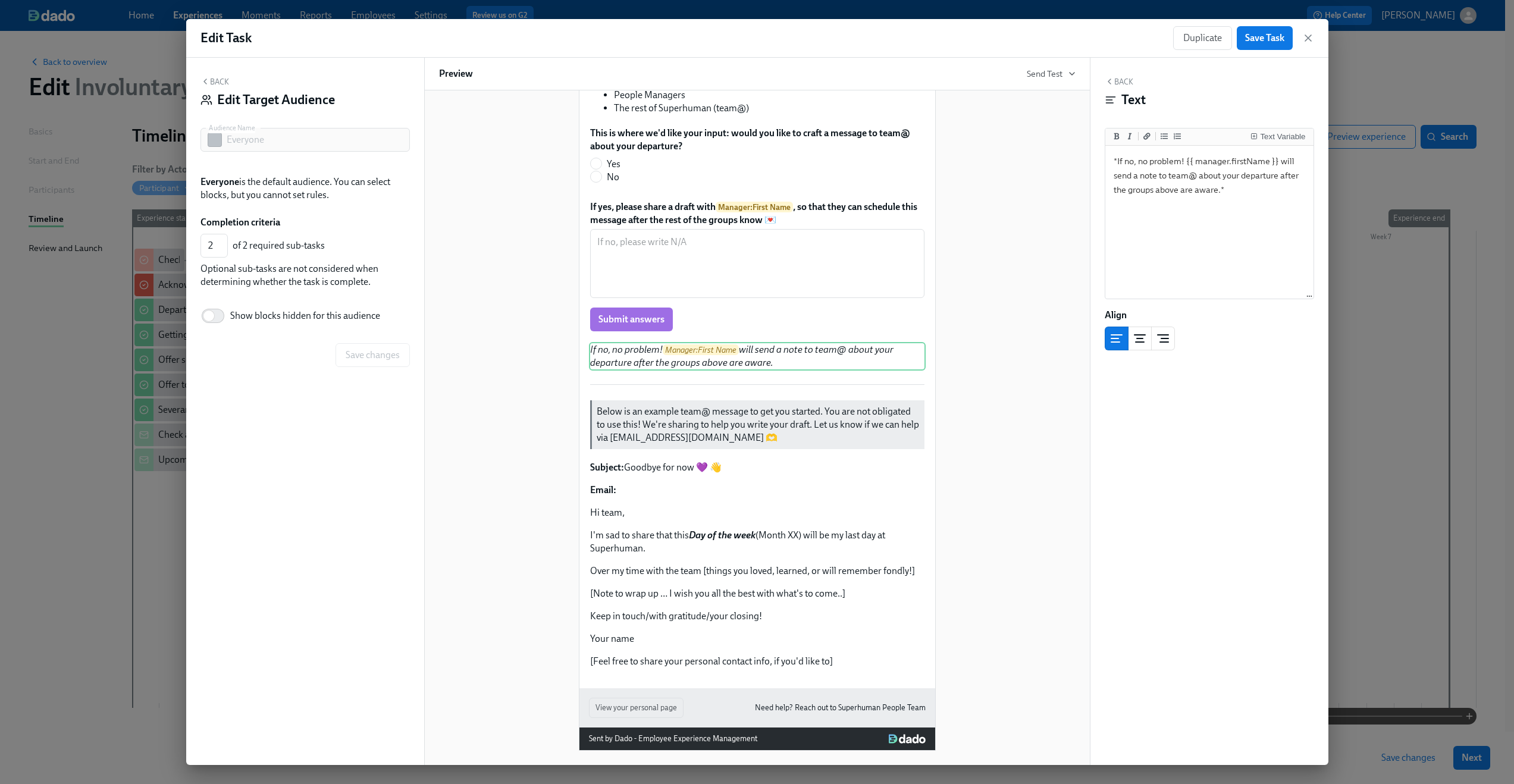
click at [217, 82] on button "Back" at bounding box center [214, 81] width 28 height 9
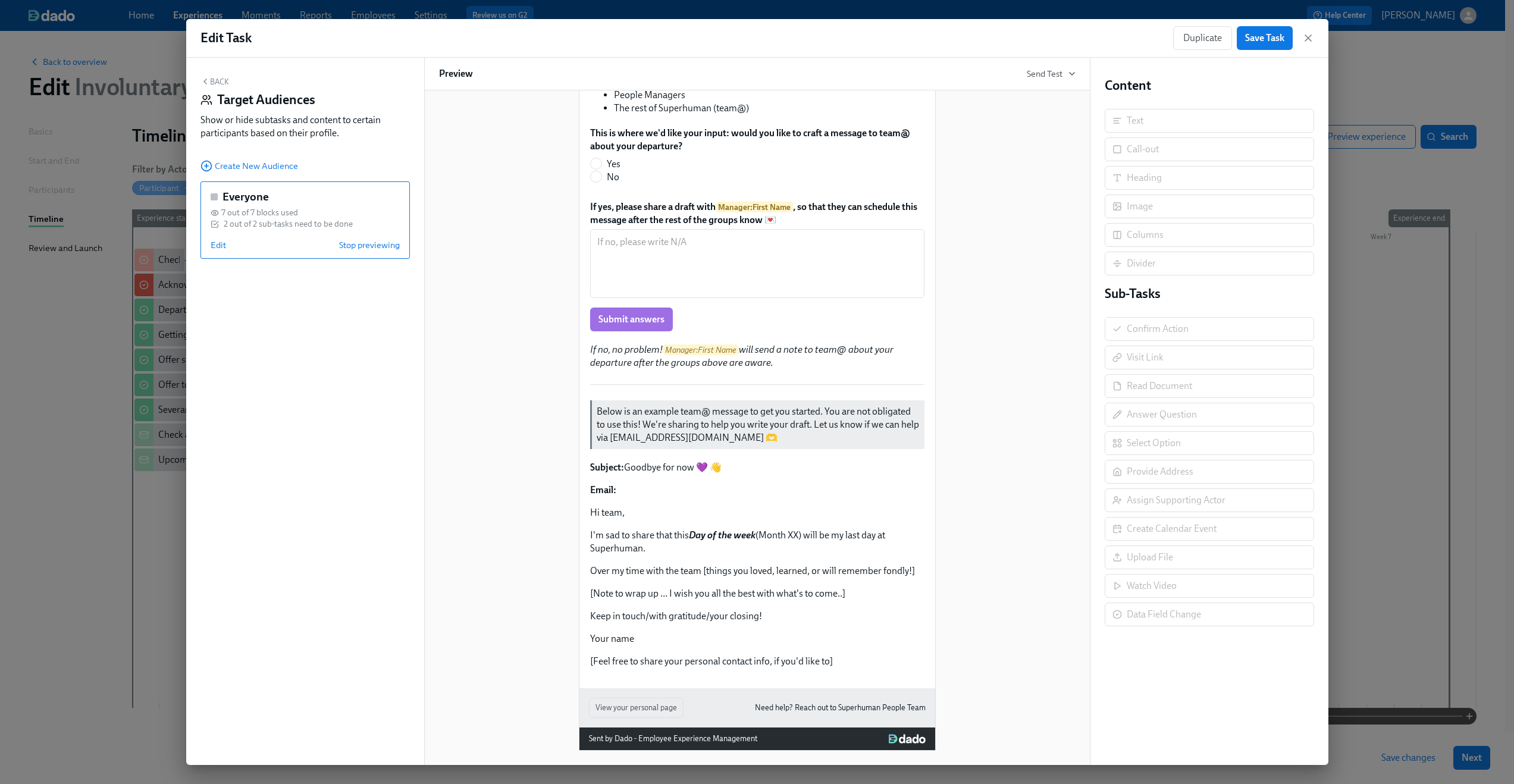
scroll to position [0, 0]
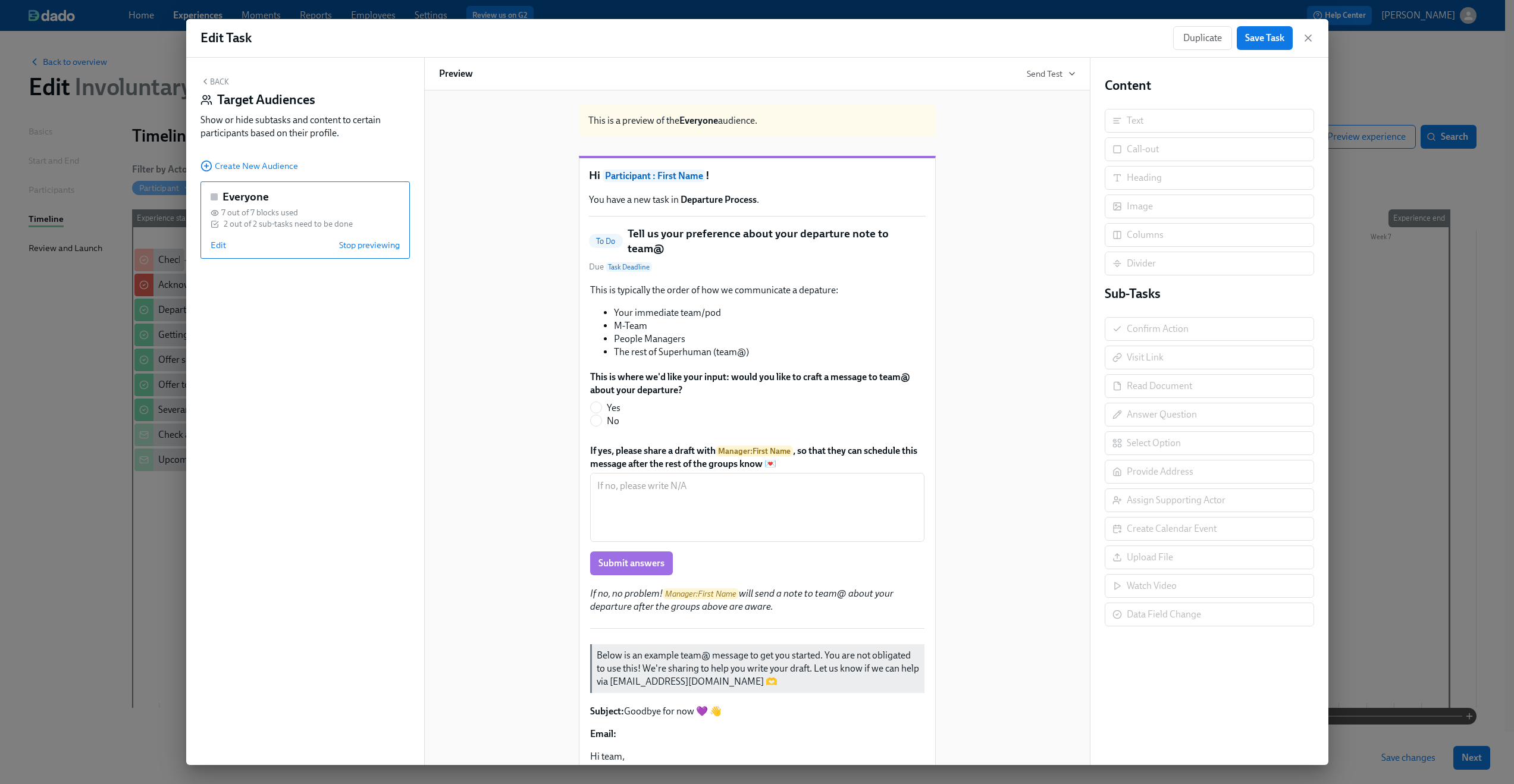
click at [214, 82] on button "Back" at bounding box center [214, 81] width 28 height 9
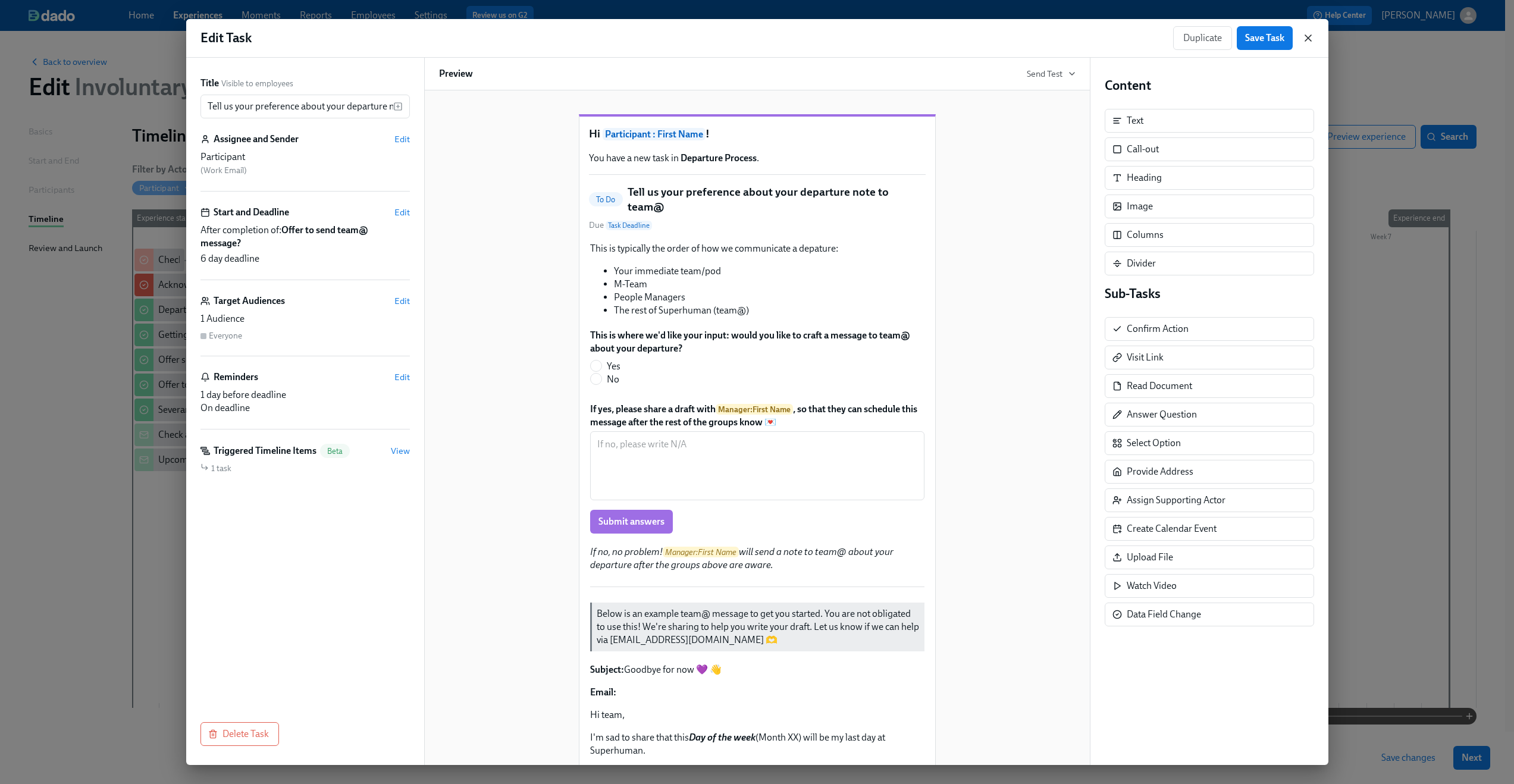
click at [1308, 38] on icon "button" at bounding box center [1308, 38] width 6 height 6
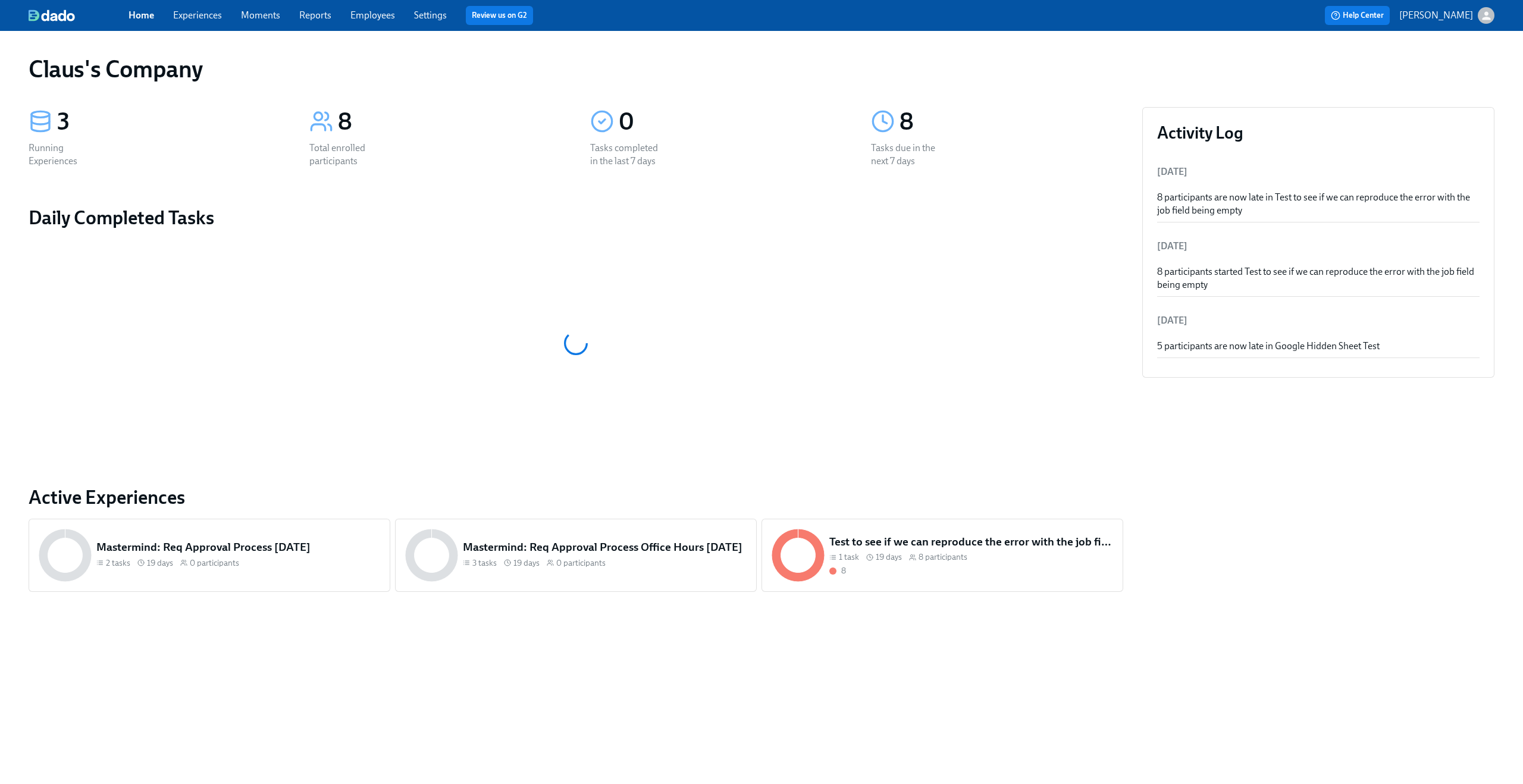
click at [1485, 12] on icon "button" at bounding box center [1486, 15] width 8 height 8
click at [1441, 78] on div "Switch organization..." at bounding box center [1429, 70] width 131 height 28
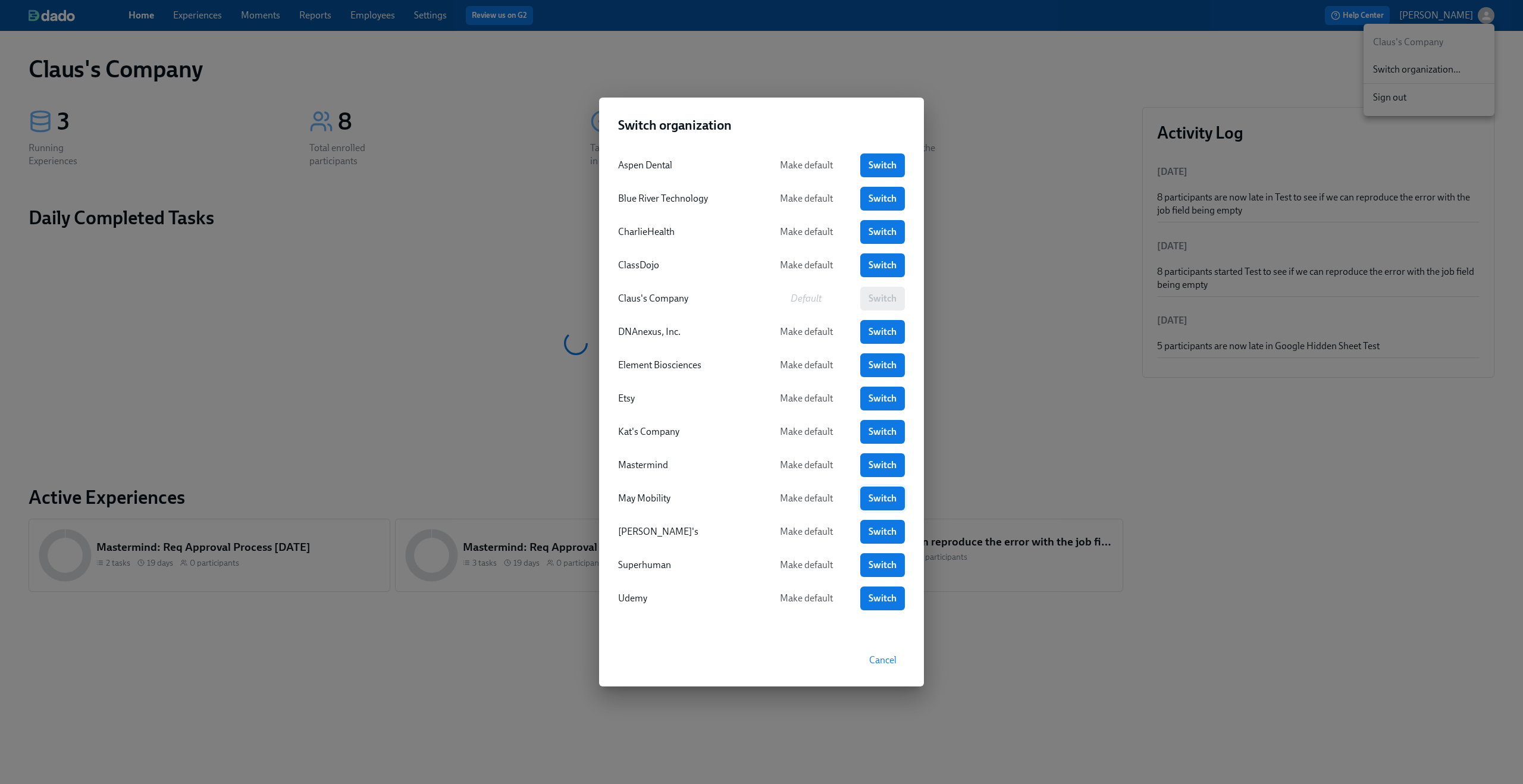
click at [874, 497] on span "Switch" at bounding box center [883, 498] width 28 height 12
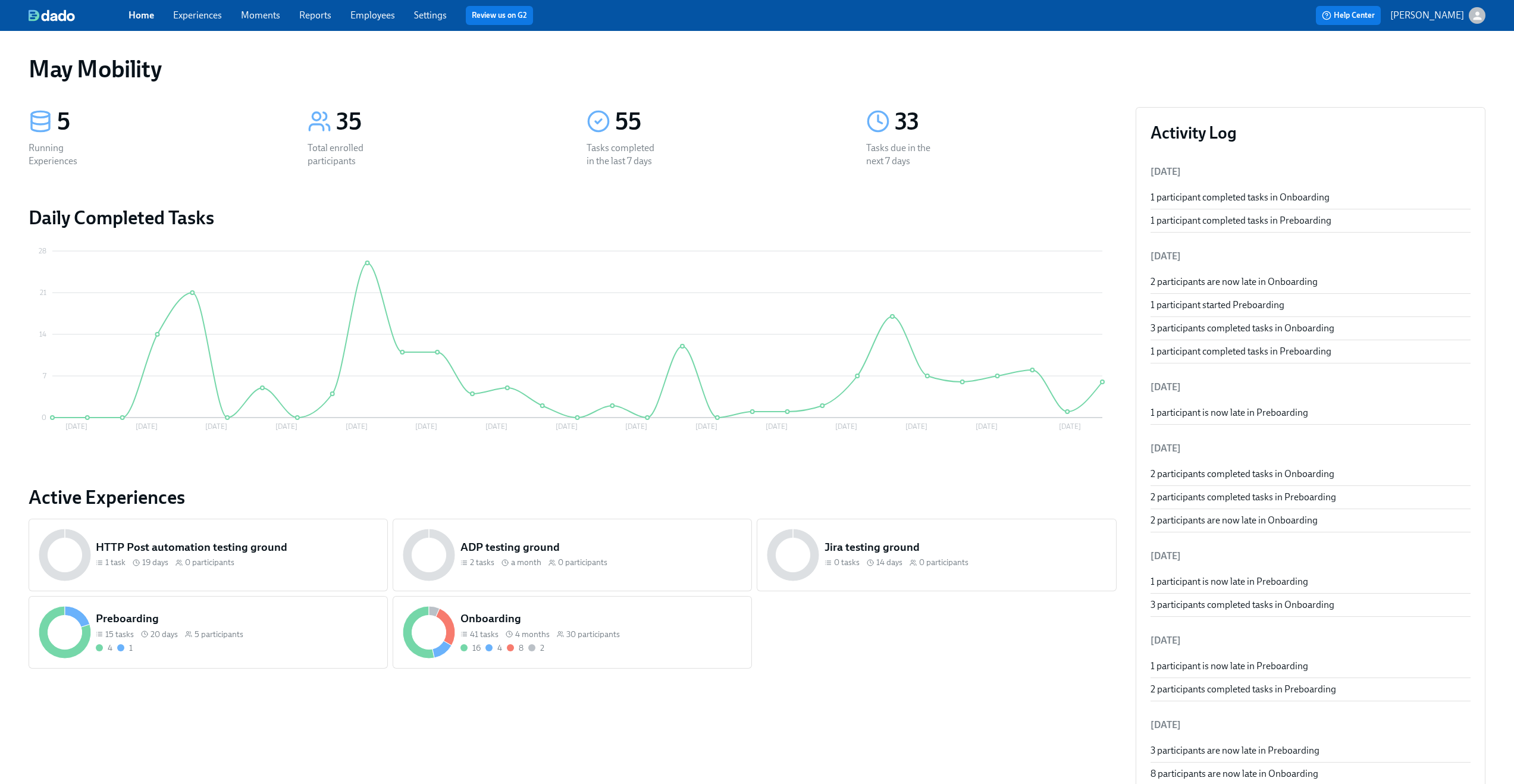
click at [195, 13] on link "Experiences" at bounding box center [197, 15] width 49 height 11
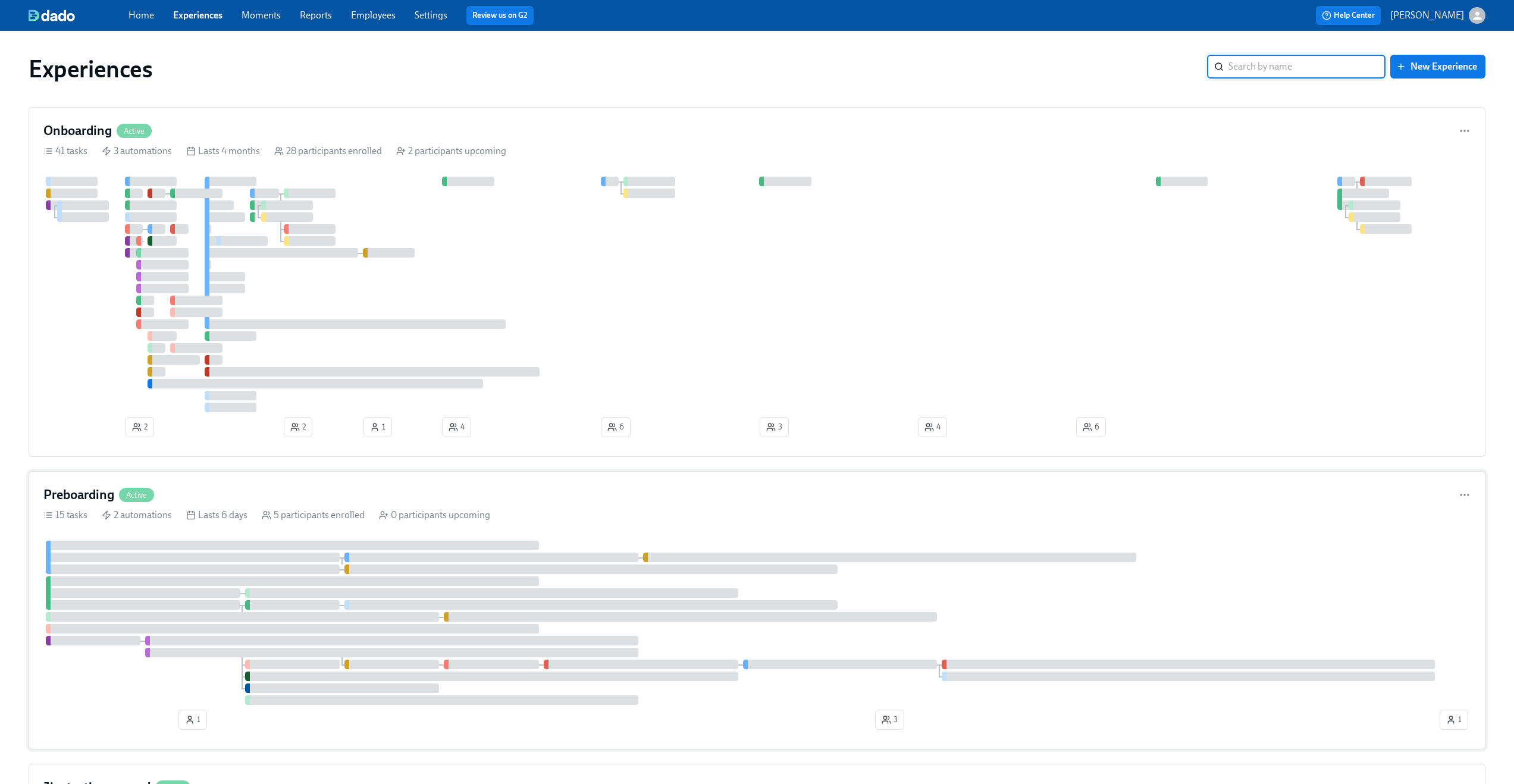
click at [590, 508] on div "15 tasks 2 automations Lasts 6 days 5 participants enrolled 0 participants upco…" at bounding box center [757, 515] width 1428 height 13
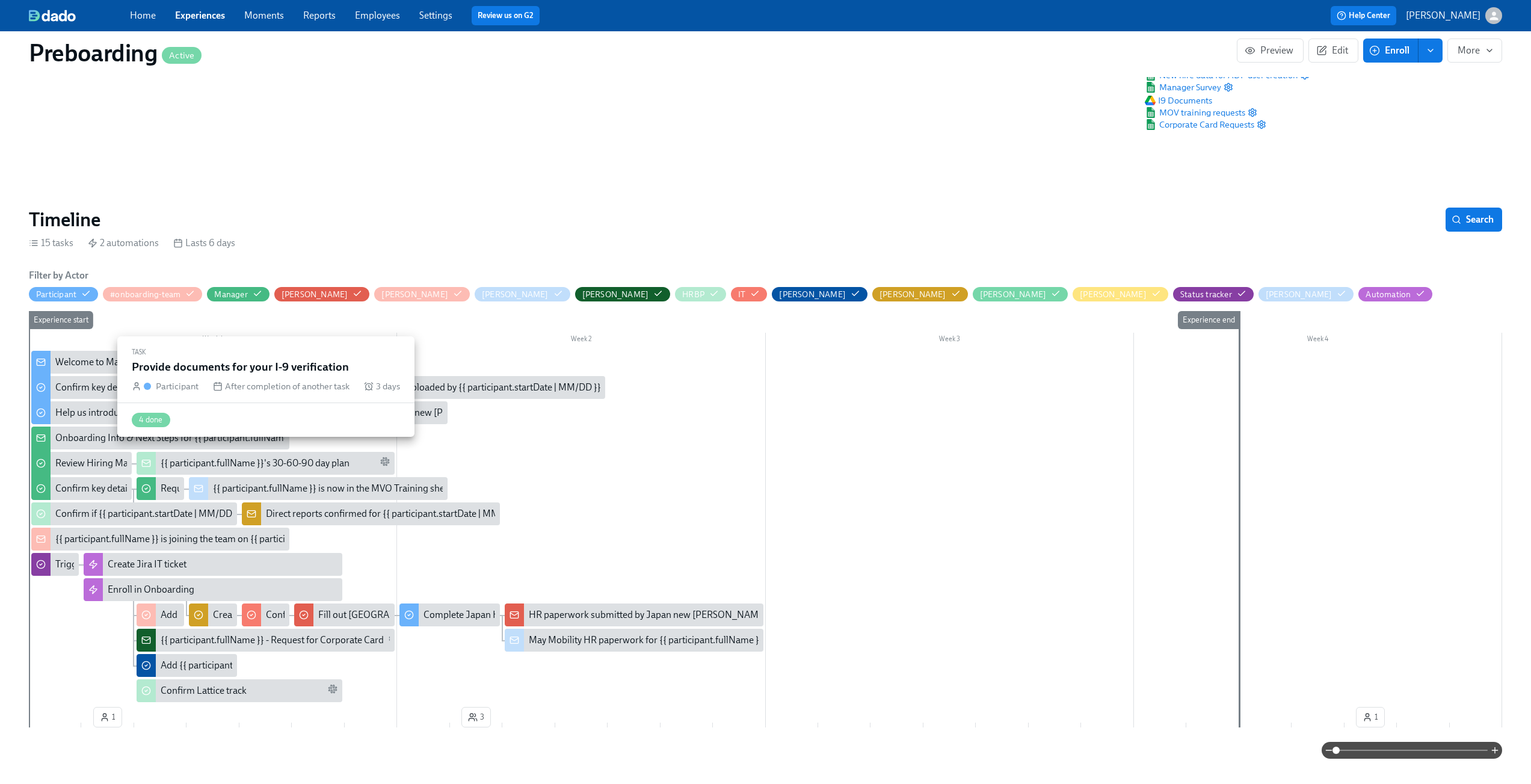
scroll to position [0, 1179]
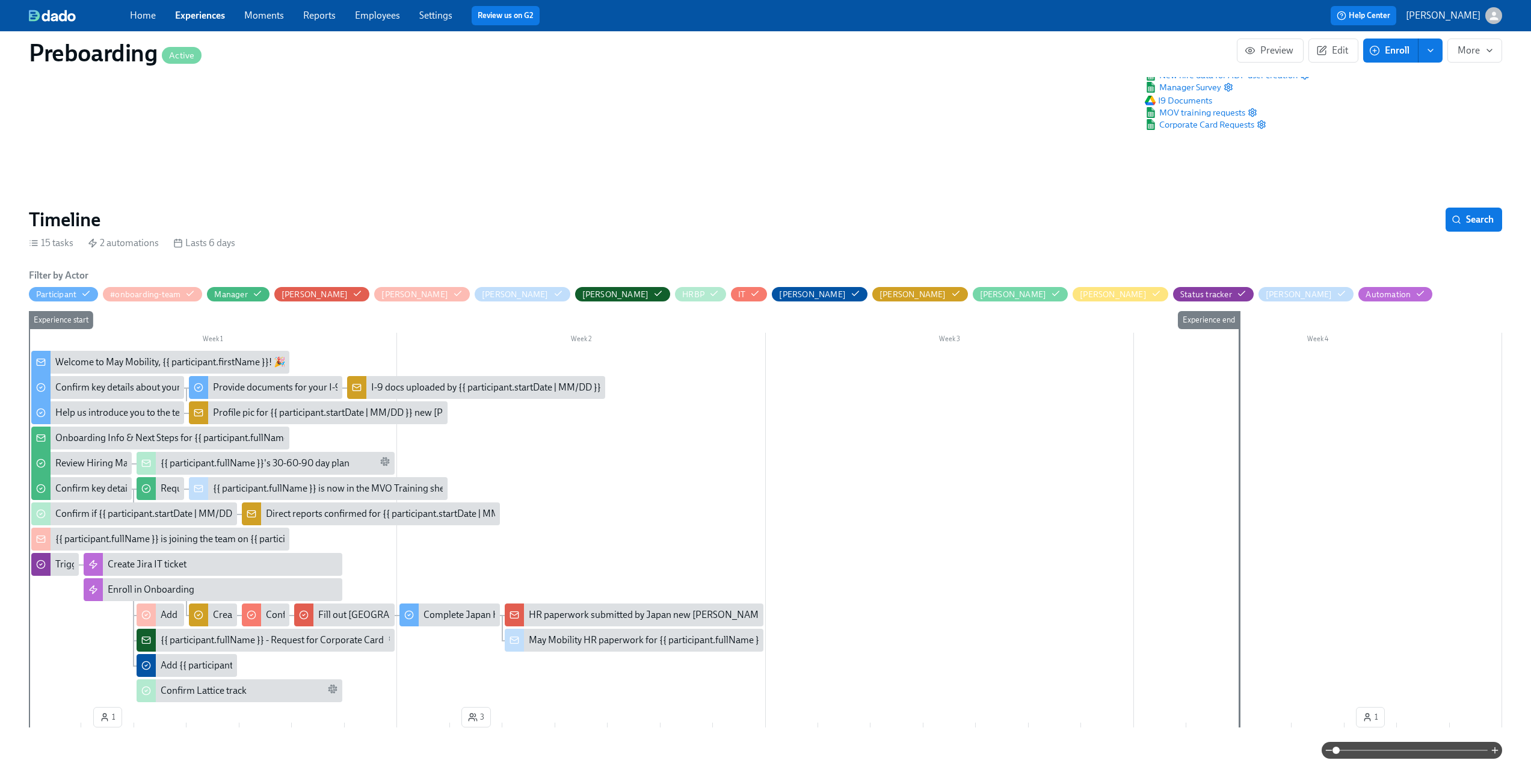
click at [1402, 748] on span at bounding box center [1412, 750] width 152 height 17
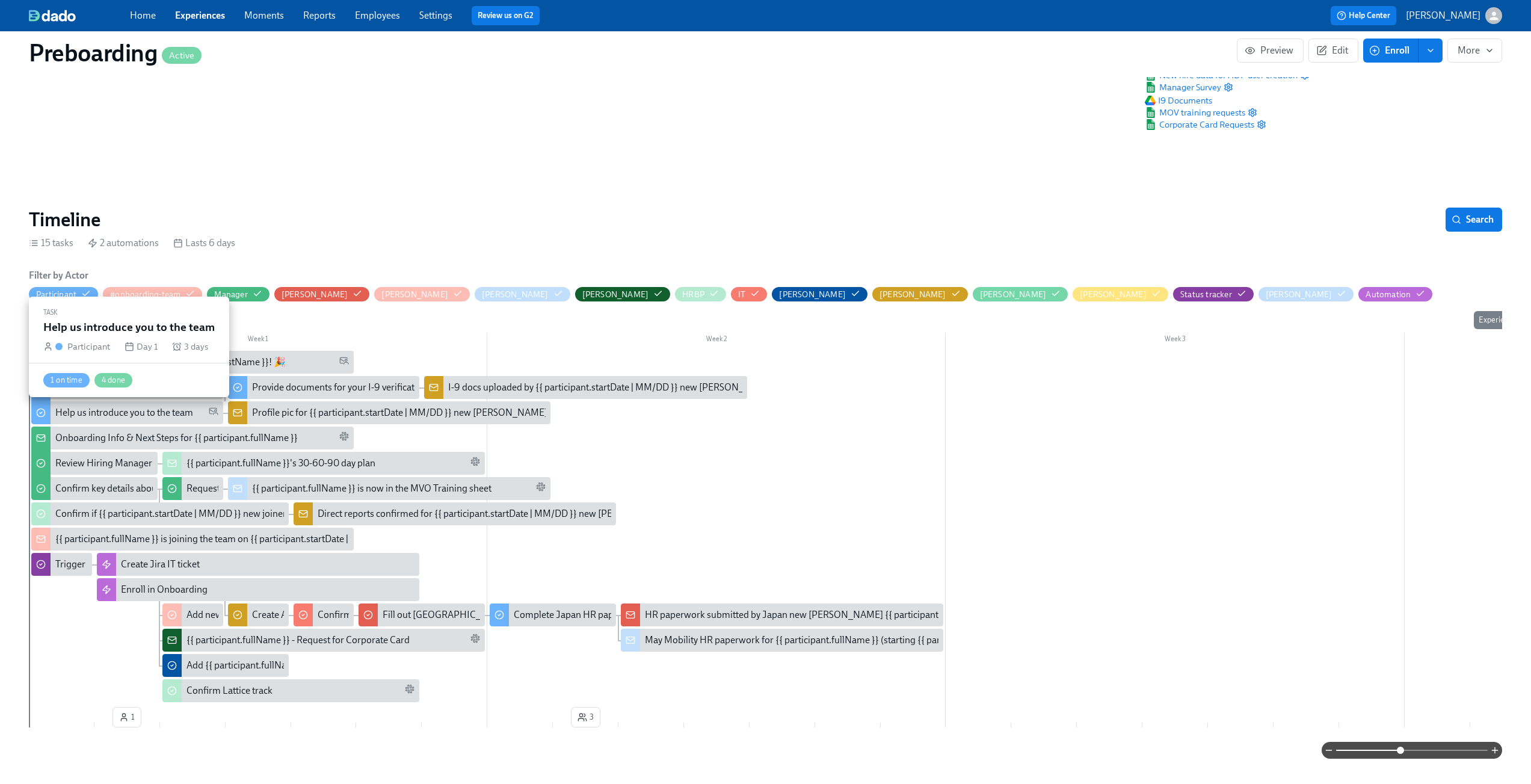
click at [152, 411] on div "Help us introduce you to the team" at bounding box center [124, 413] width 138 height 13
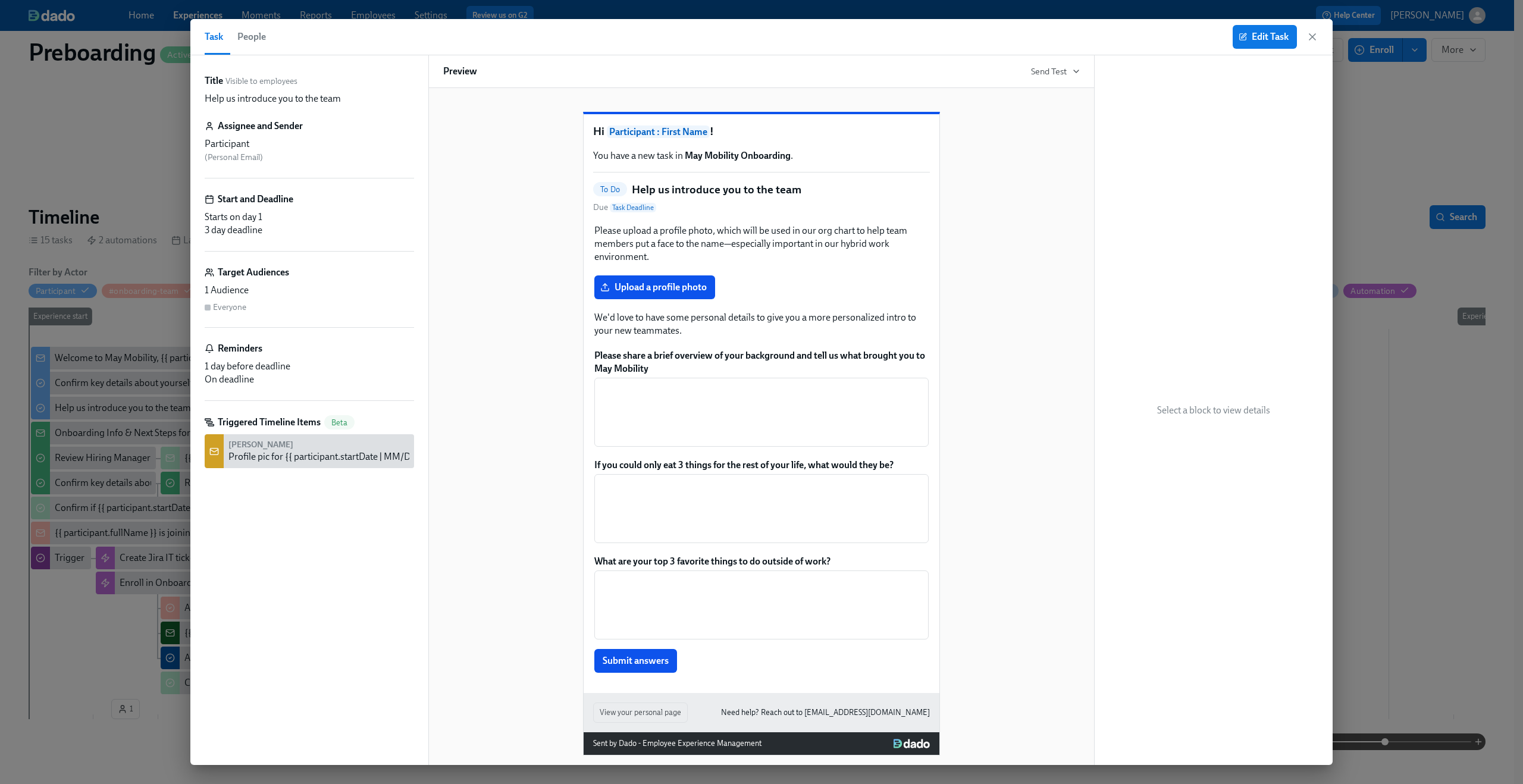
click at [681, 329] on div "Please upload a profile photo, which will be used in our org chart to help team…" at bounding box center [762, 448] width 337 height 451
click at [1312, 38] on icon "button" at bounding box center [1312, 37] width 12 height 12
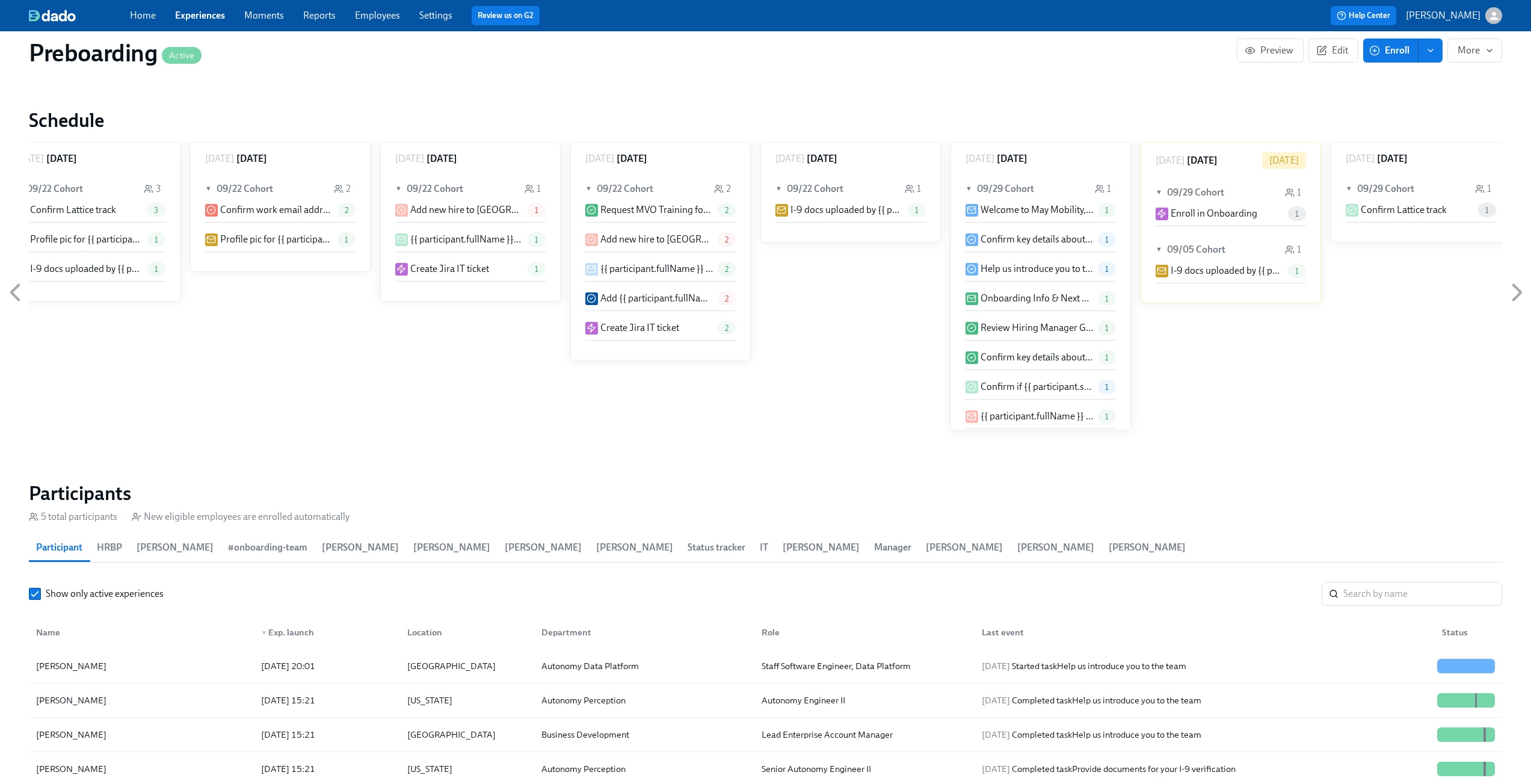
scroll to position [764, 0]
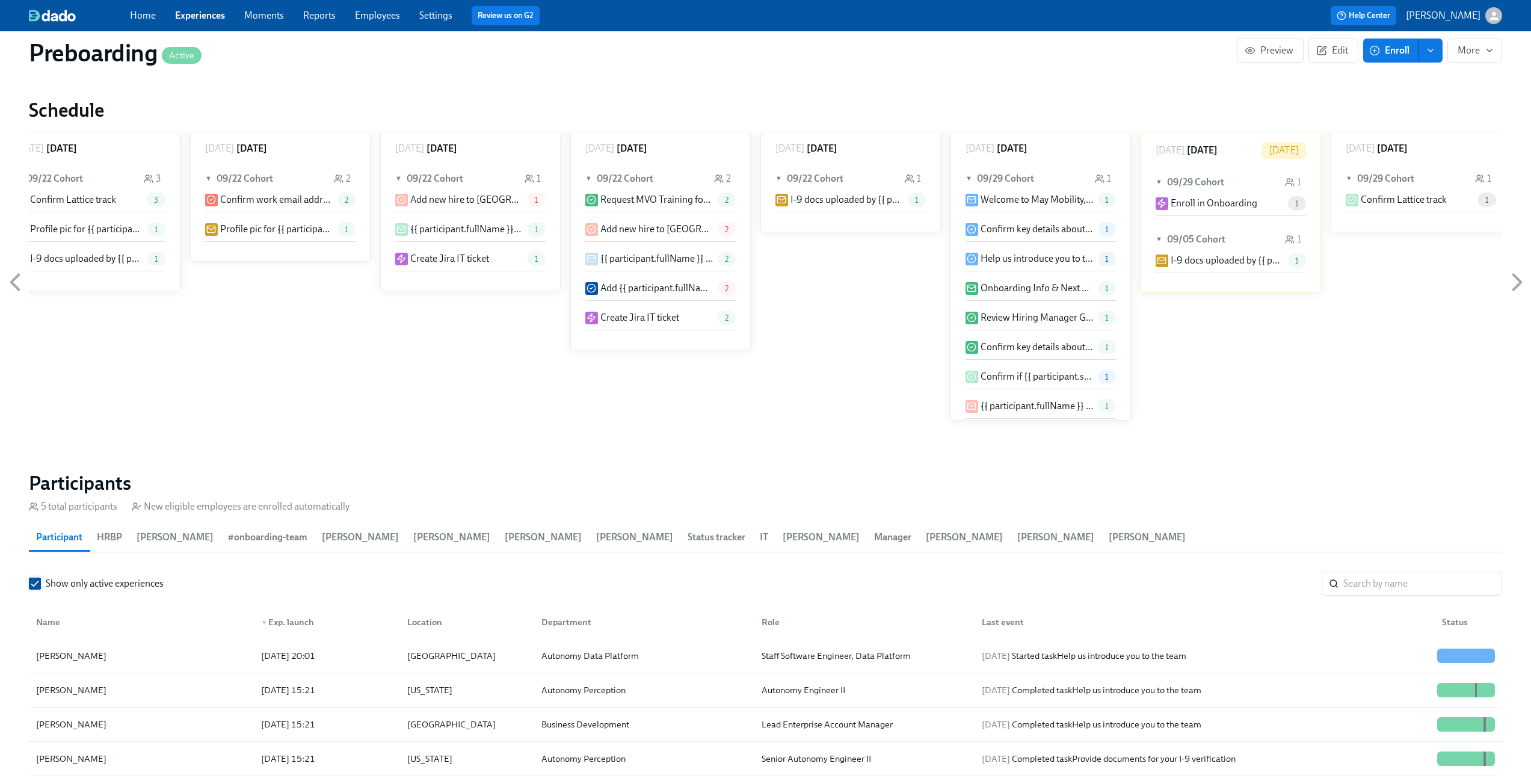
click at [40, 587] on input "Show only active experiences" at bounding box center [34, 583] width 11 height 11
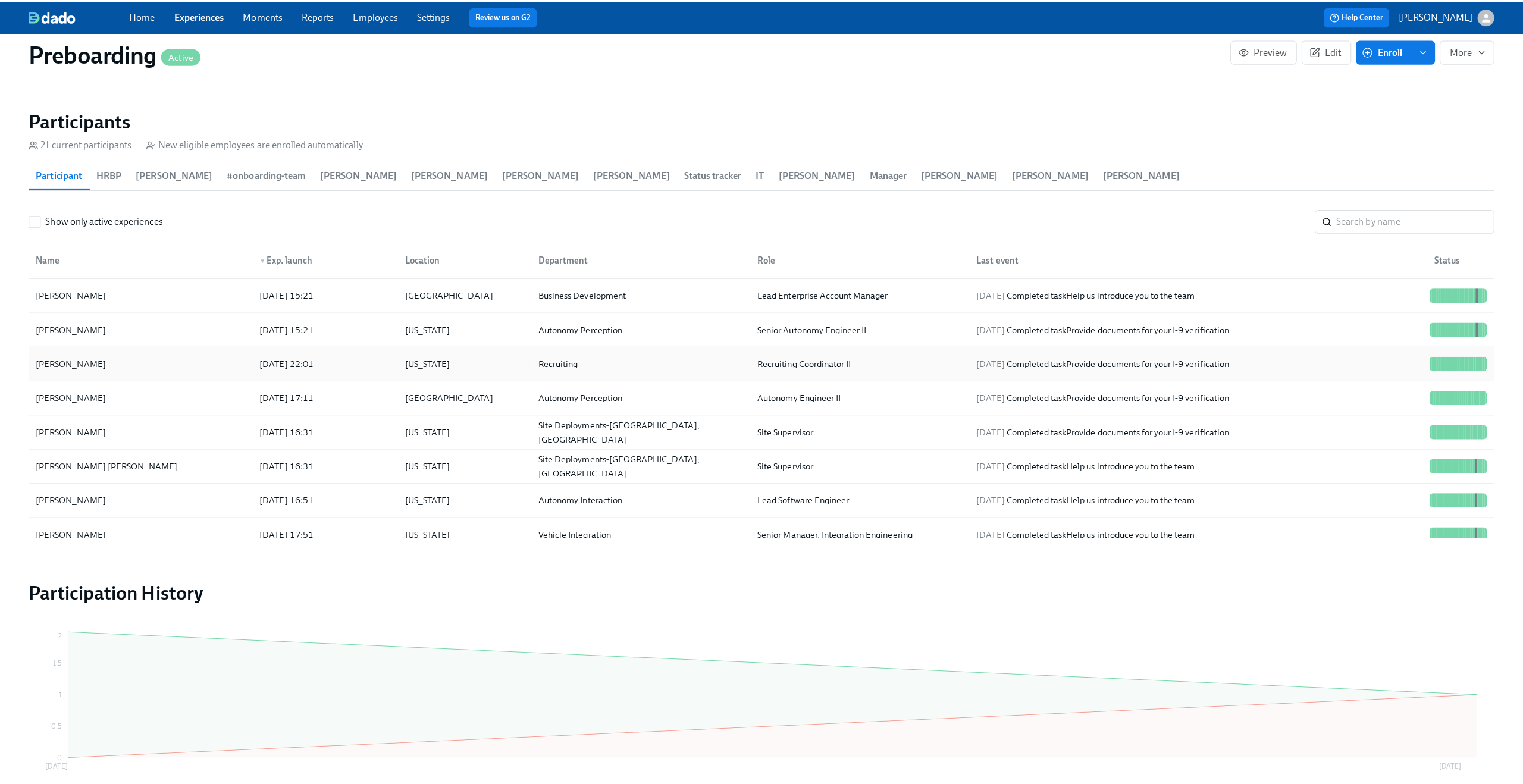
scroll to position [143, 0]
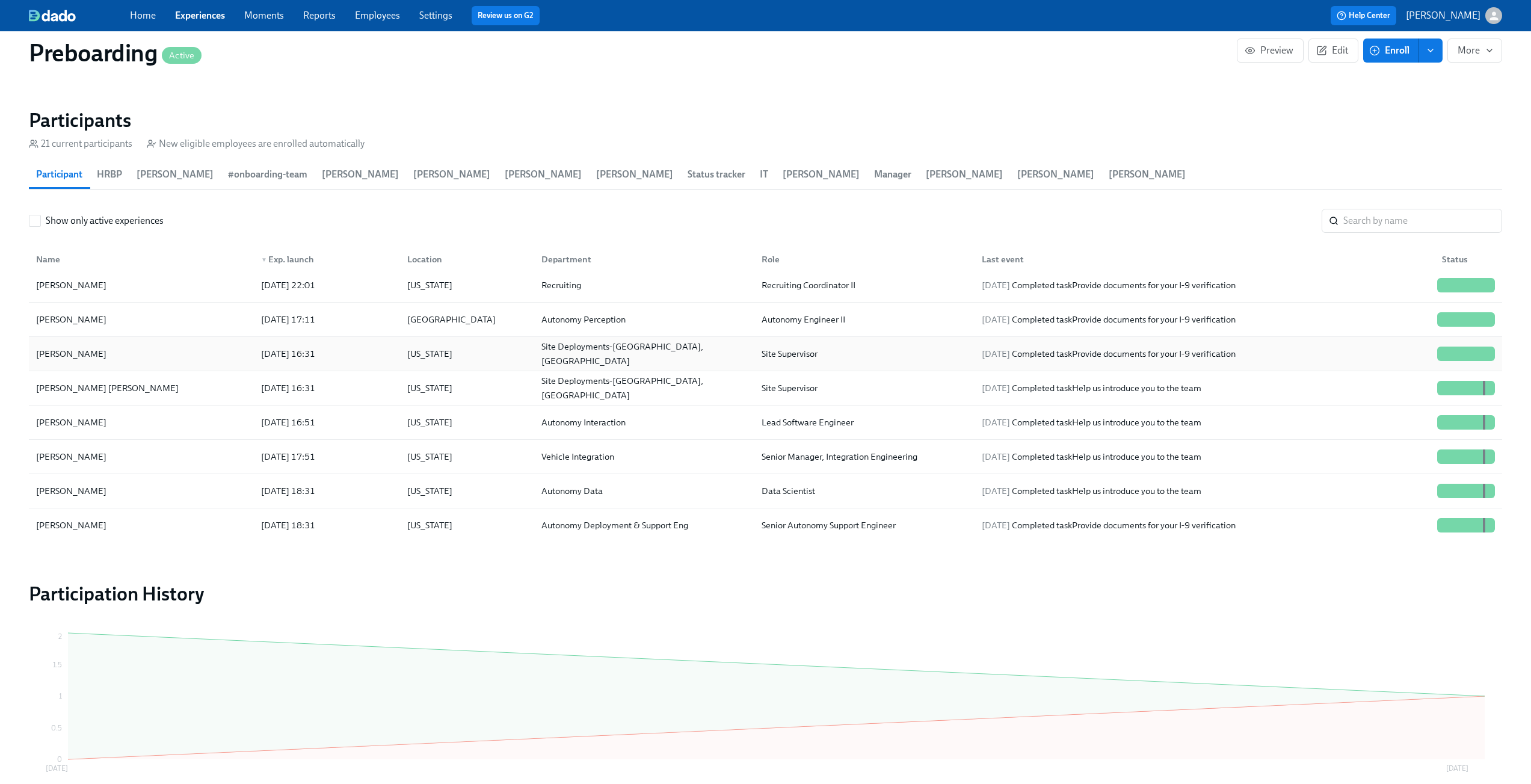
click at [144, 358] on div "[PERSON_NAME]" at bounding box center [141, 354] width 220 height 24
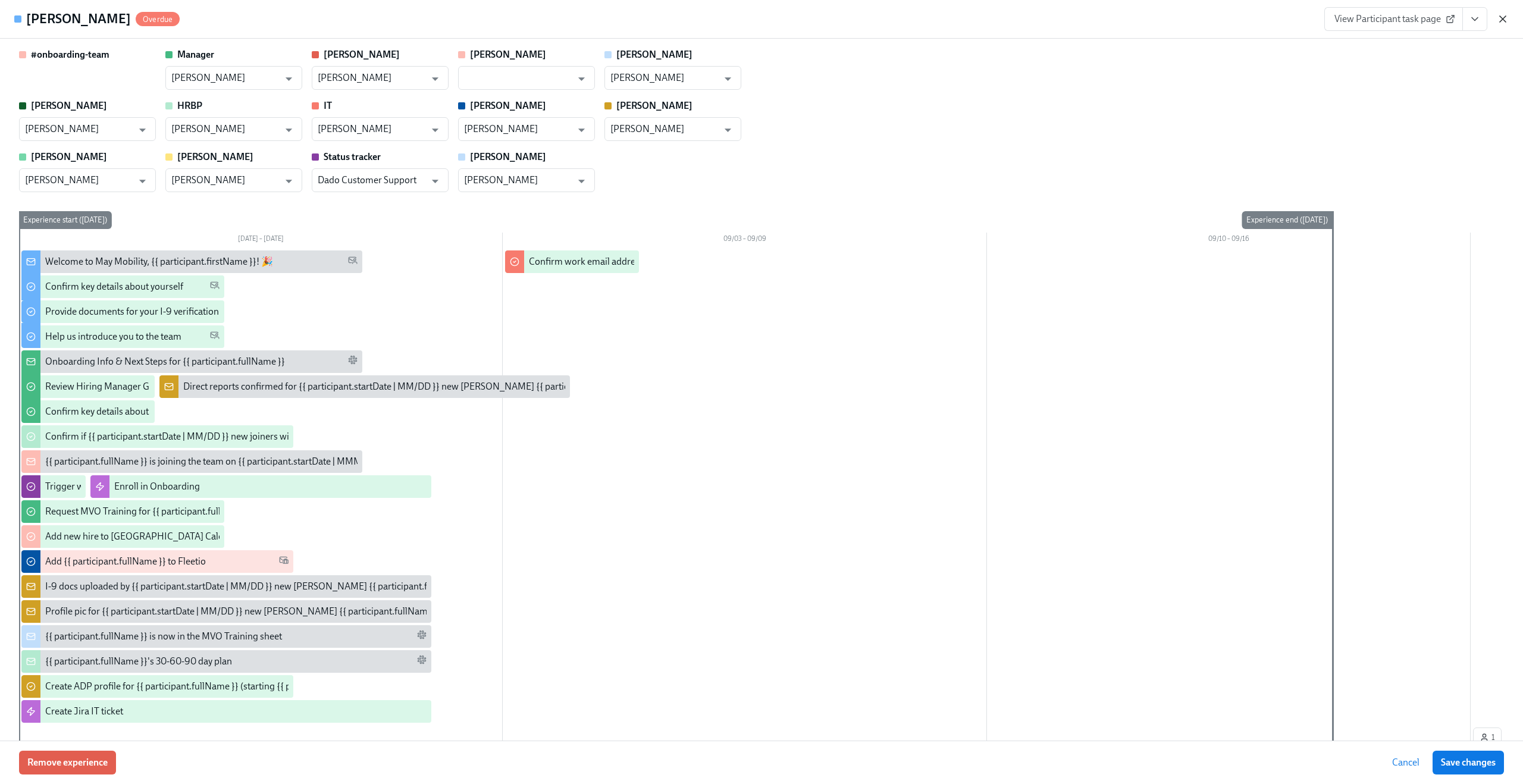
click at [1508, 23] on icon "button" at bounding box center [1503, 19] width 12 height 12
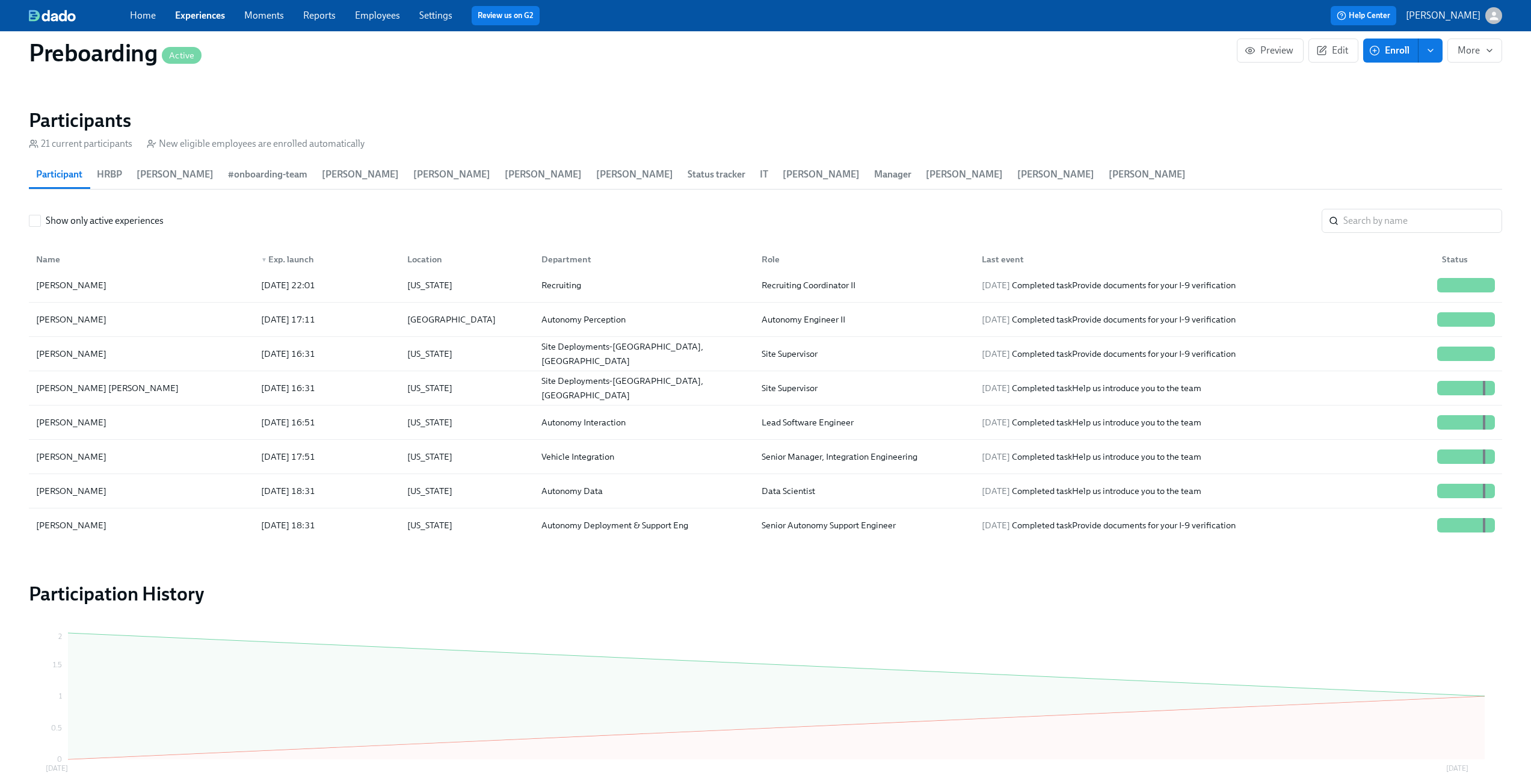
click at [205, 16] on link "Experiences" at bounding box center [200, 15] width 50 height 11
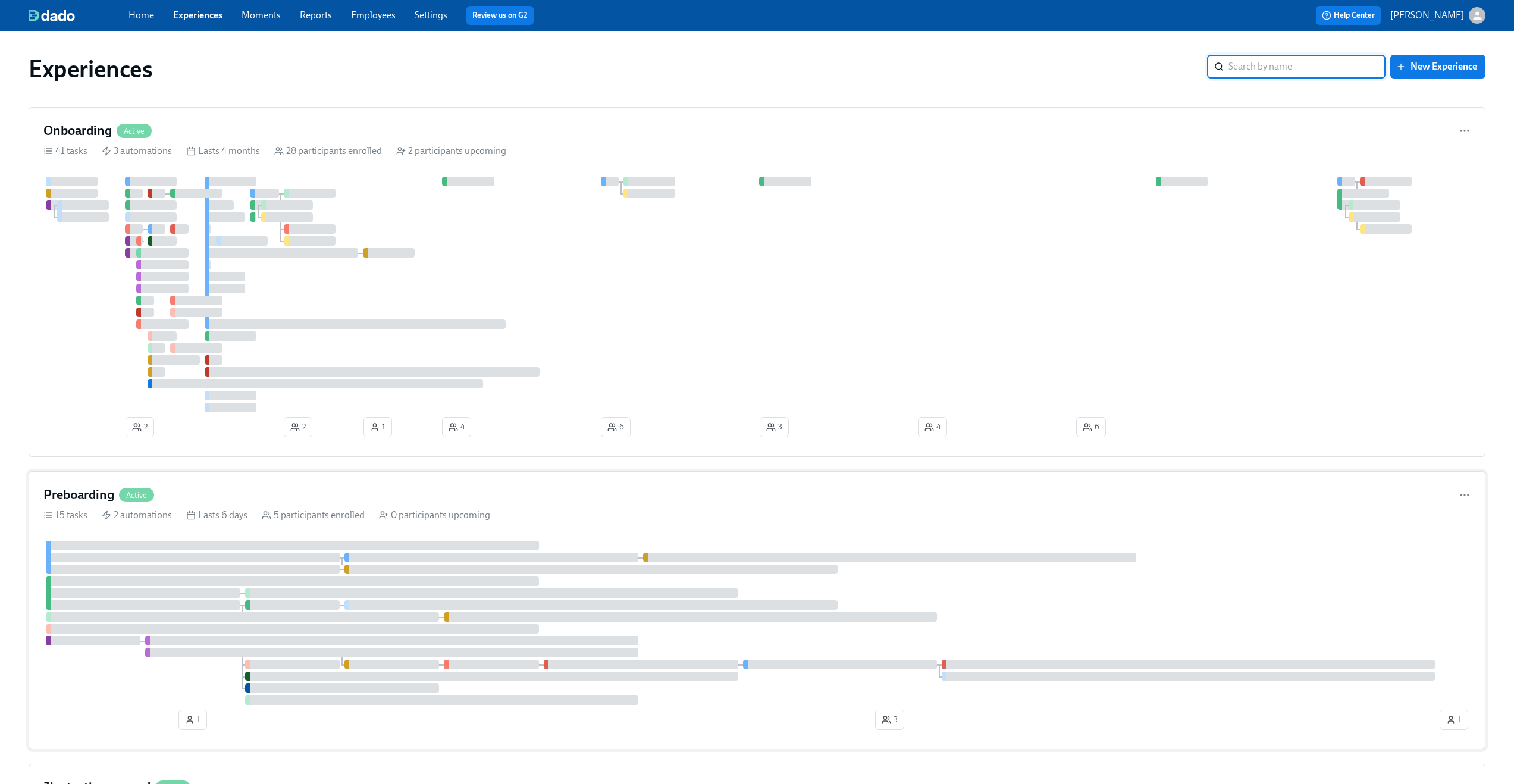
click at [329, 477] on div "Preboarding Active 15 tasks 2 automations Lasts 6 days 5 participants enrolled …" at bounding box center [757, 610] width 1457 height 278
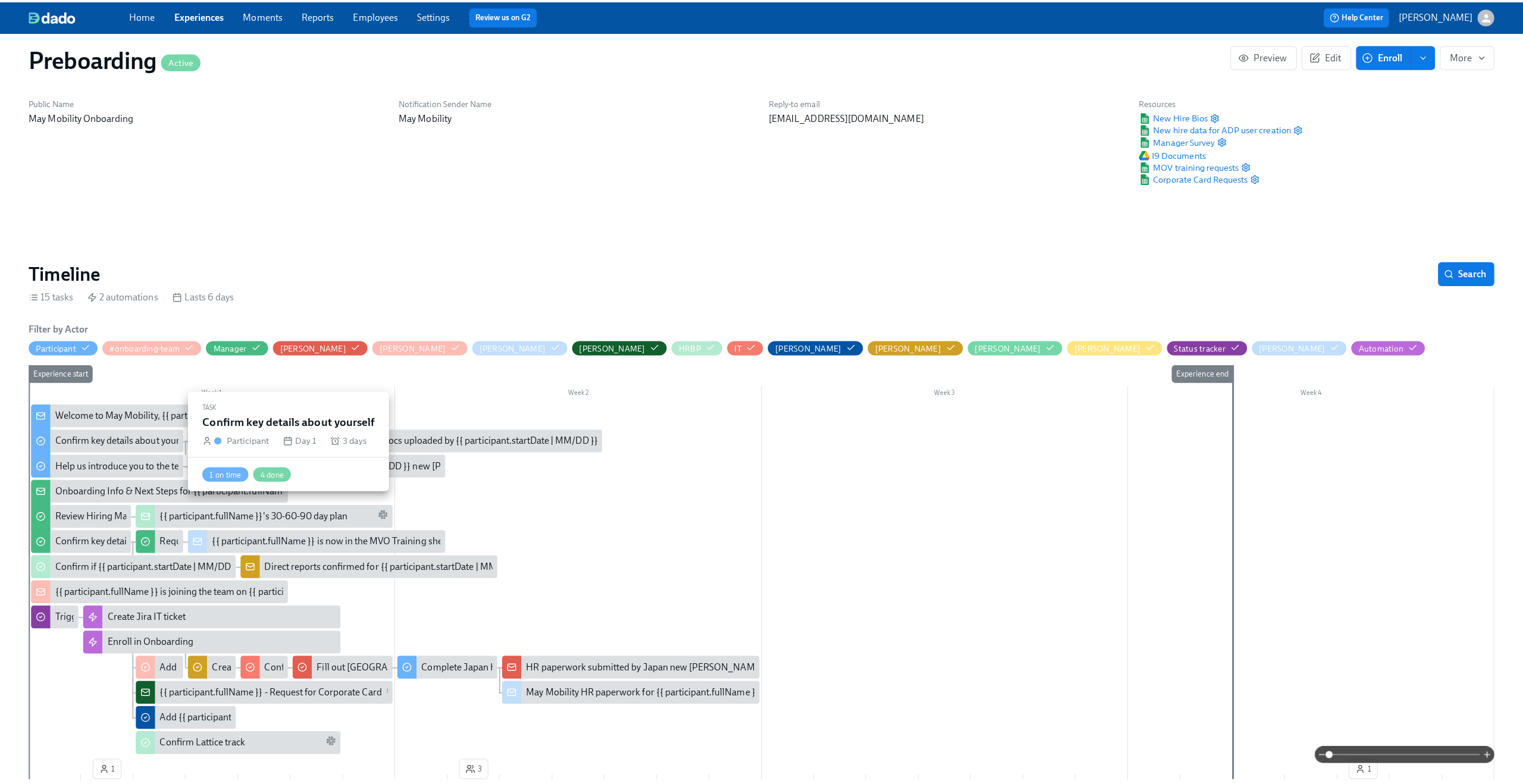
scroll to position [0, 1166]
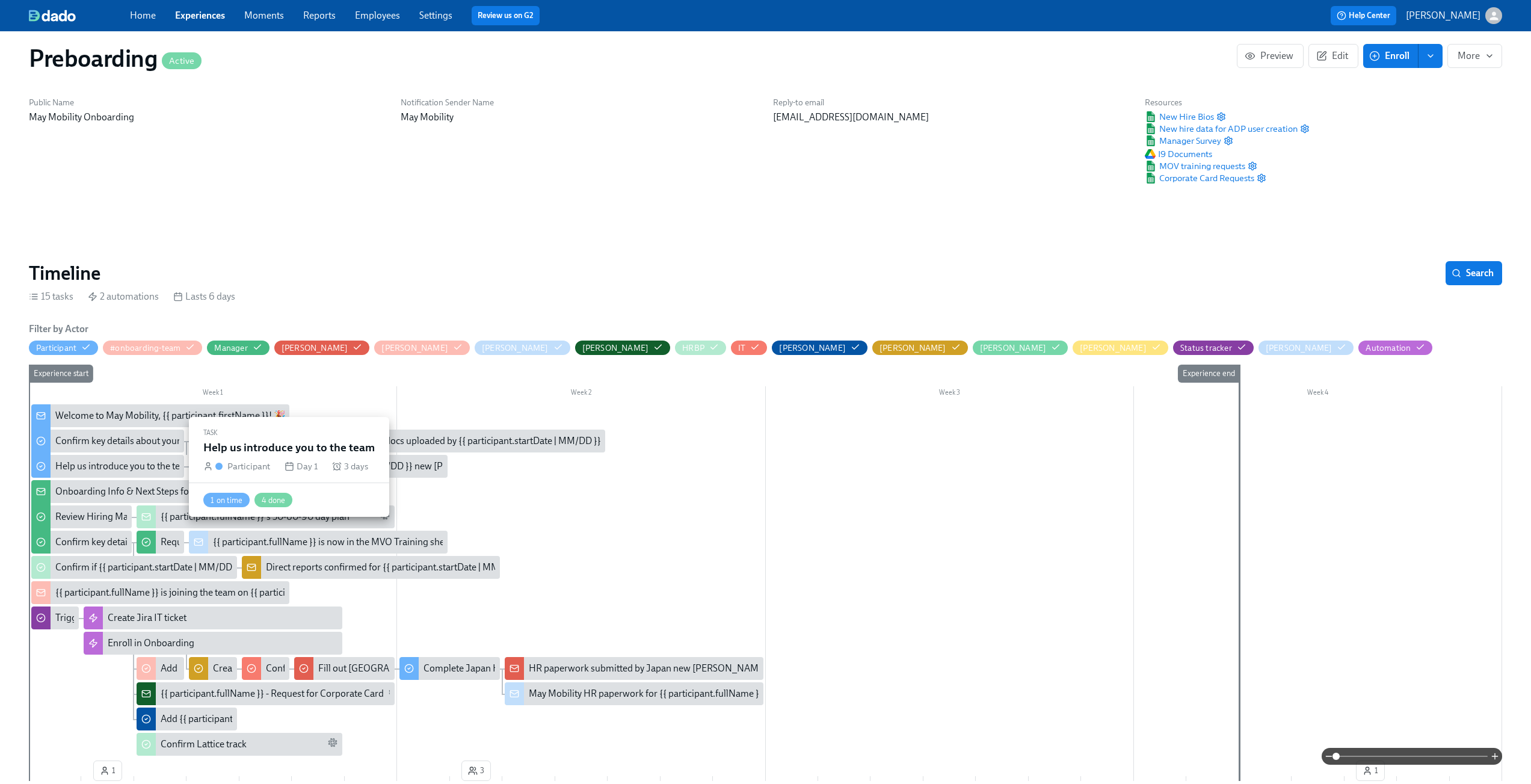
click at [107, 471] on div "Help us introduce you to the team" at bounding box center [124, 466] width 138 height 13
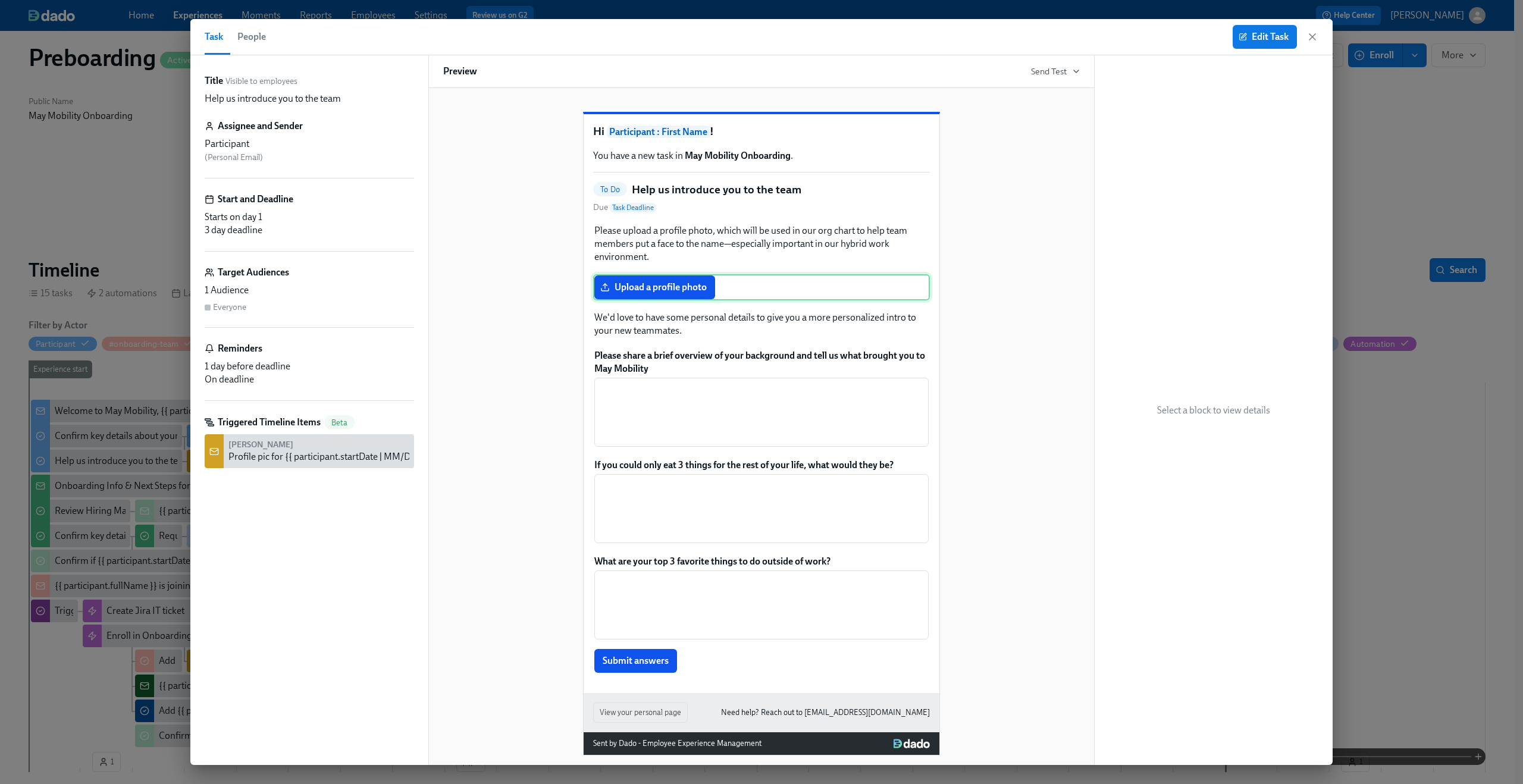
click at [806, 300] on div "Upload a profile photo" at bounding box center [762, 287] width 337 height 26
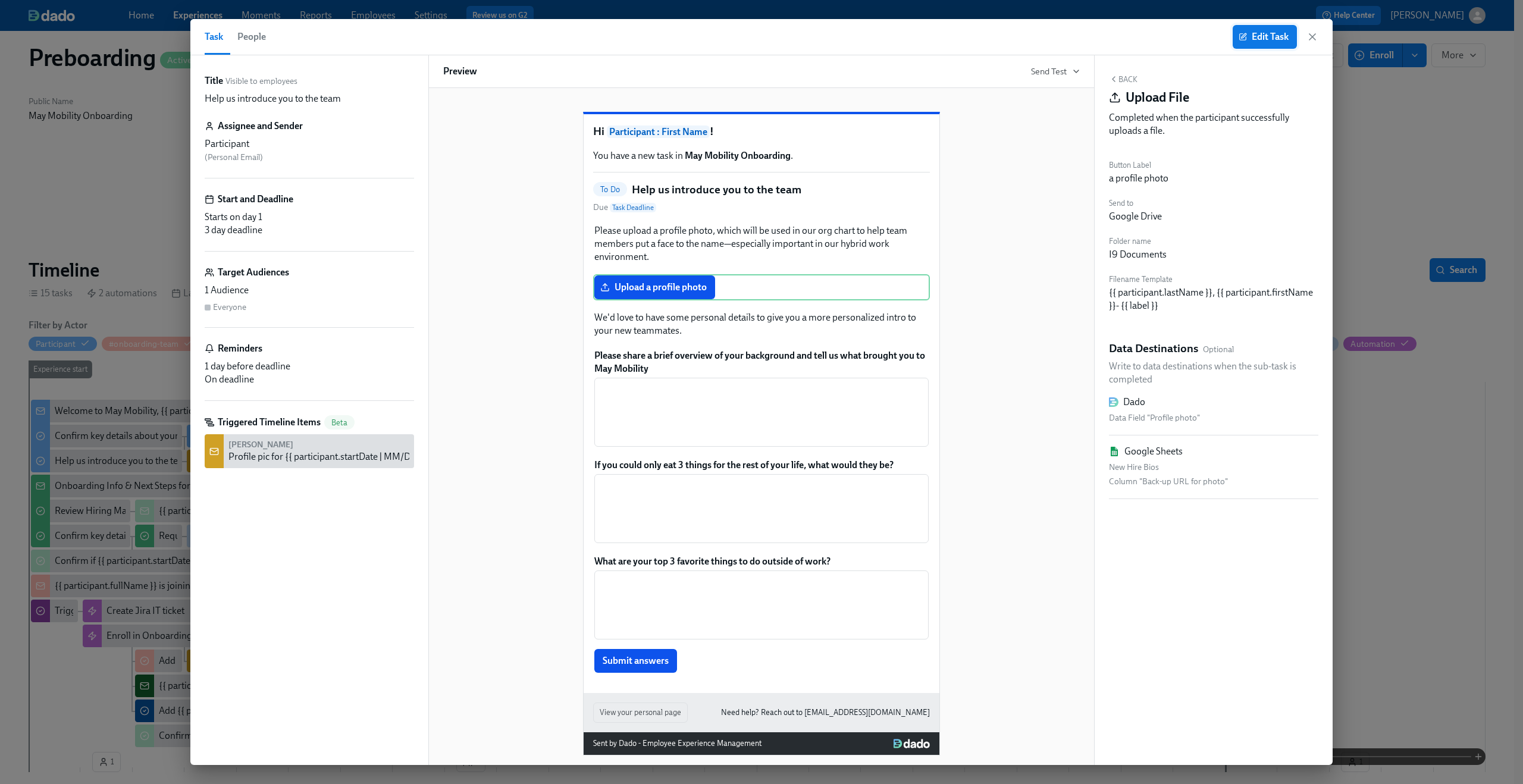
click at [1261, 33] on span "Edit Task" at bounding box center [1264, 37] width 47 height 12
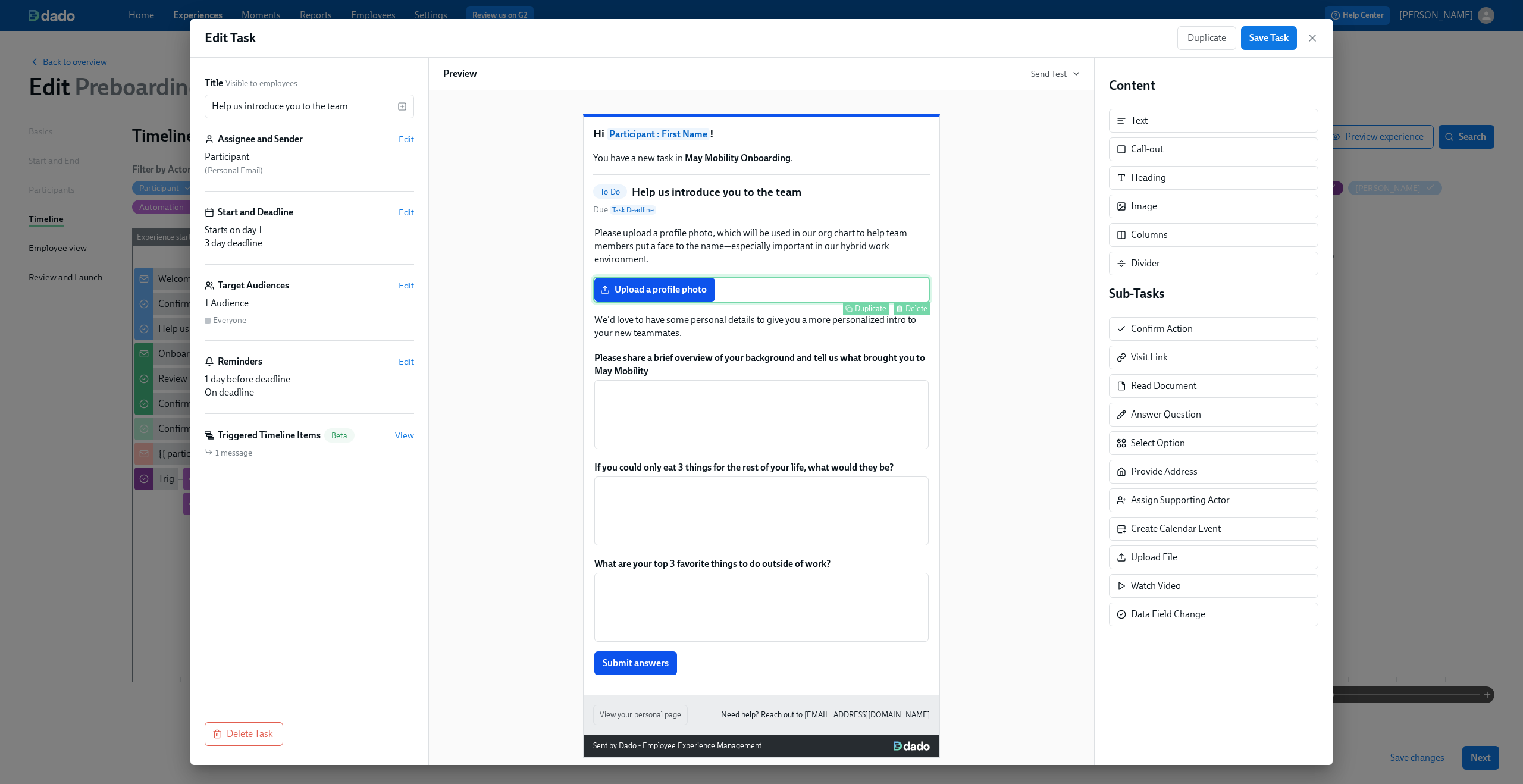
click at [764, 303] on div "Upload a profile photo Duplicate Delete" at bounding box center [762, 290] width 337 height 26
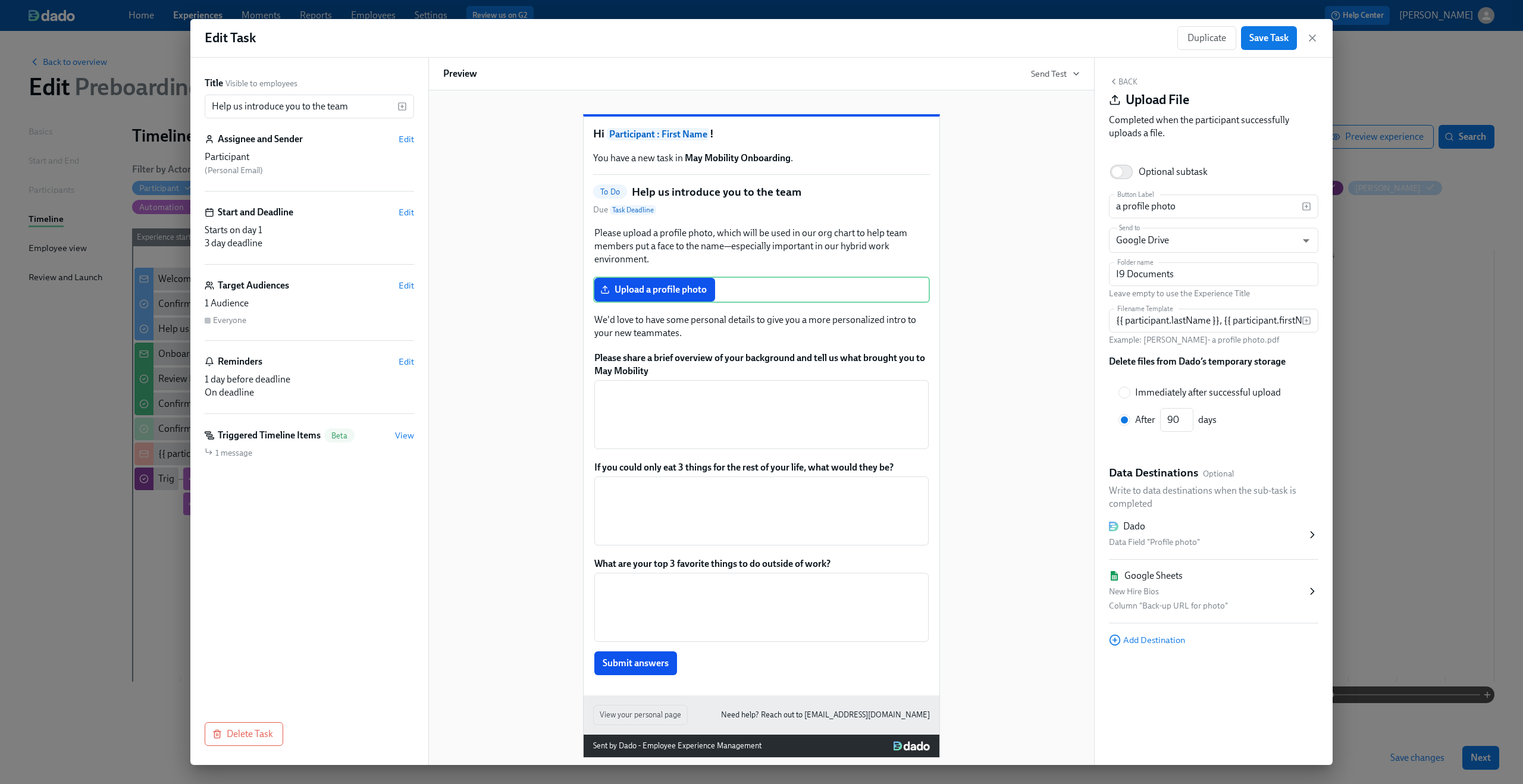
click at [1135, 367] on h6 "Delete files from Dado’s temporary storage" at bounding box center [1197, 361] width 177 height 13
copy div "Delete files from Dado’s temporary storage"
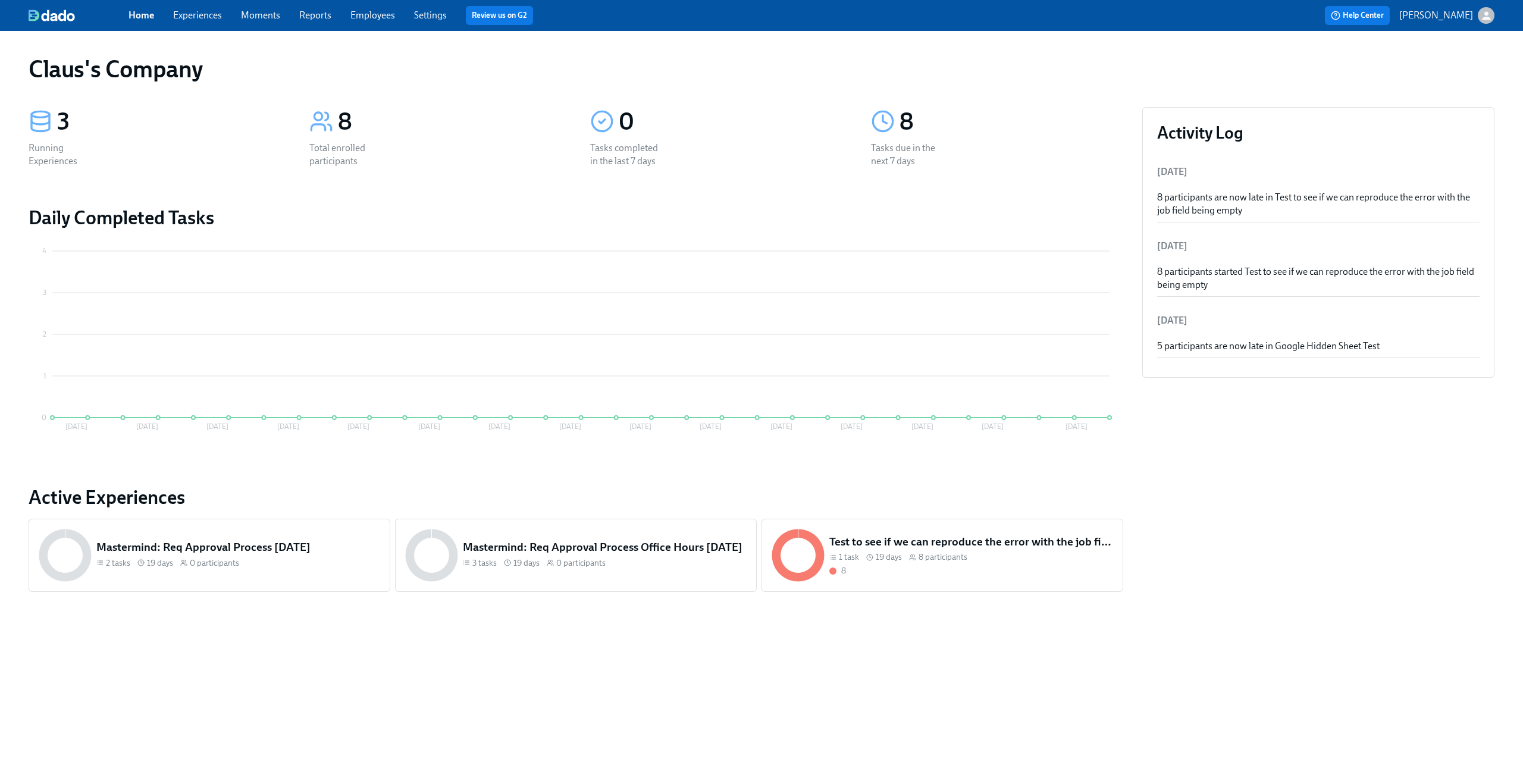
click at [1486, 16] on icon "button" at bounding box center [1487, 16] width 13 height 13
click at [1445, 67] on span "Switch organization..." at bounding box center [1429, 69] width 112 height 13
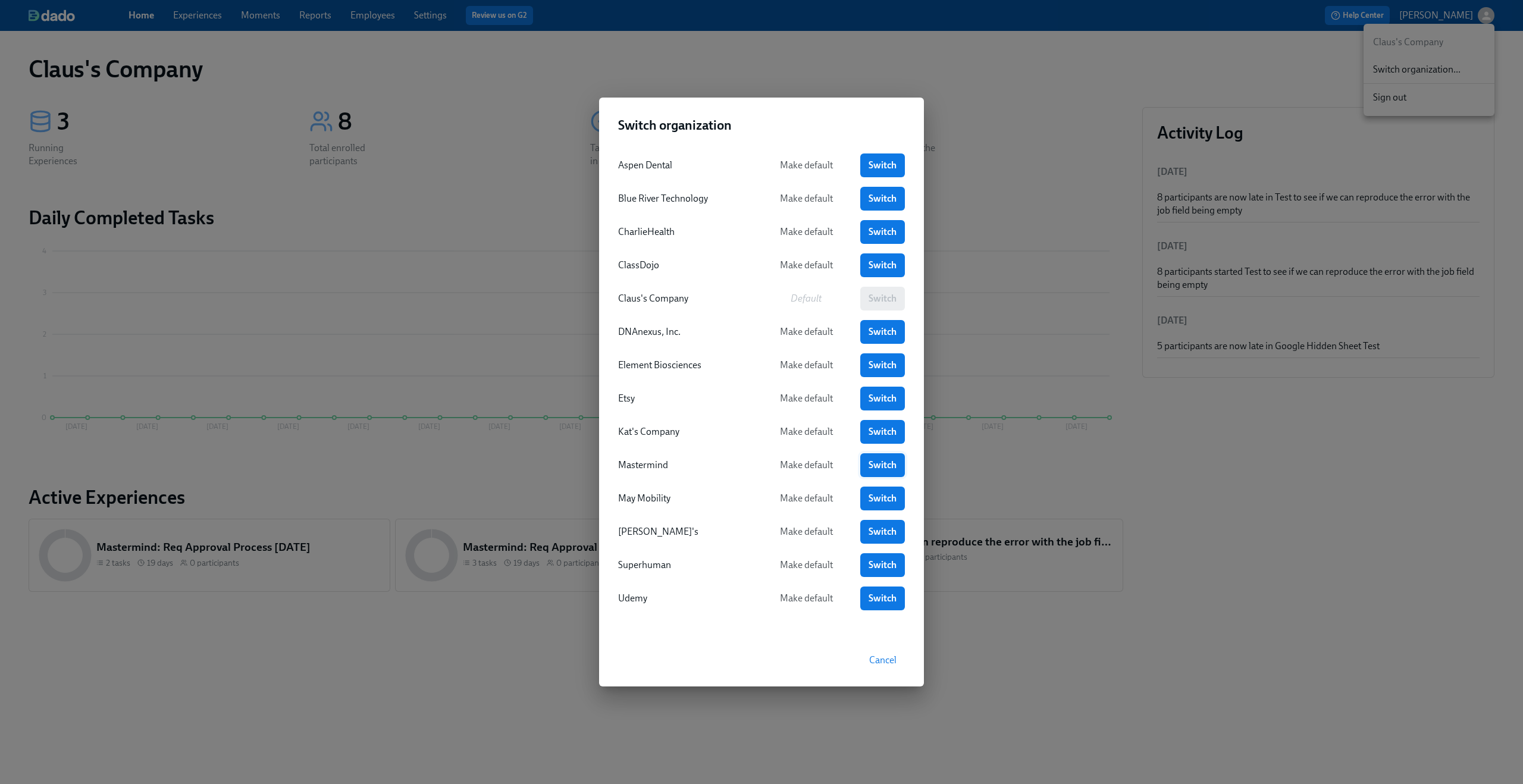
click at [872, 467] on span "Switch" at bounding box center [883, 465] width 28 height 12
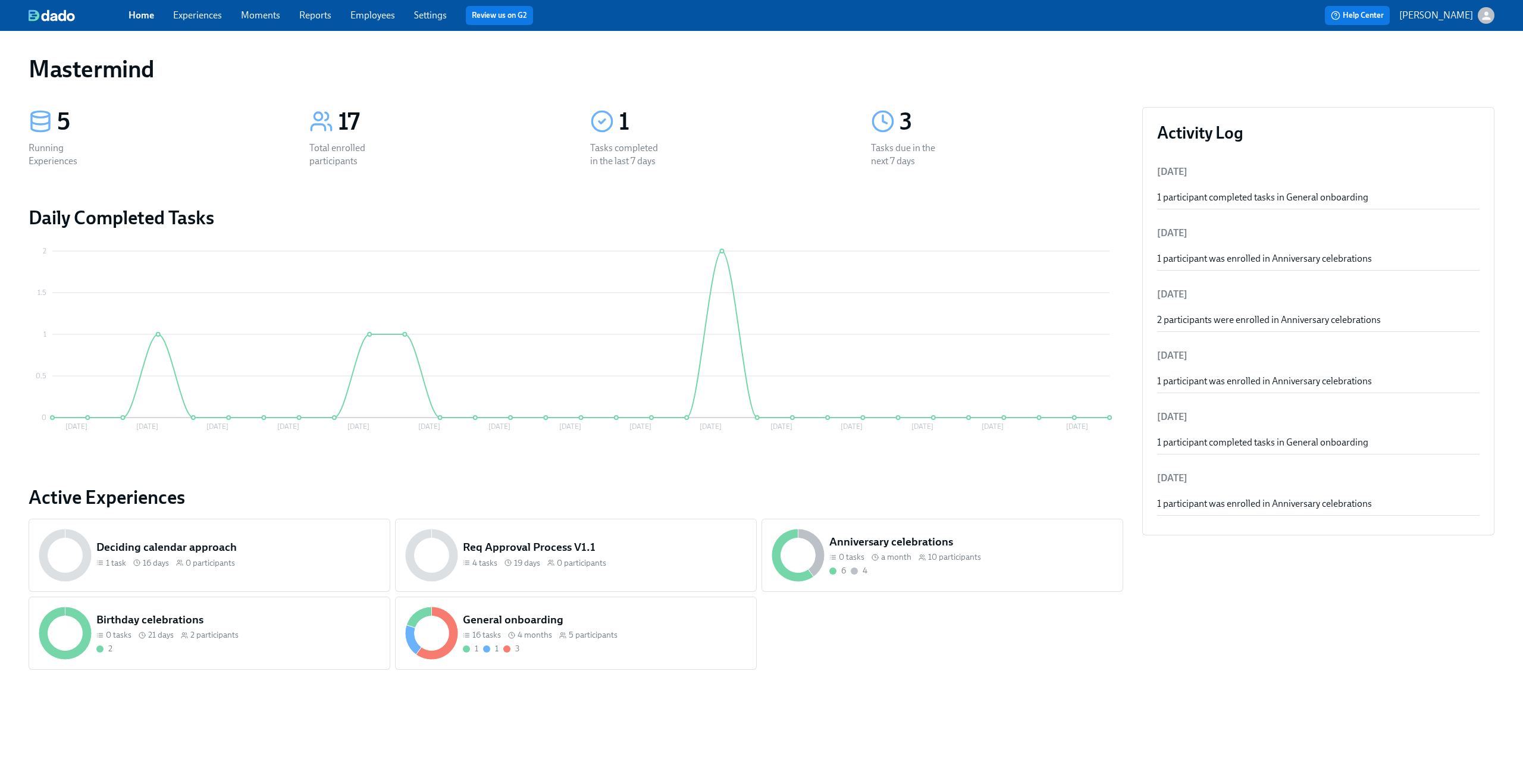
click at [1484, 11] on icon "button" at bounding box center [1487, 16] width 13 height 13
click at [1460, 72] on span "Switch organization..." at bounding box center [1429, 69] width 112 height 13
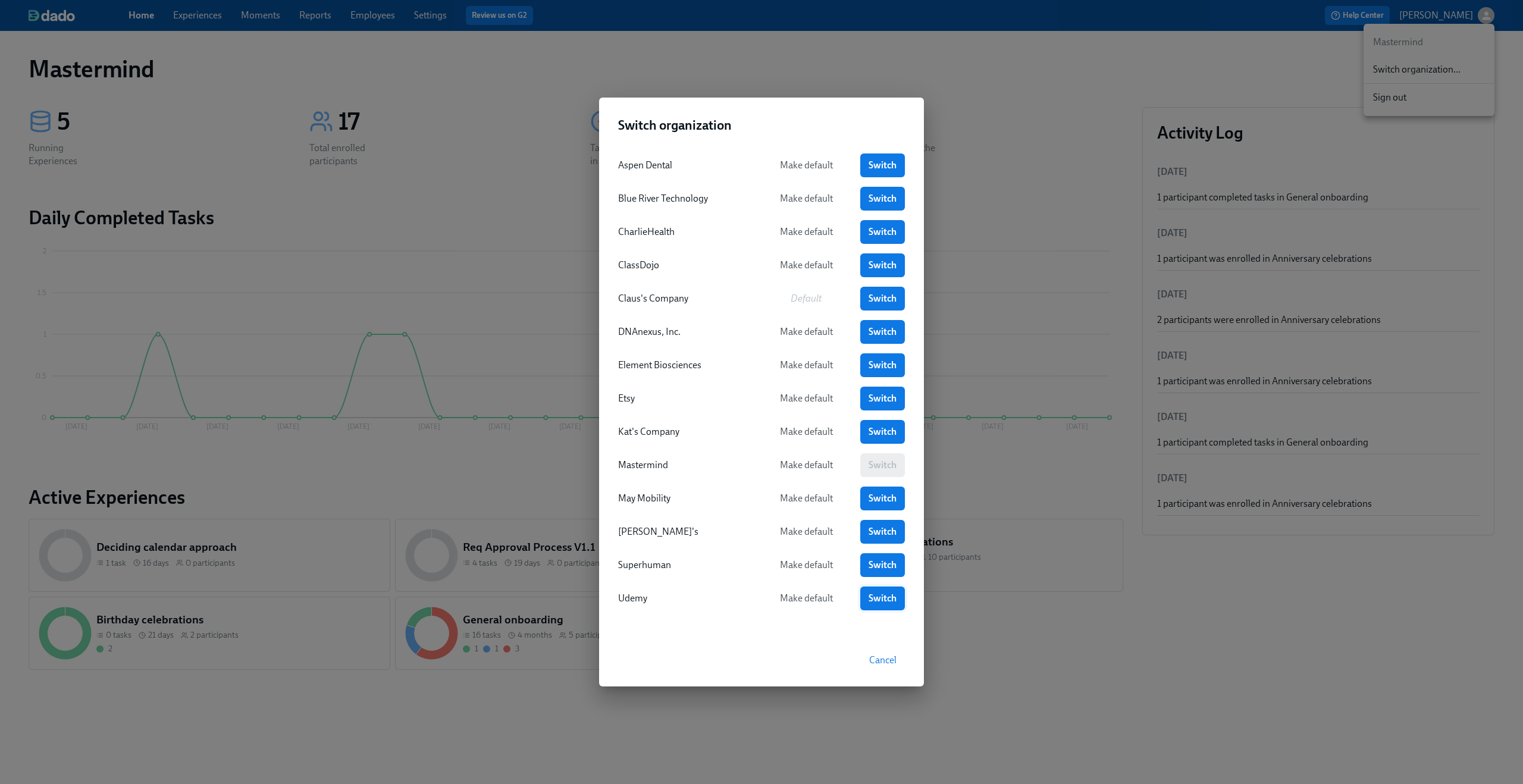
click at [863, 595] on link "Switch" at bounding box center [883, 599] width 45 height 24
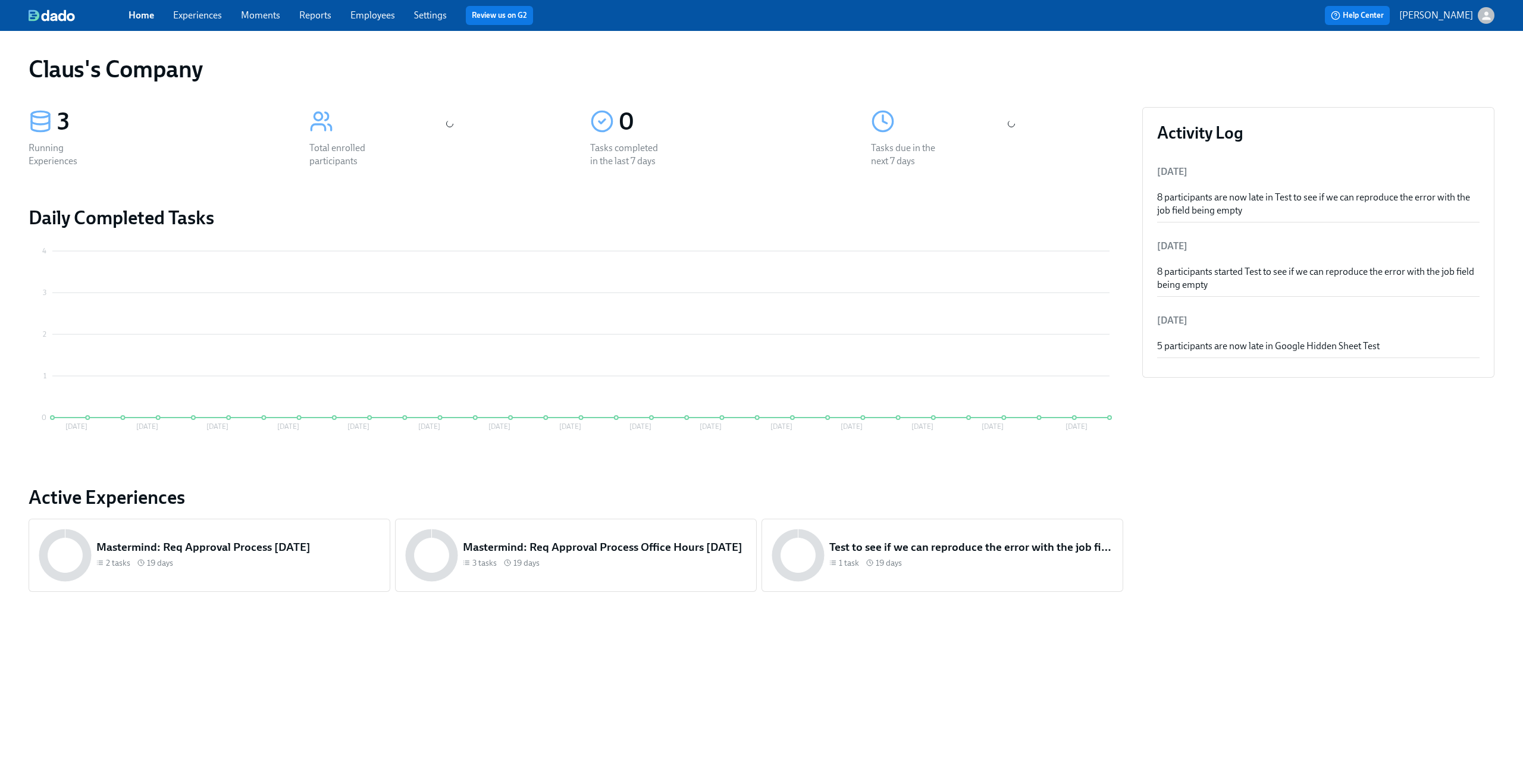
click at [1484, 18] on icon "button" at bounding box center [1486, 15] width 8 height 8
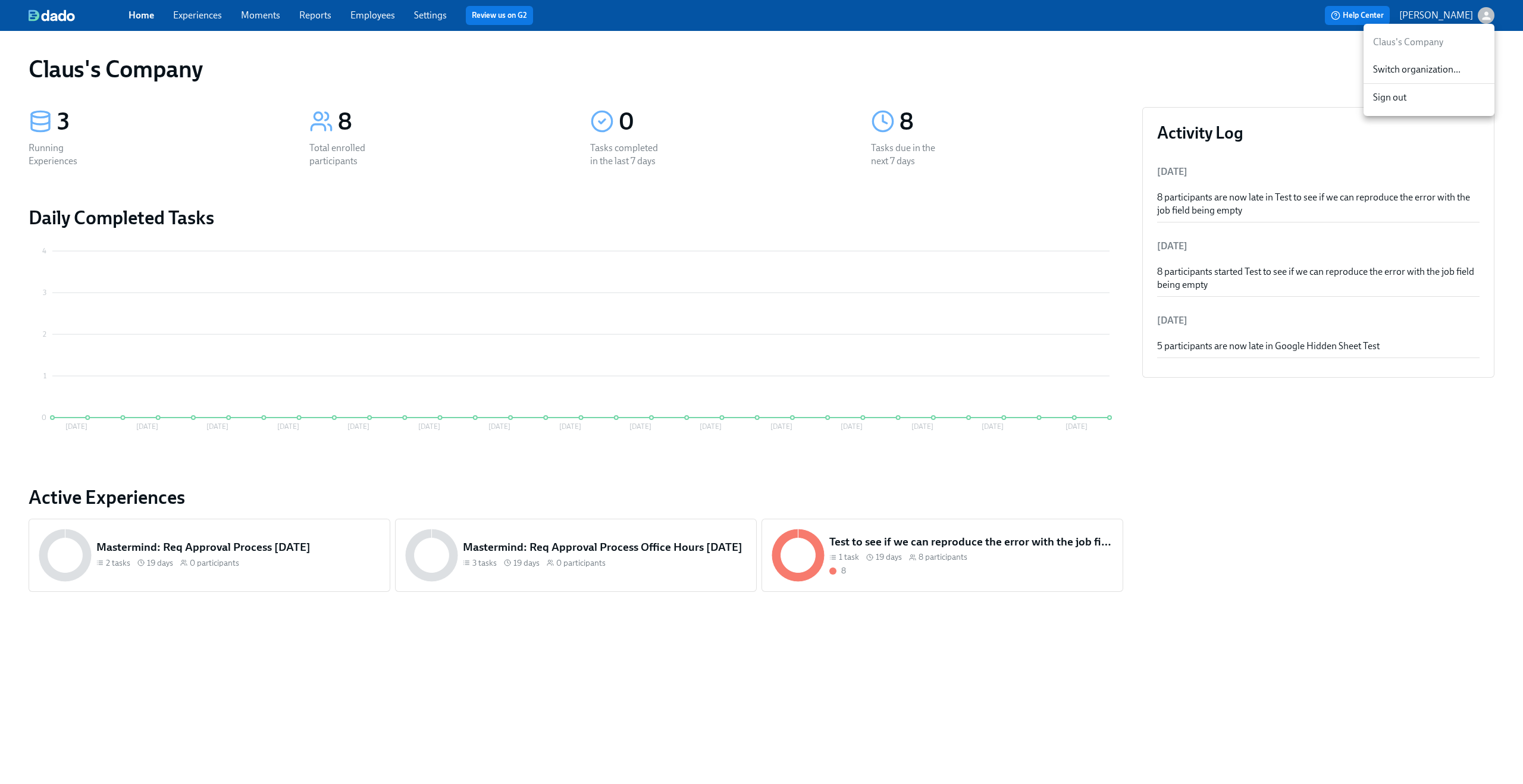
click at [1450, 62] on div "Switch organization..." at bounding box center [1429, 70] width 131 height 28
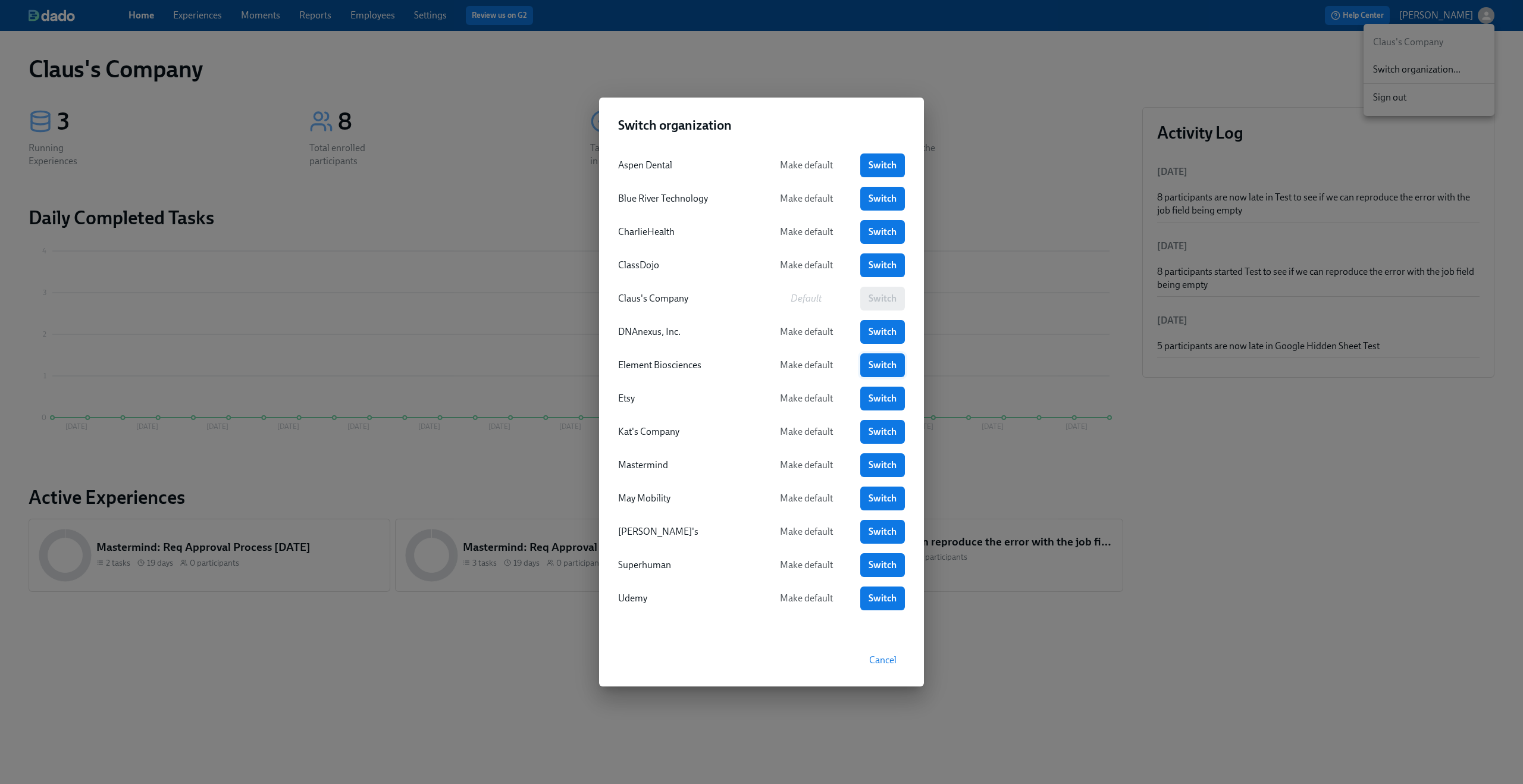
click at [869, 370] on span "Switch" at bounding box center [883, 365] width 28 height 12
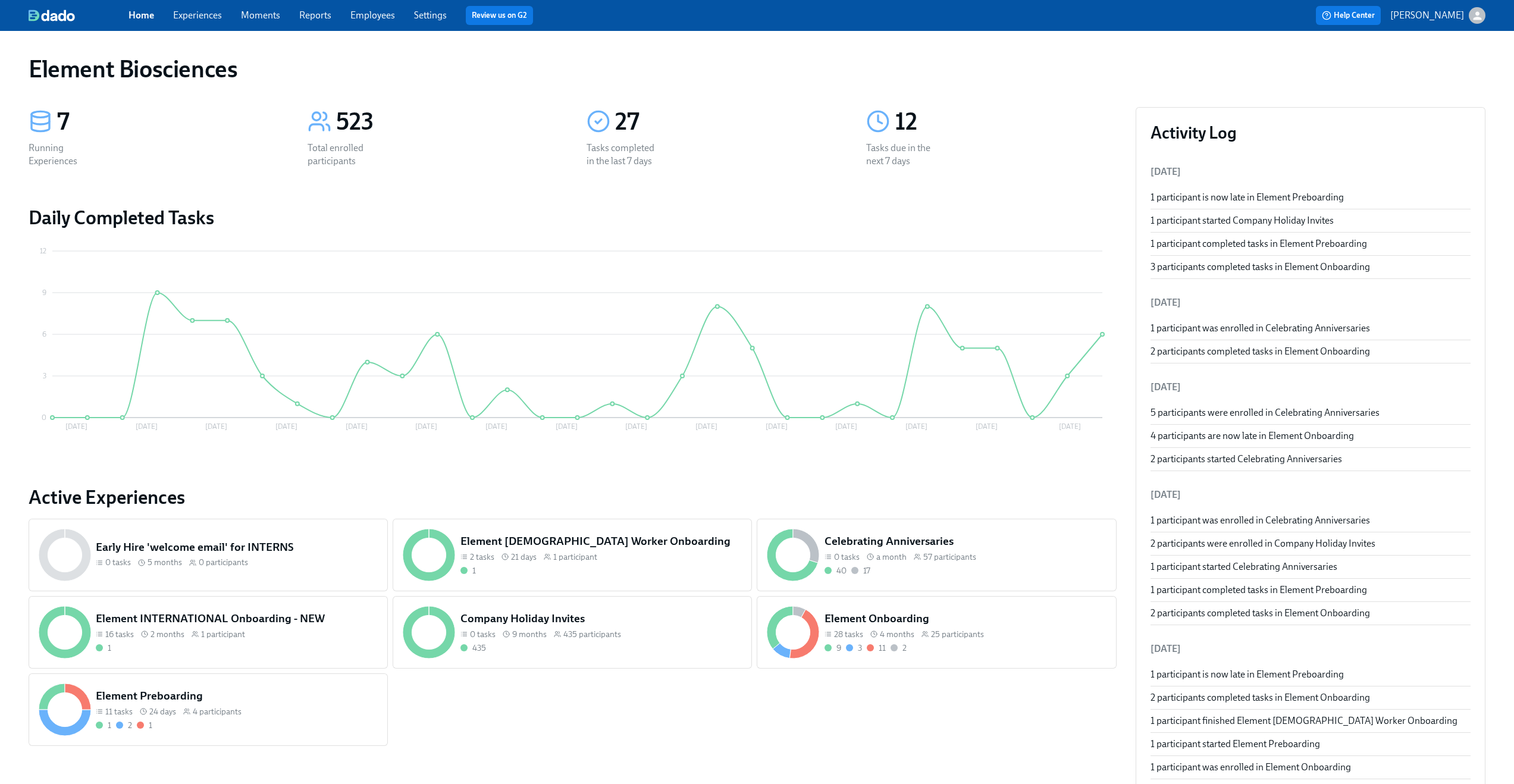
click at [185, 15] on link "Experiences" at bounding box center [197, 15] width 49 height 11
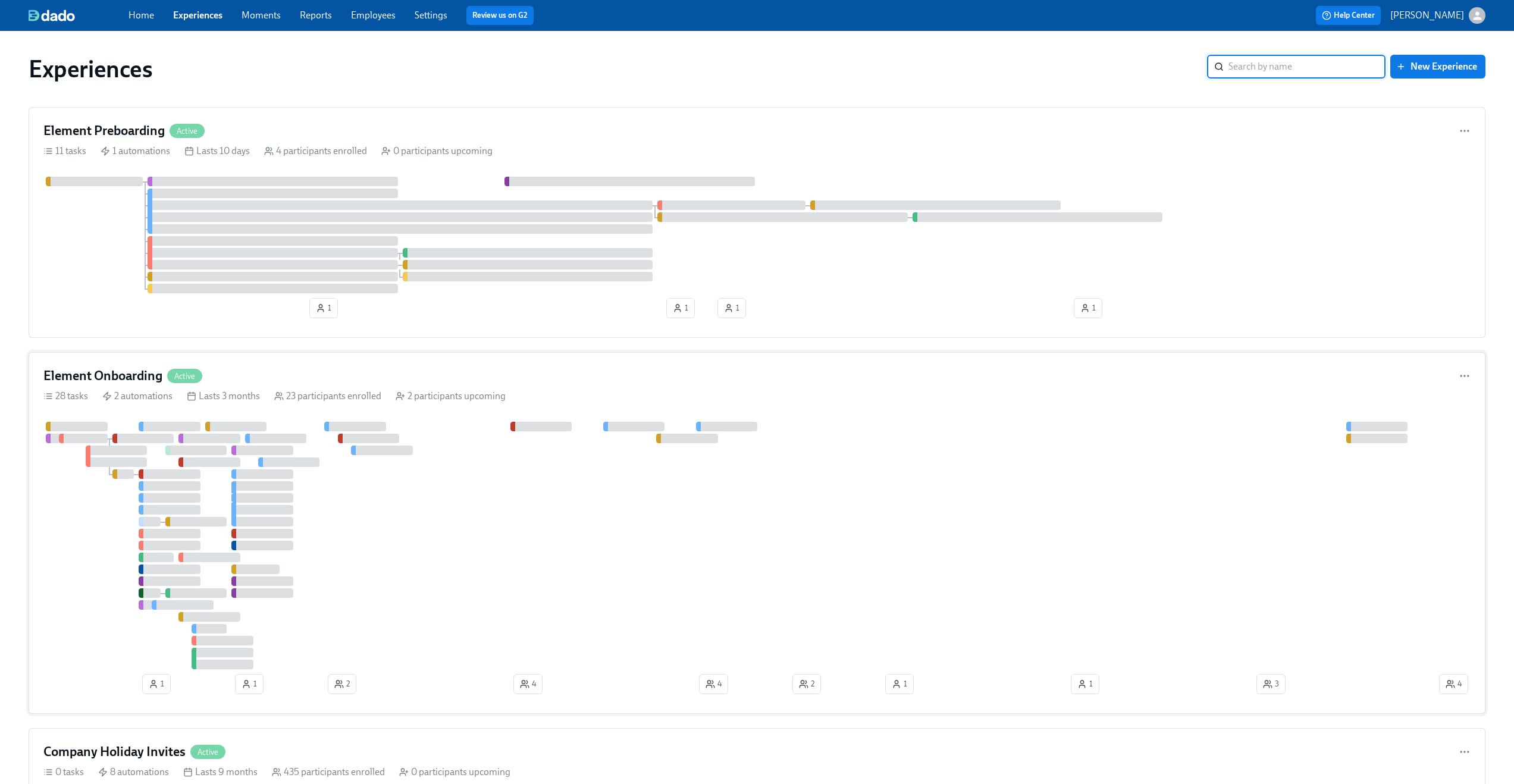
click at [722, 391] on div "28 tasks 2 automations Lasts 3 months 23 participants enrolled 2 participants u…" at bounding box center [757, 396] width 1428 height 13
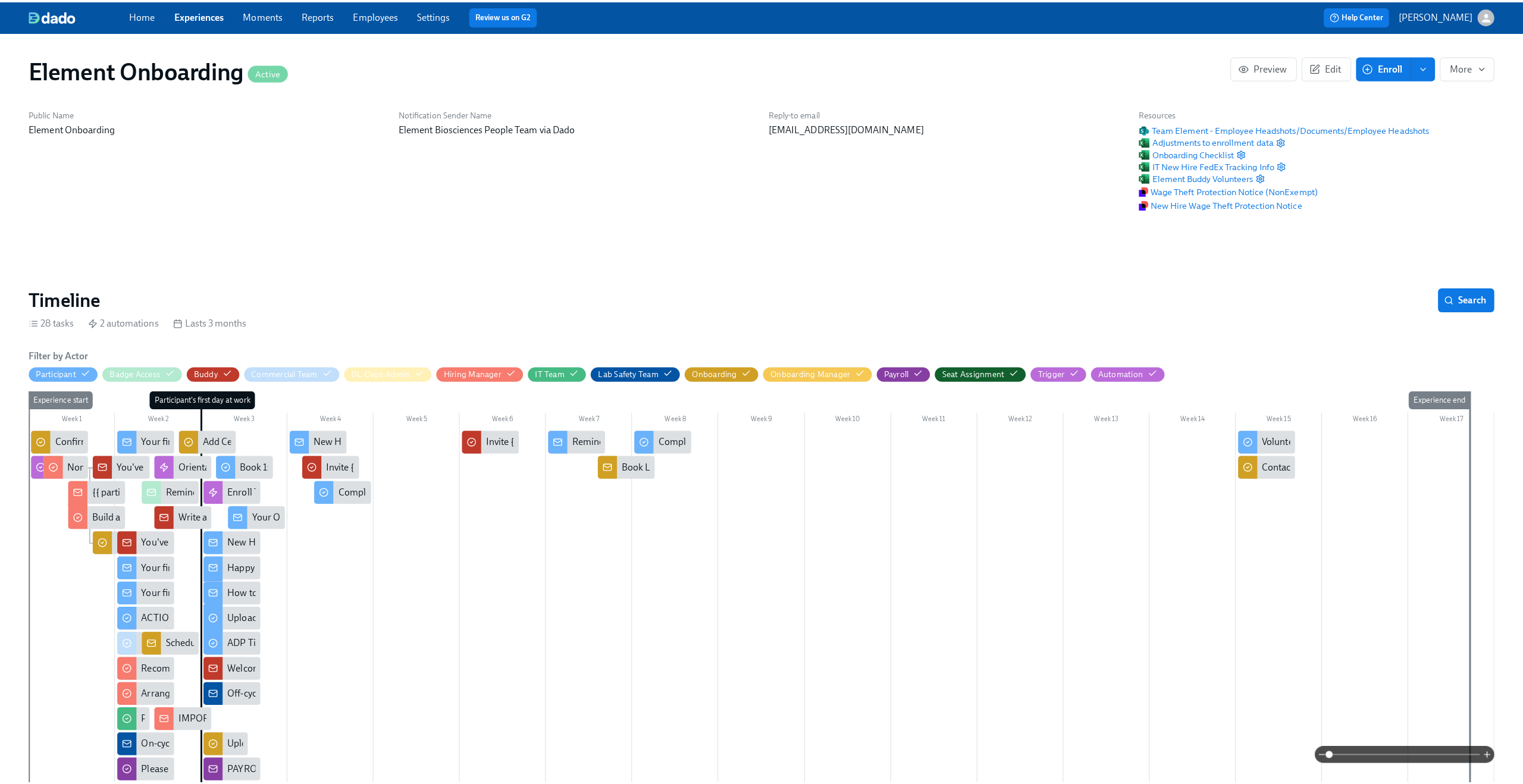
scroll to position [0, 14850]
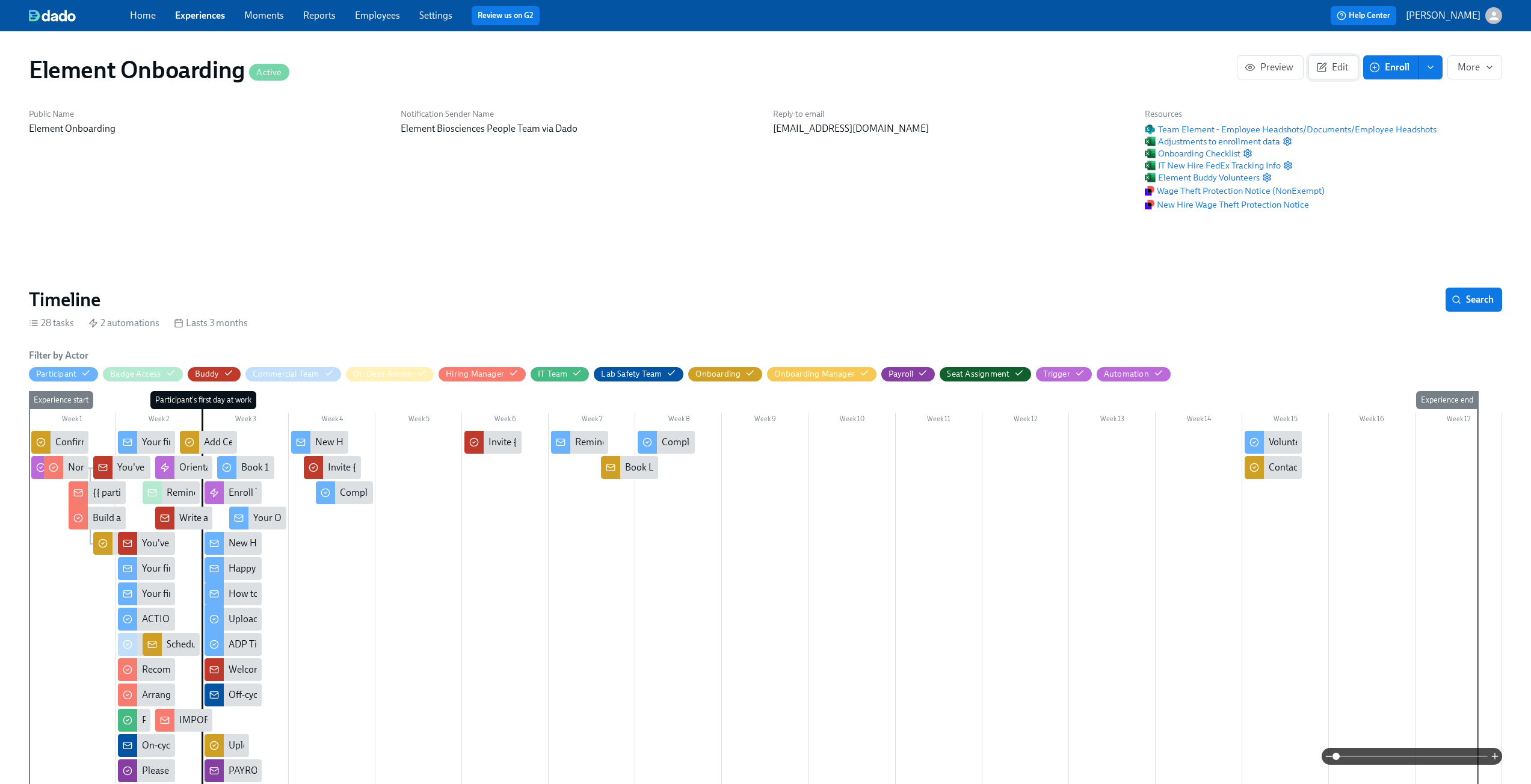
click at [1340, 68] on span "Edit" at bounding box center [1333, 67] width 29 height 12
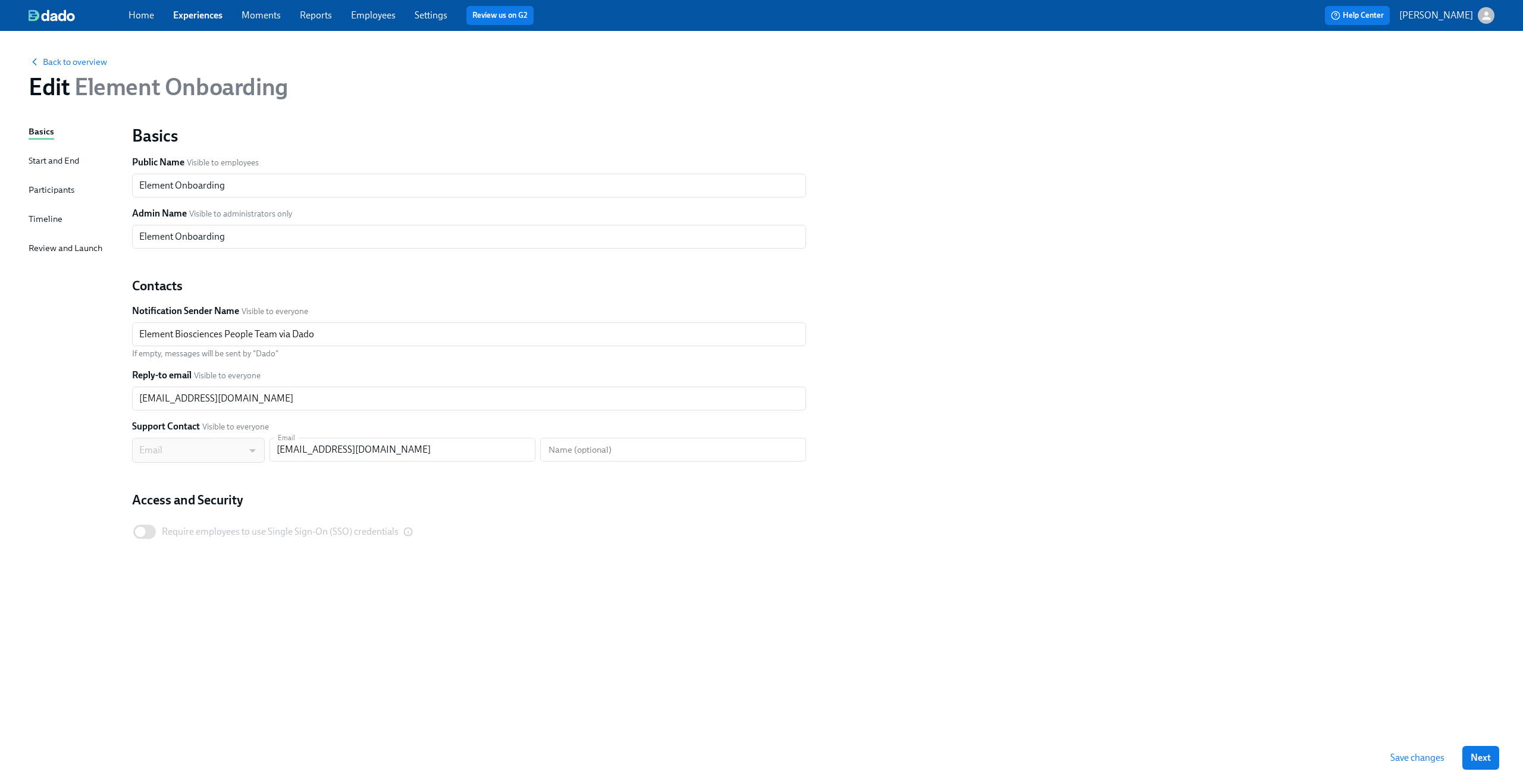
click at [42, 211] on div "Basics Start and End Participants Timeline Review and Launch" at bounding box center [73, 428] width 89 height 607
click at [33, 218] on div "Timeline" at bounding box center [45, 219] width 34 height 13
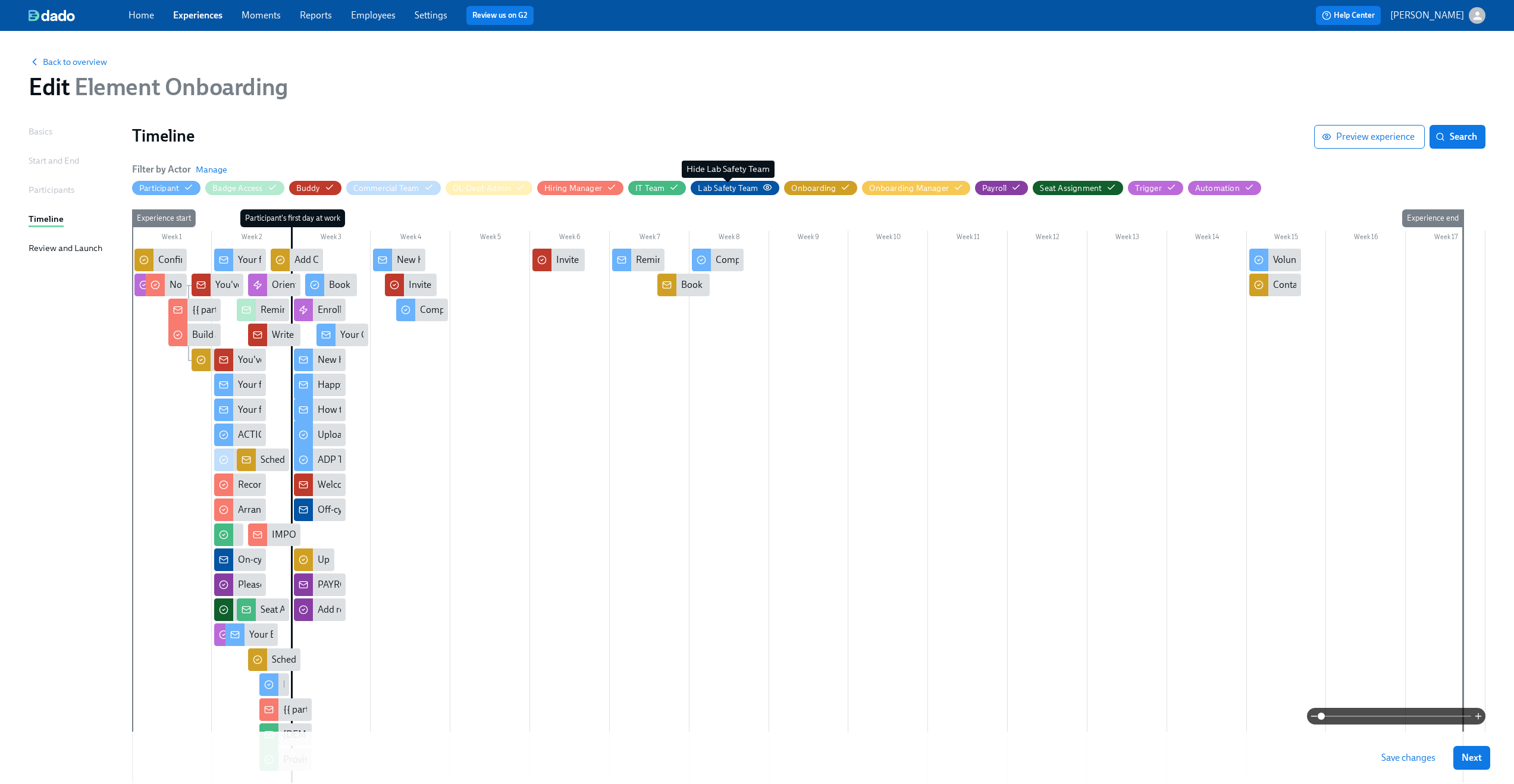
click at [731, 189] on div "Lab Safety Team" at bounding box center [727, 189] width 60 height 11
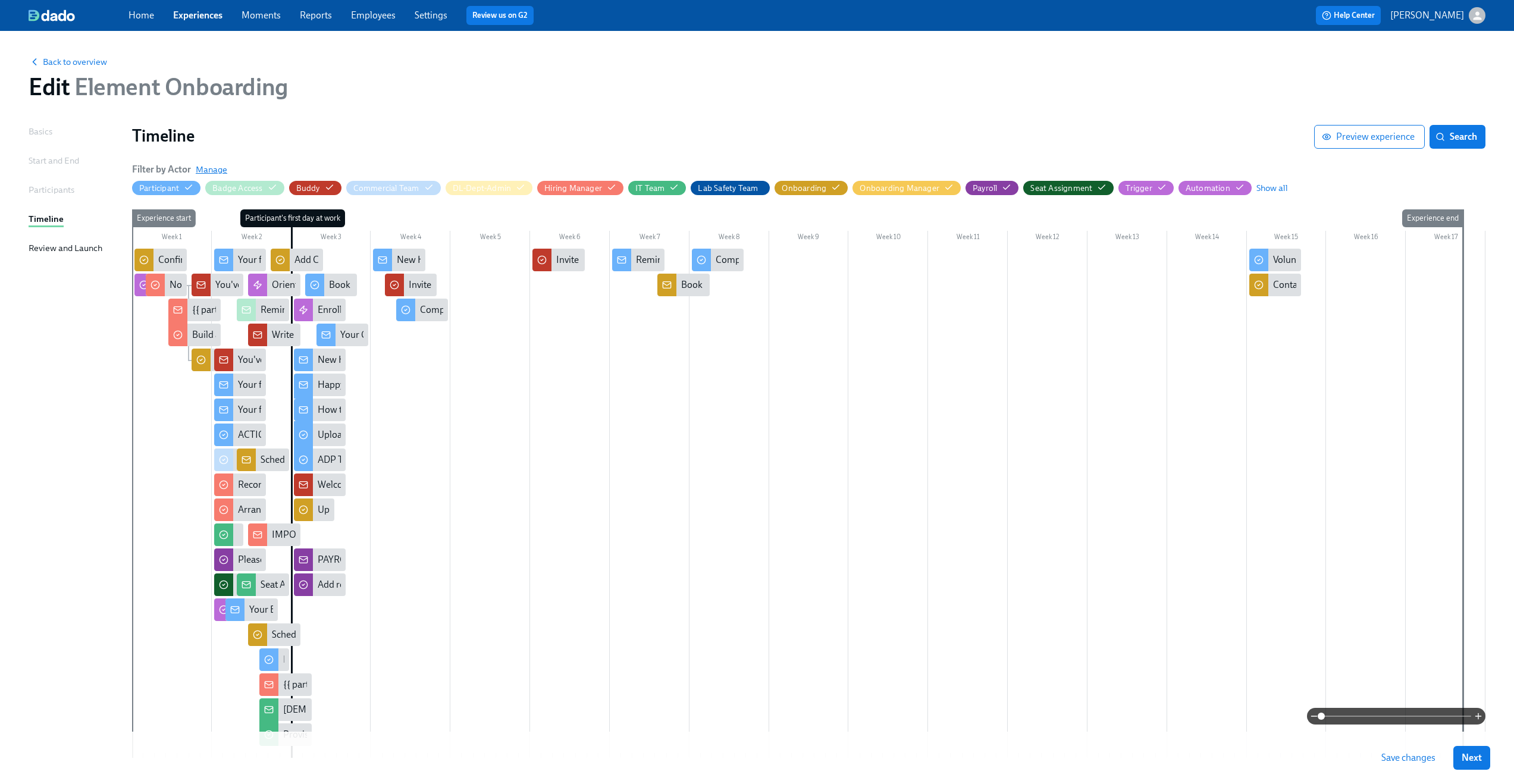
click at [216, 168] on span "Manage" at bounding box center [211, 169] width 32 height 12
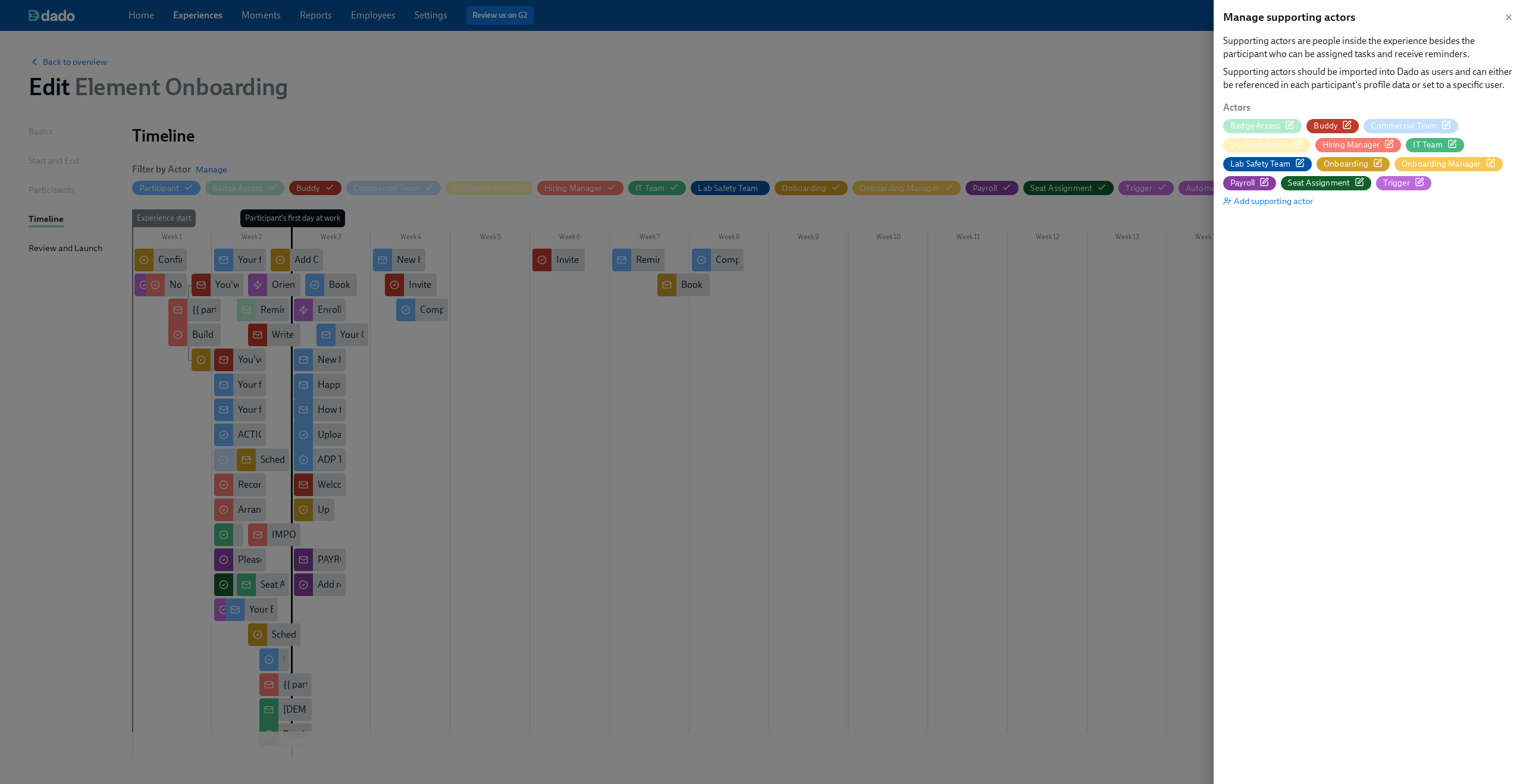
click at [1298, 161] on icon "button" at bounding box center [1300, 163] width 9 height 9
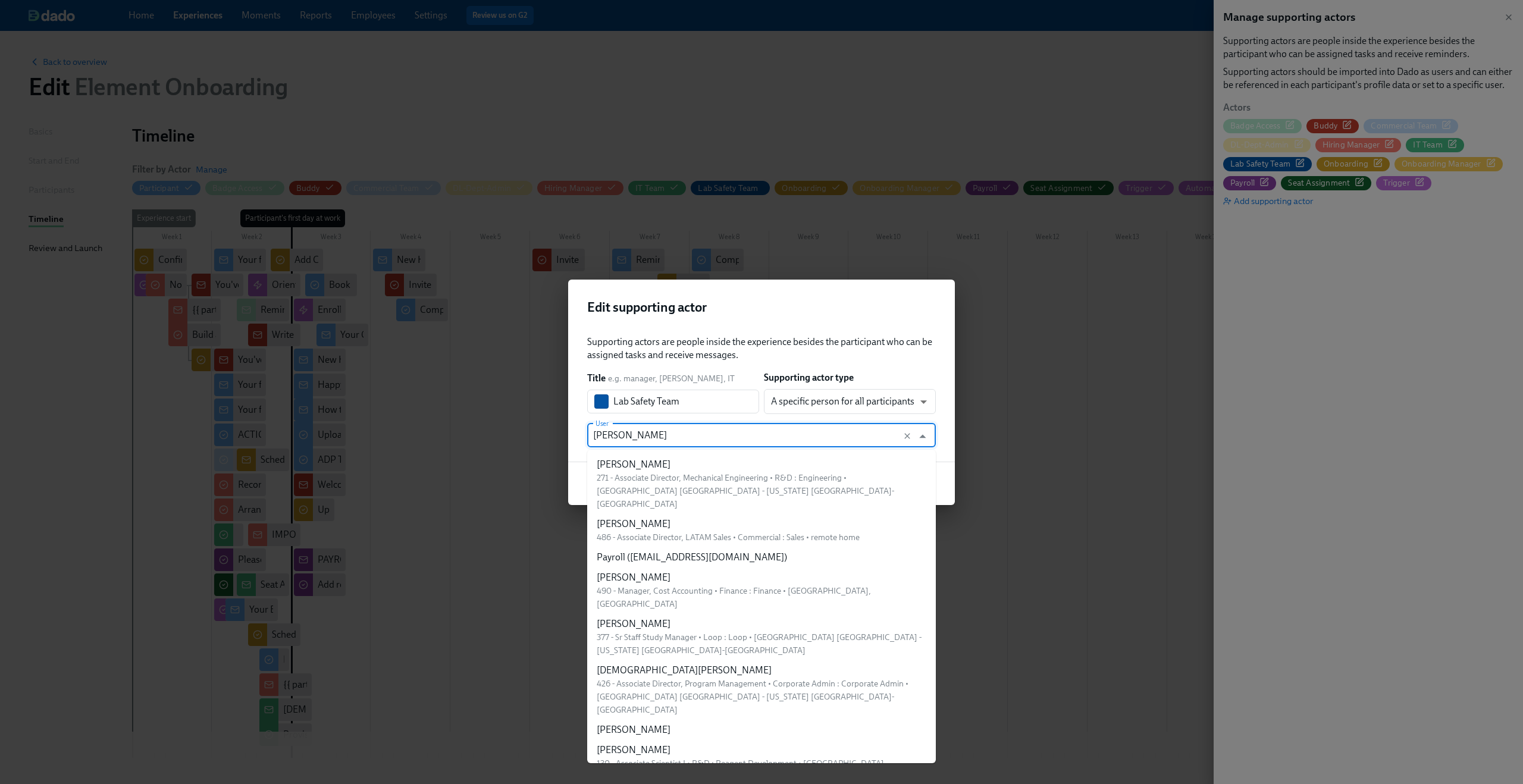
click at [780, 431] on input "Kim Novena" at bounding box center [750, 436] width 314 height 24
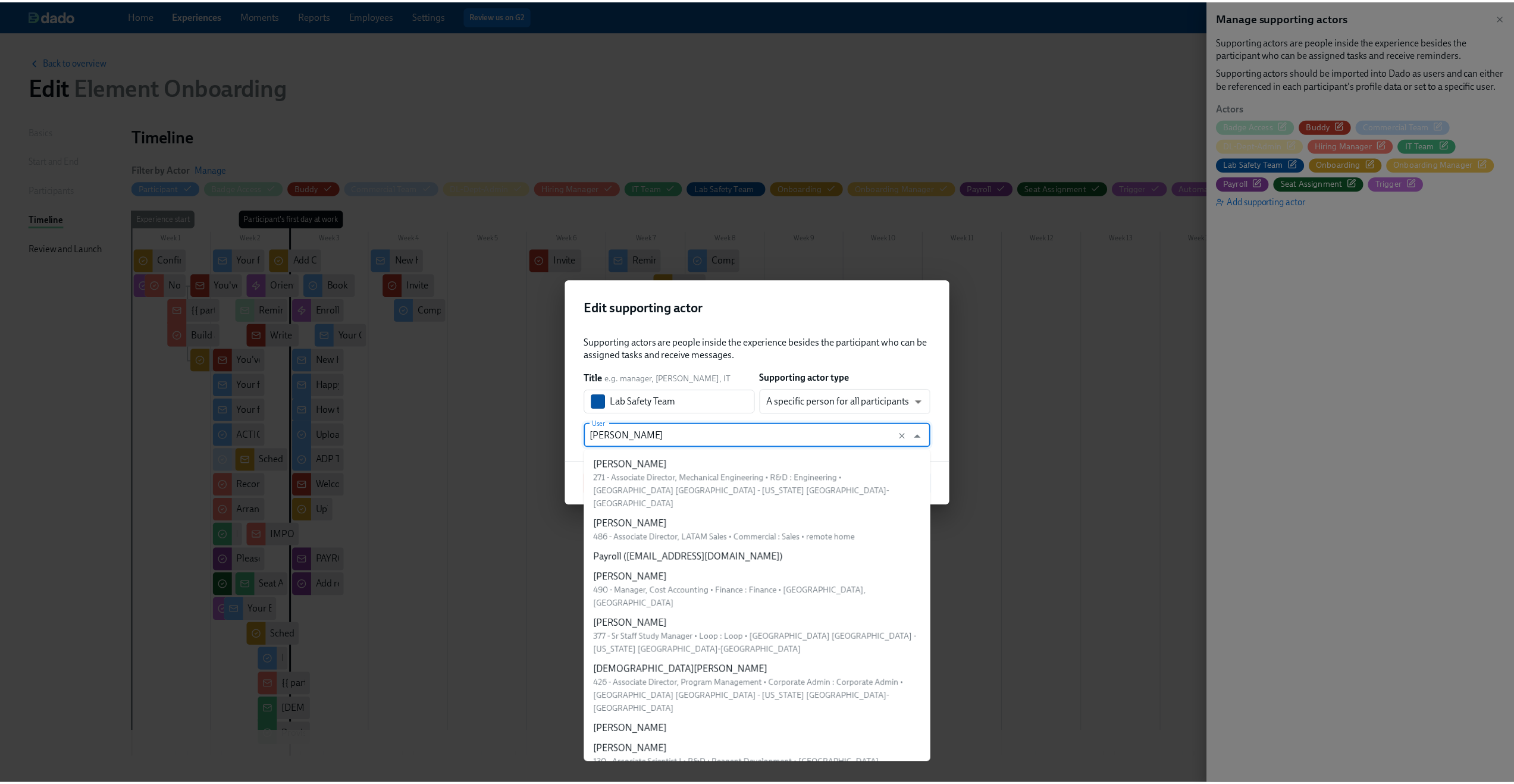
scroll to position [22214, 0]
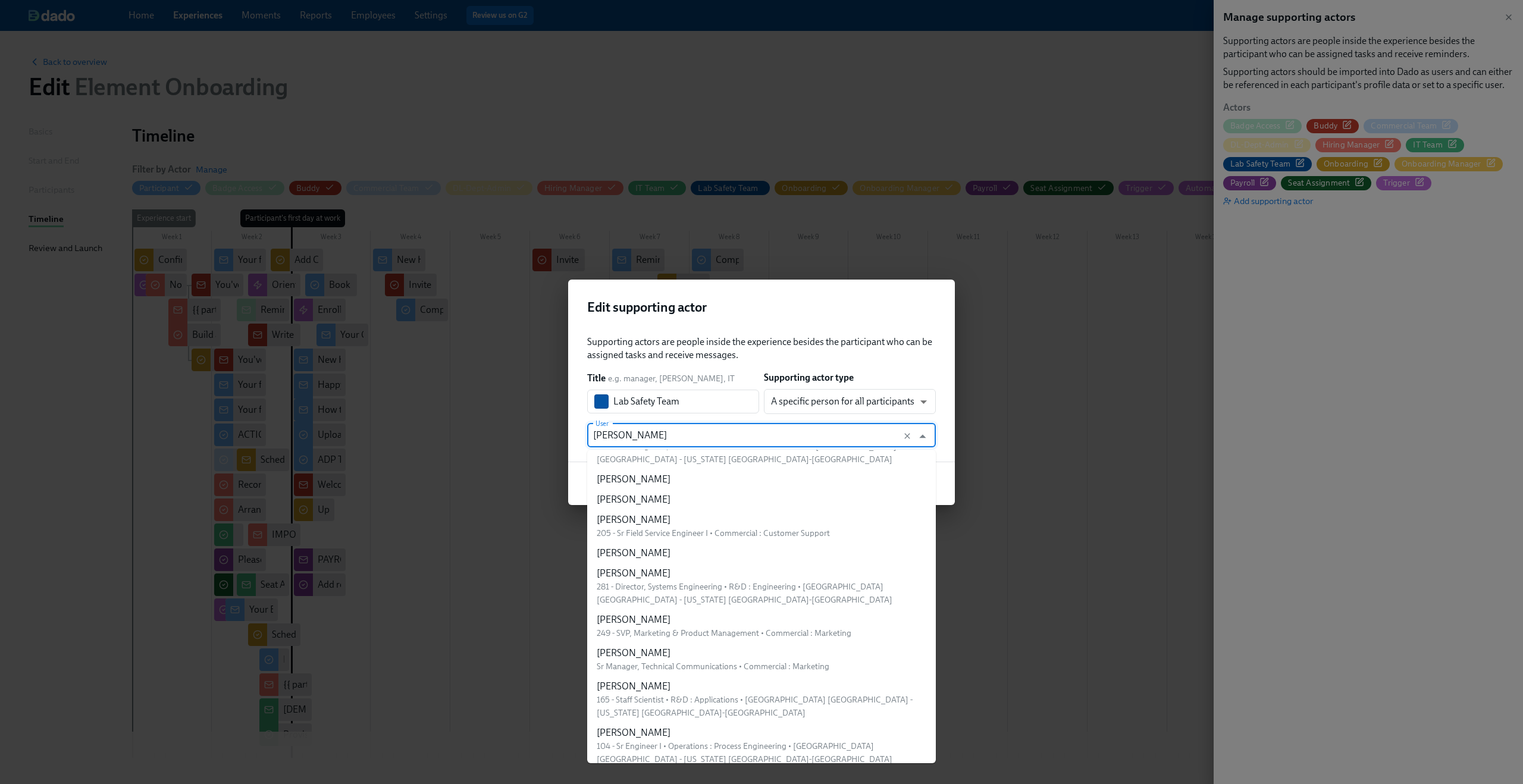
click at [780, 434] on input "Kim Novena" at bounding box center [750, 436] width 314 height 24
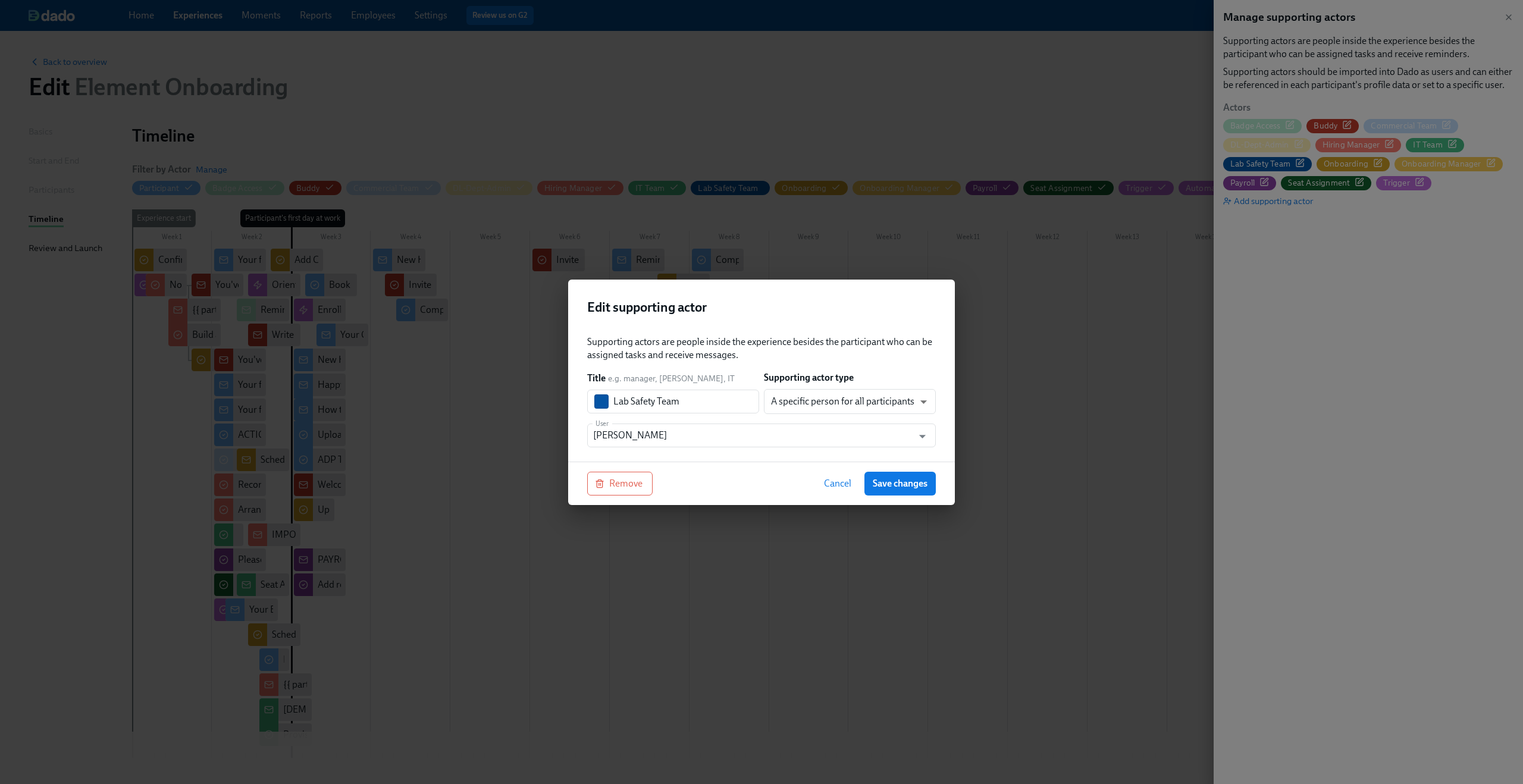
click at [856, 291] on div "Edit supporting actor" at bounding box center [762, 303] width 387 height 47
click at [831, 481] on span "Cancel" at bounding box center [837, 483] width 27 height 12
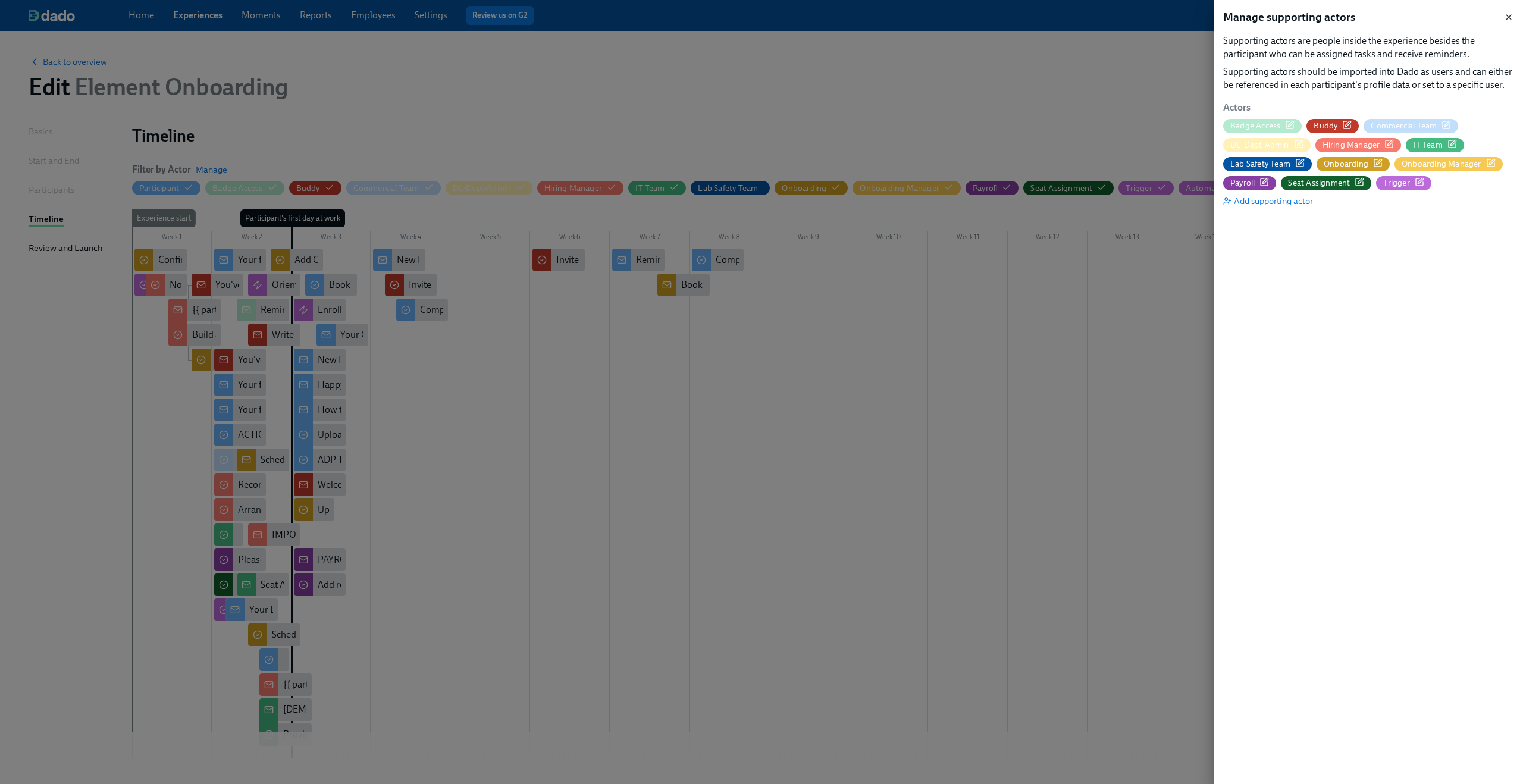
click at [1508, 13] on icon "button" at bounding box center [1508, 17] width 9 height 9
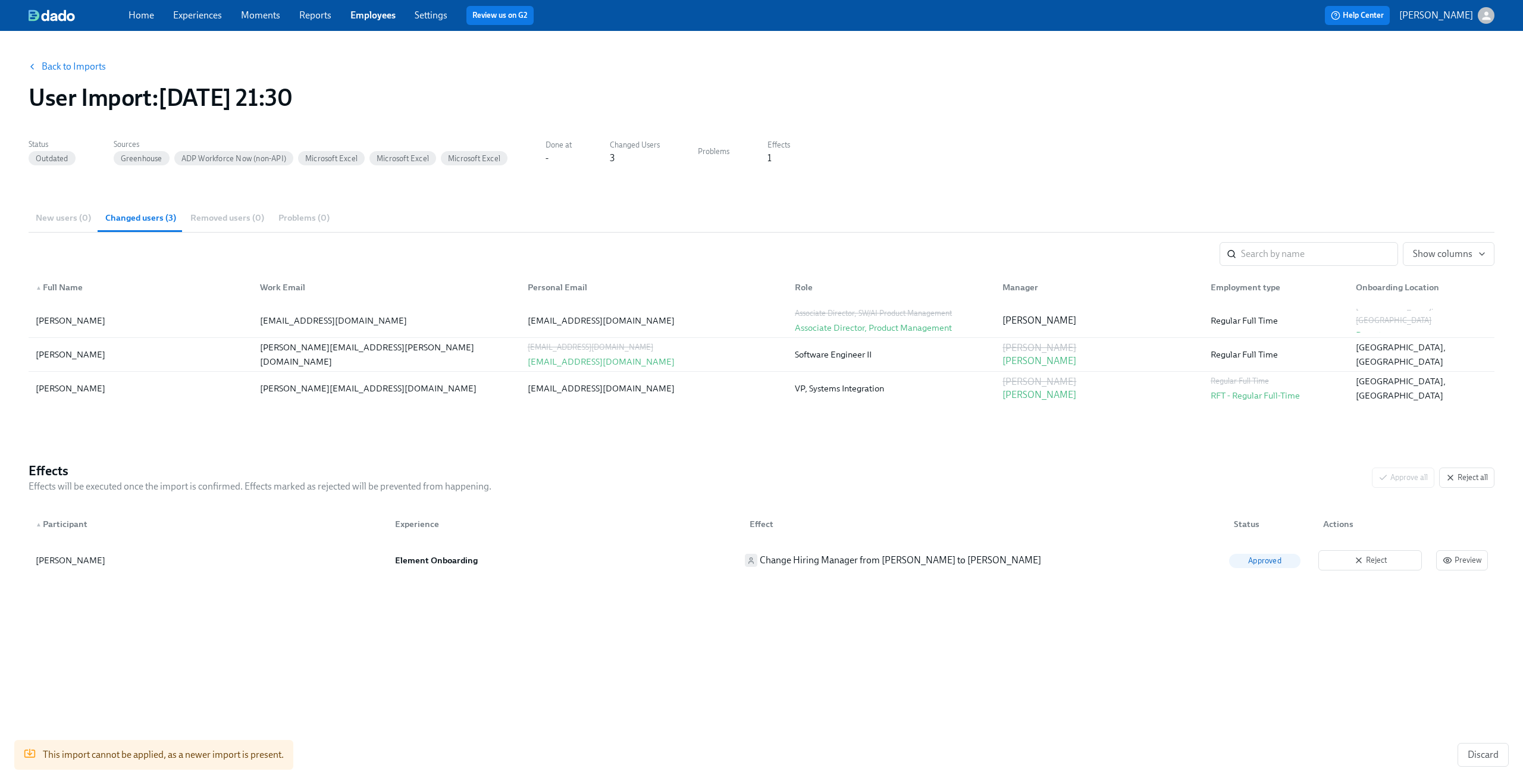
click at [71, 71] on link "Back to Imports" at bounding box center [74, 66] width 64 height 12
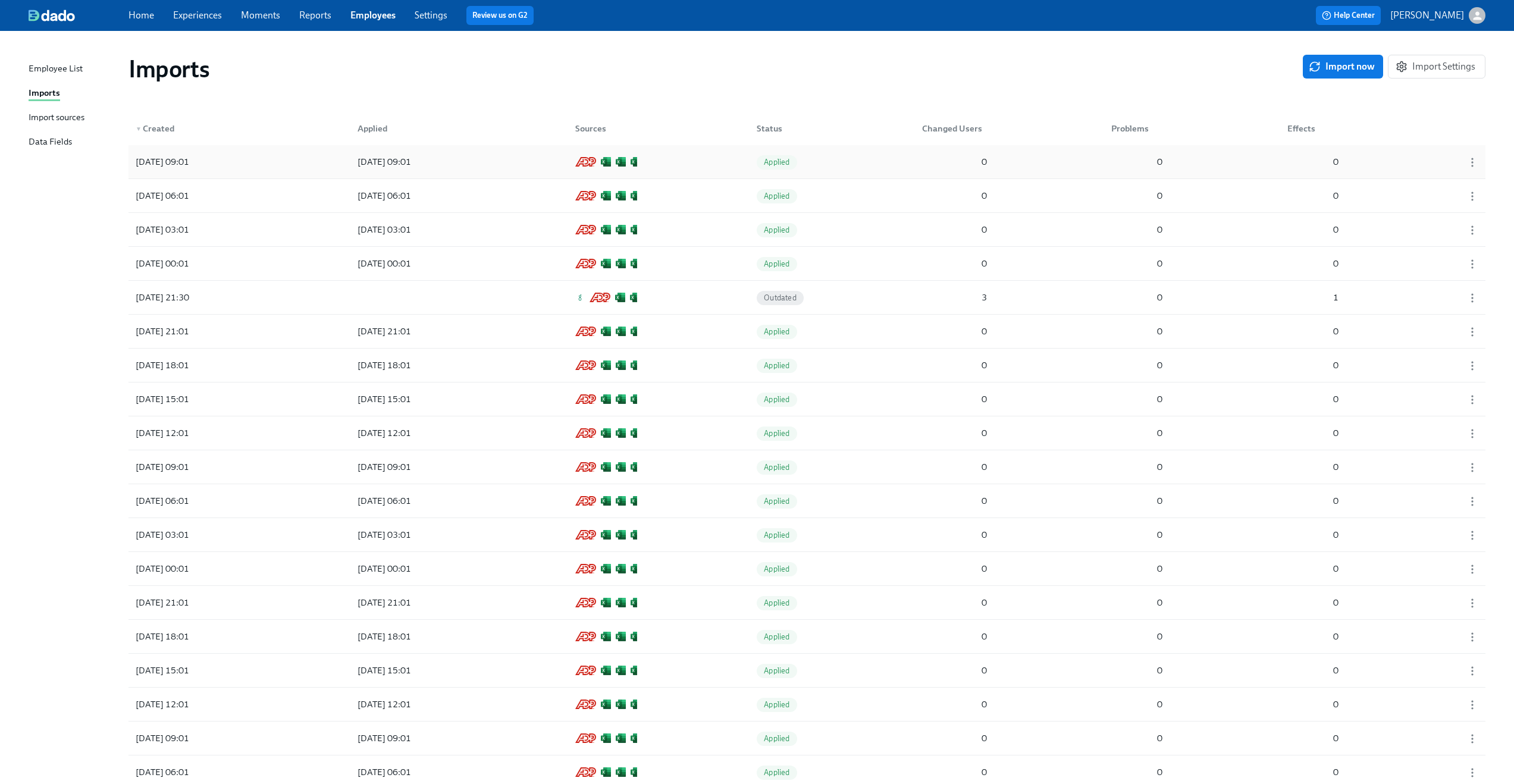
click at [887, 172] on div "[DATE] 09:01 [DATE] 09:01 Applied 0 0 0" at bounding box center [807, 161] width 1357 height 33
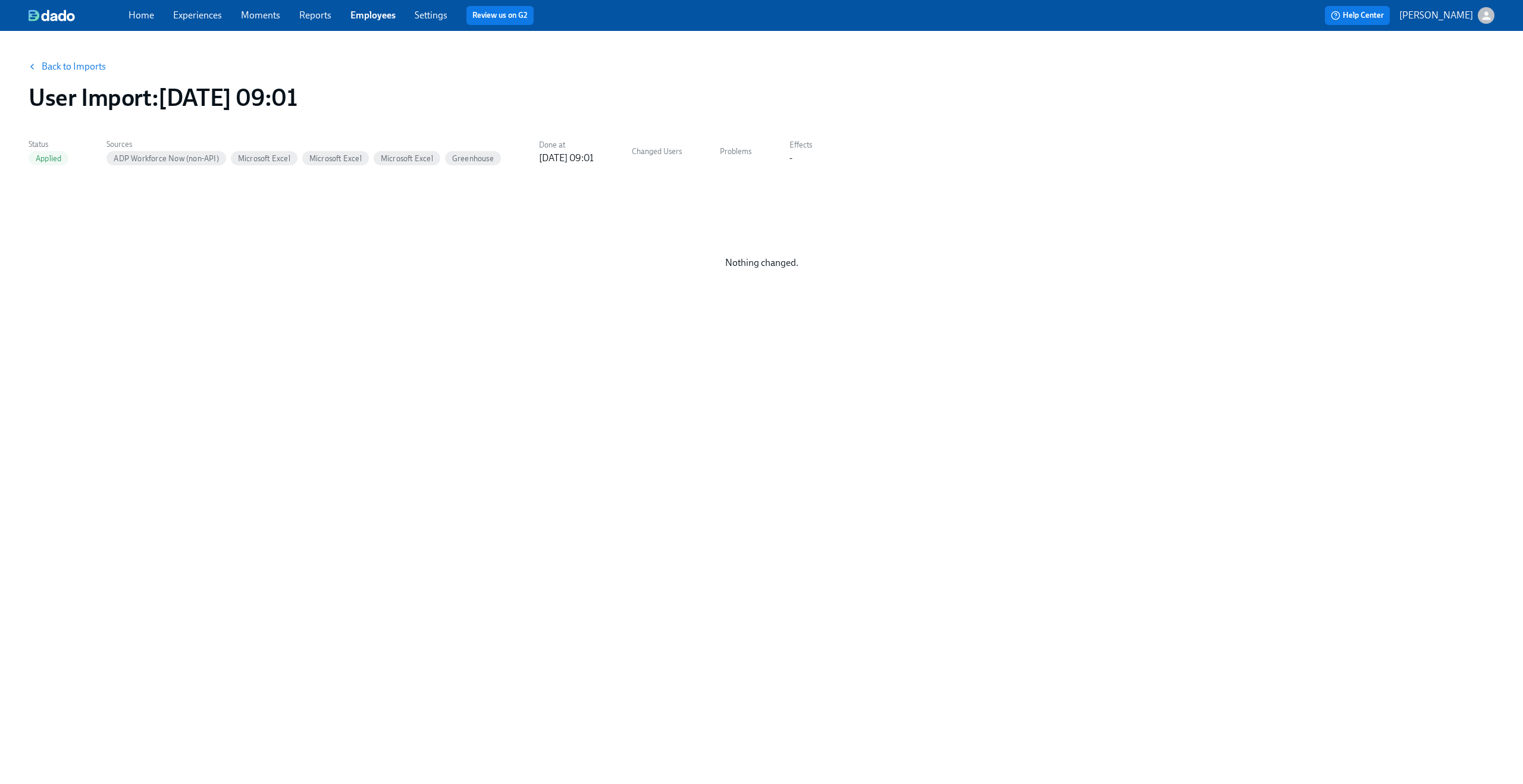
click at [79, 64] on link "Back to Imports" at bounding box center [74, 66] width 64 height 12
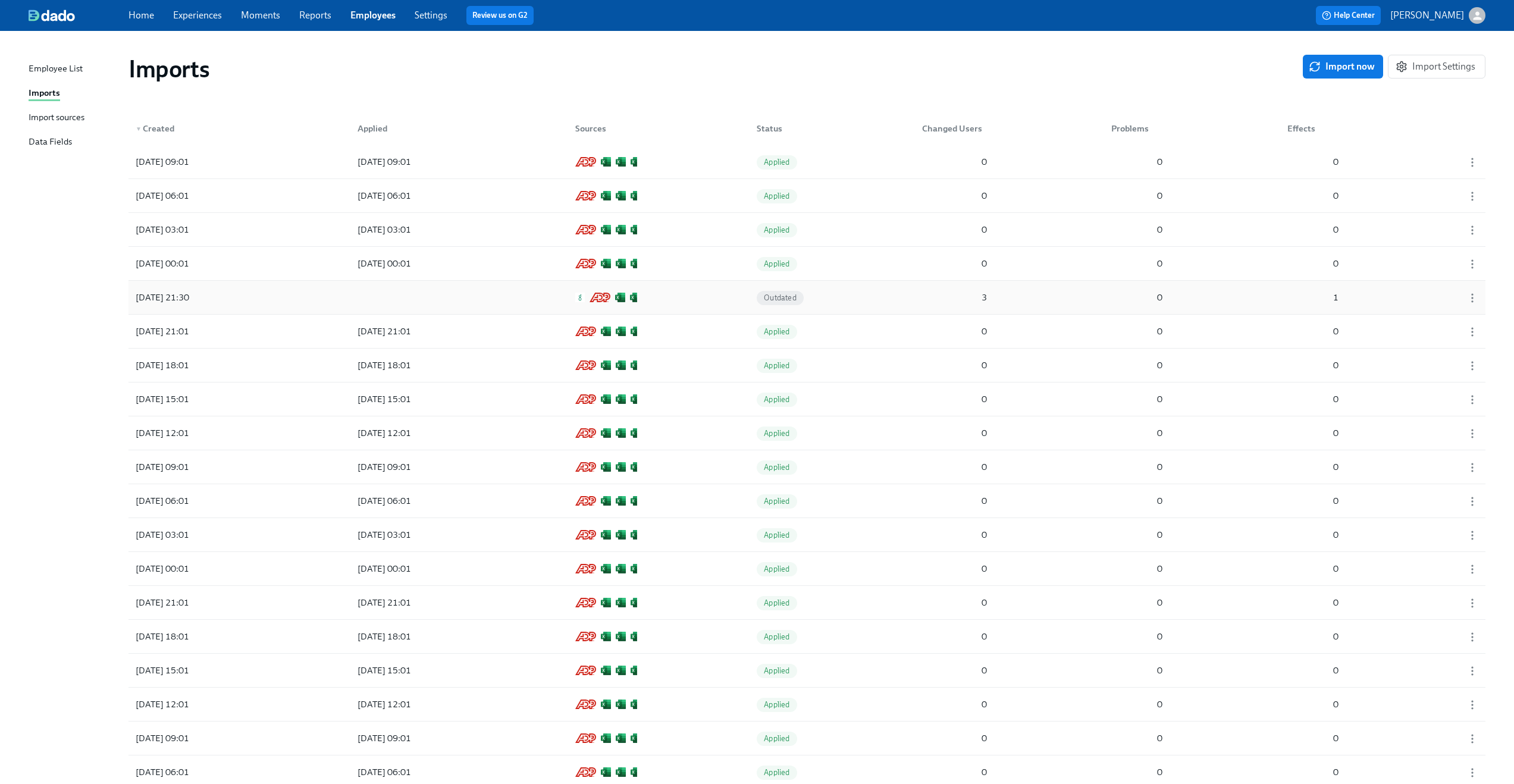
click at [875, 292] on div "[DATE] 21:30 Outdated 3 0 1" at bounding box center [807, 297] width 1357 height 33
